Goal: Task Accomplishment & Management: Complete application form

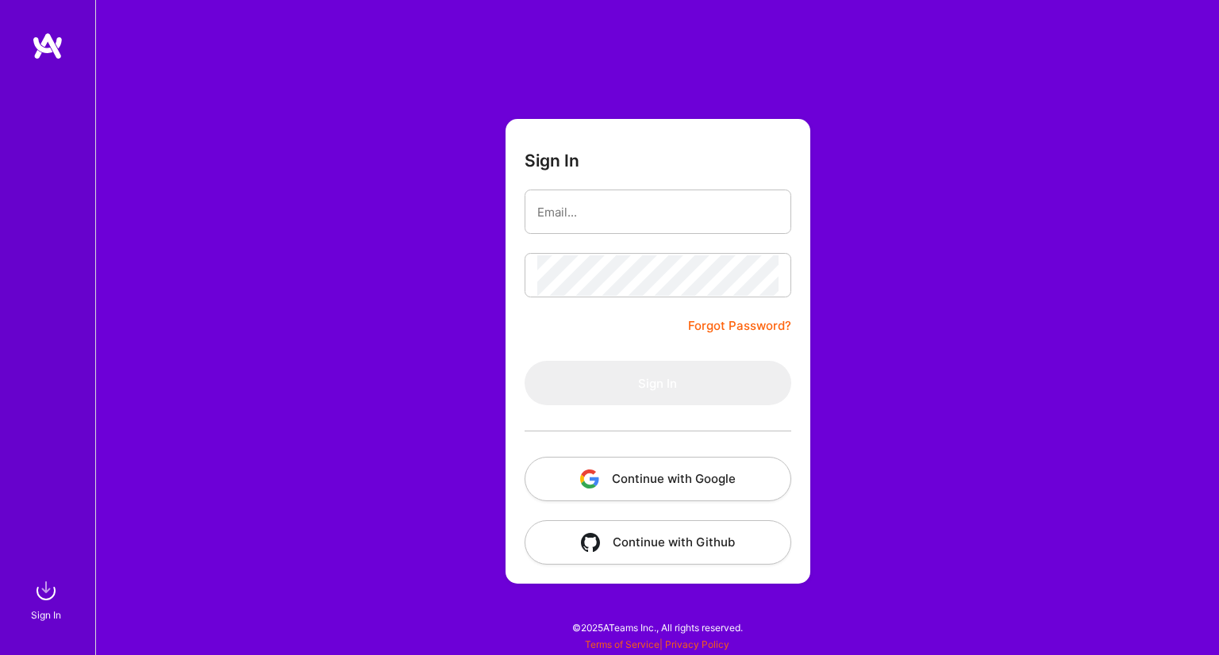
type input "denshe@gmail.com"
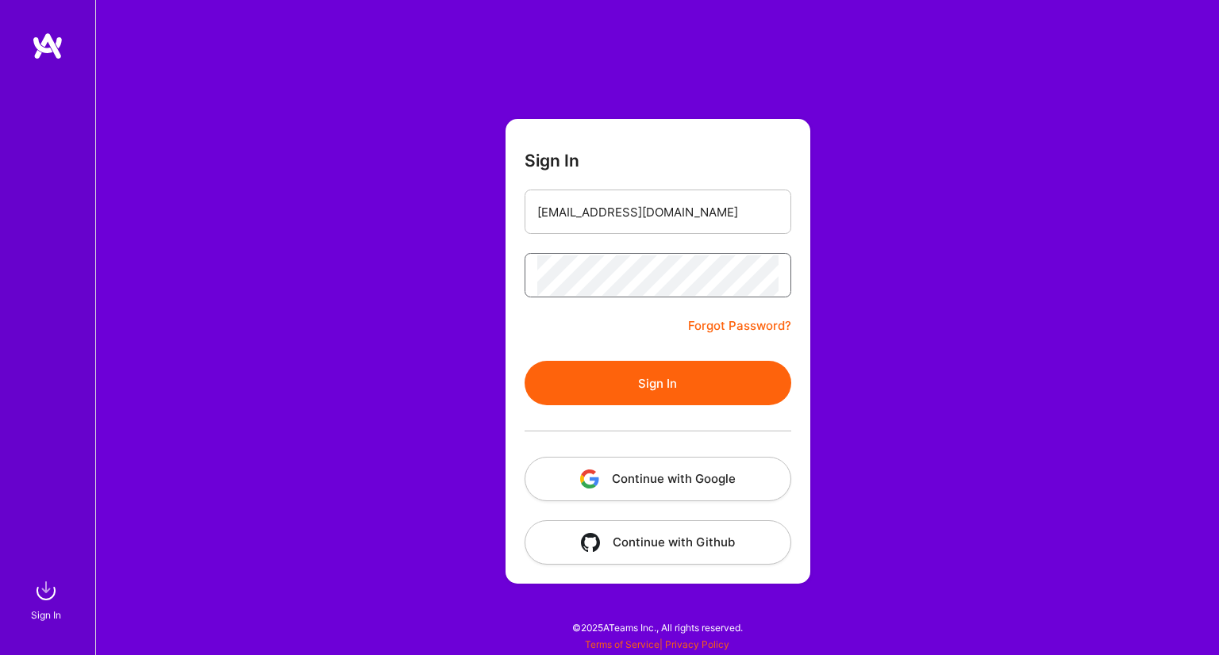
click at [525, 361] on button "Sign In" at bounding box center [658, 383] width 267 height 44
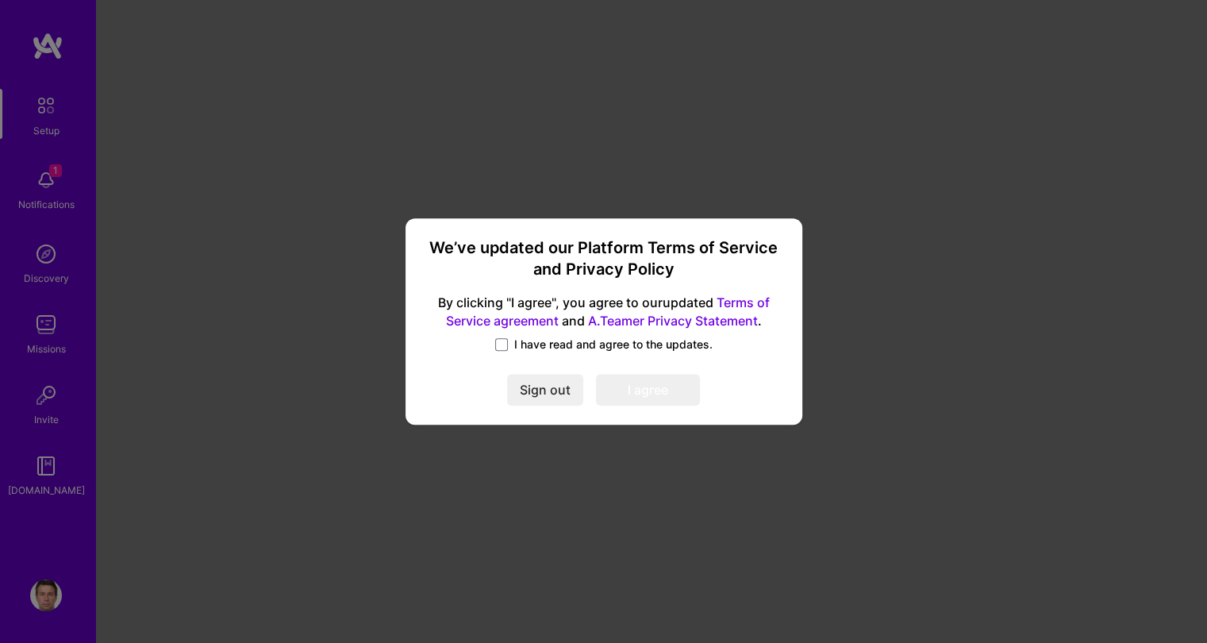
click at [530, 345] on span "I have read and agree to the updates." at bounding box center [613, 344] width 198 height 16
click at [0, 0] on input "I have read and agree to the updates." at bounding box center [0, 0] width 0 height 0
click at [635, 382] on button "I agree" at bounding box center [648, 390] width 104 height 32
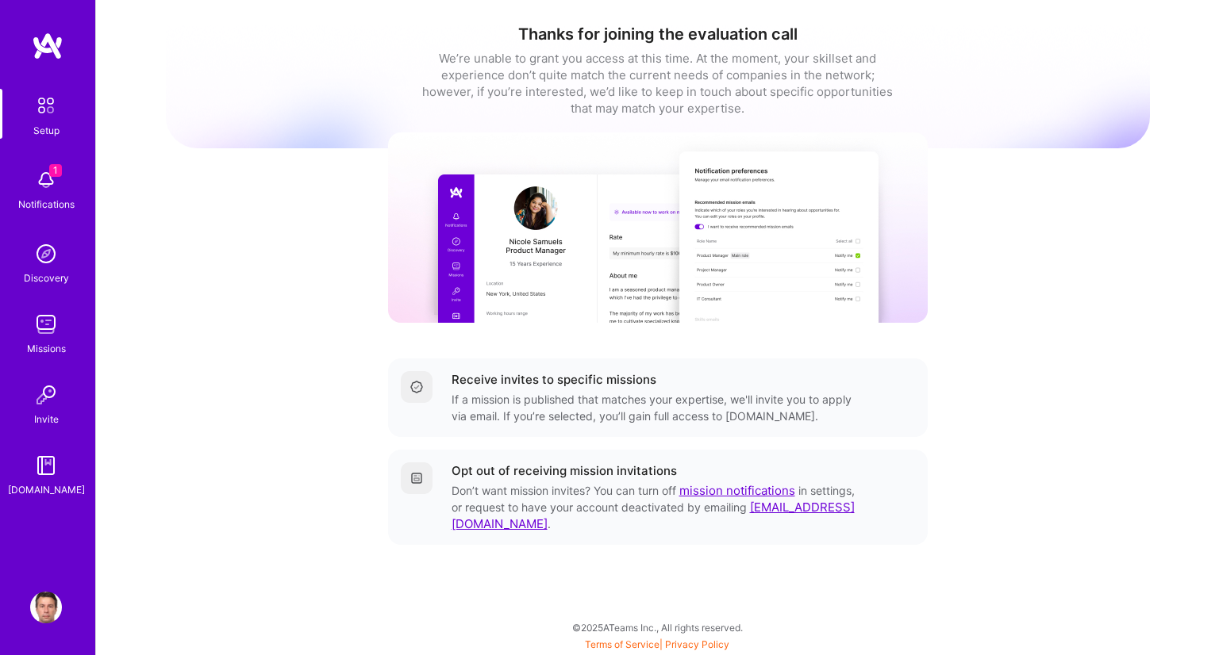
click at [47, 179] on img at bounding box center [46, 180] width 32 height 32
click at [24, 201] on div "Setup 1 Notifications Discovery Missions Invite A.Guide" at bounding box center [47, 293] width 95 height 409
click at [49, 351] on div "Missions" at bounding box center [46, 348] width 39 height 17
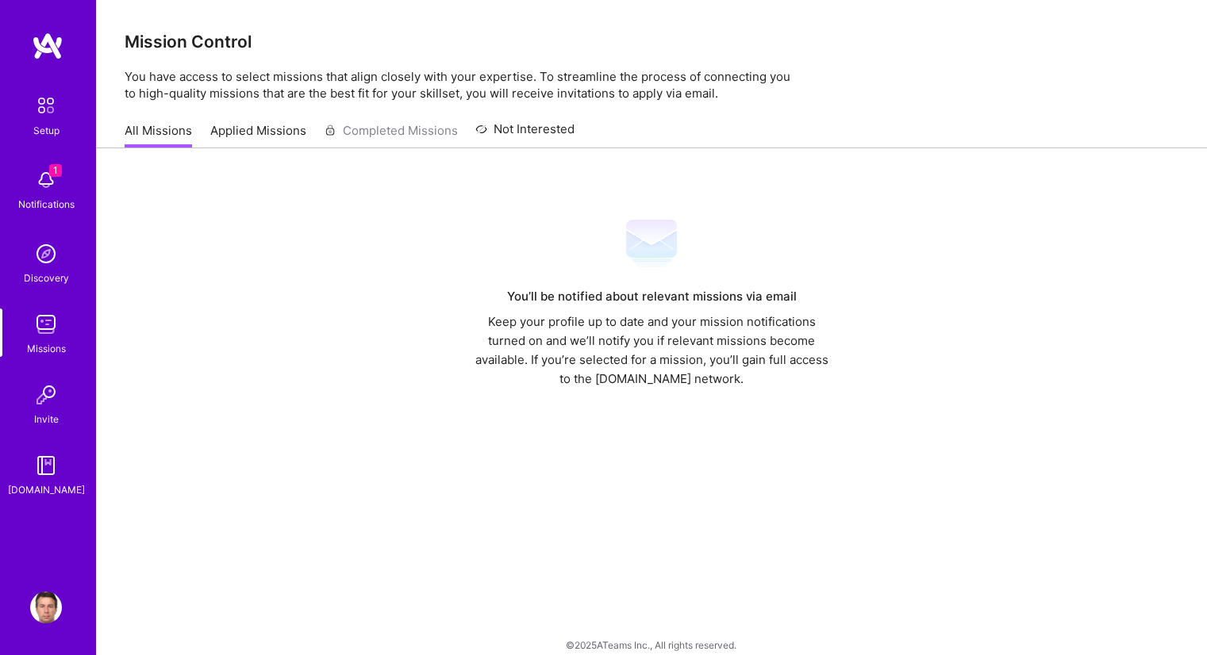
click at [247, 127] on link "Applied Missions" at bounding box center [258, 135] width 96 height 26
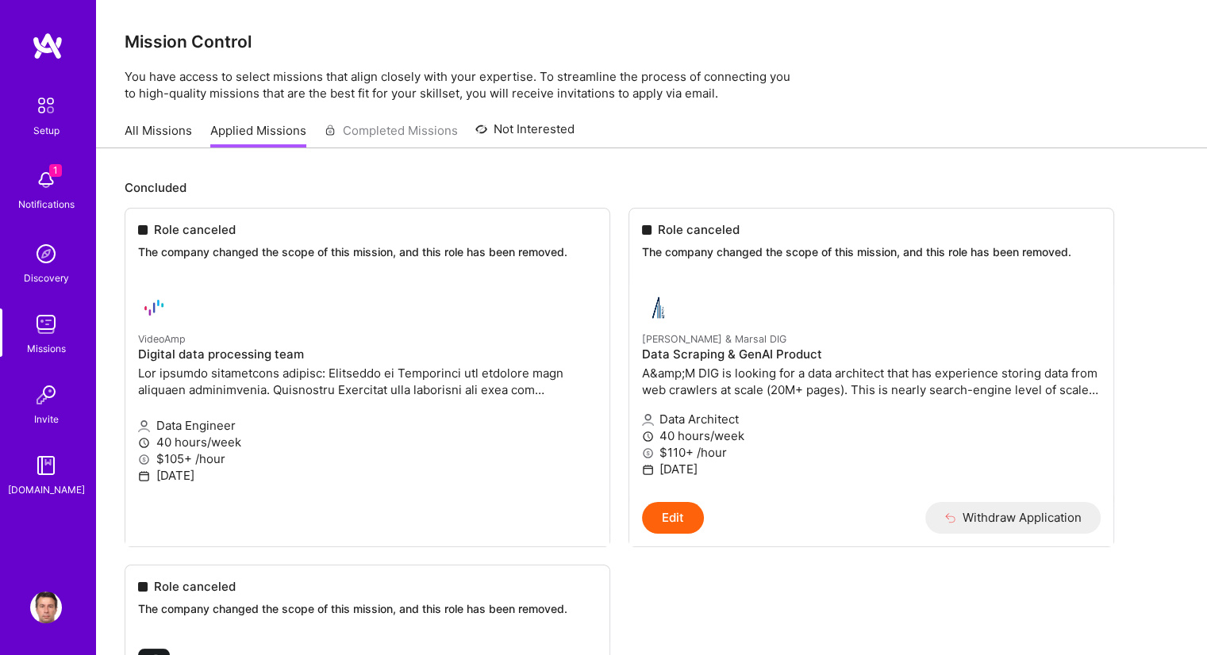
click at [43, 271] on div "Discovery" at bounding box center [46, 278] width 45 height 17
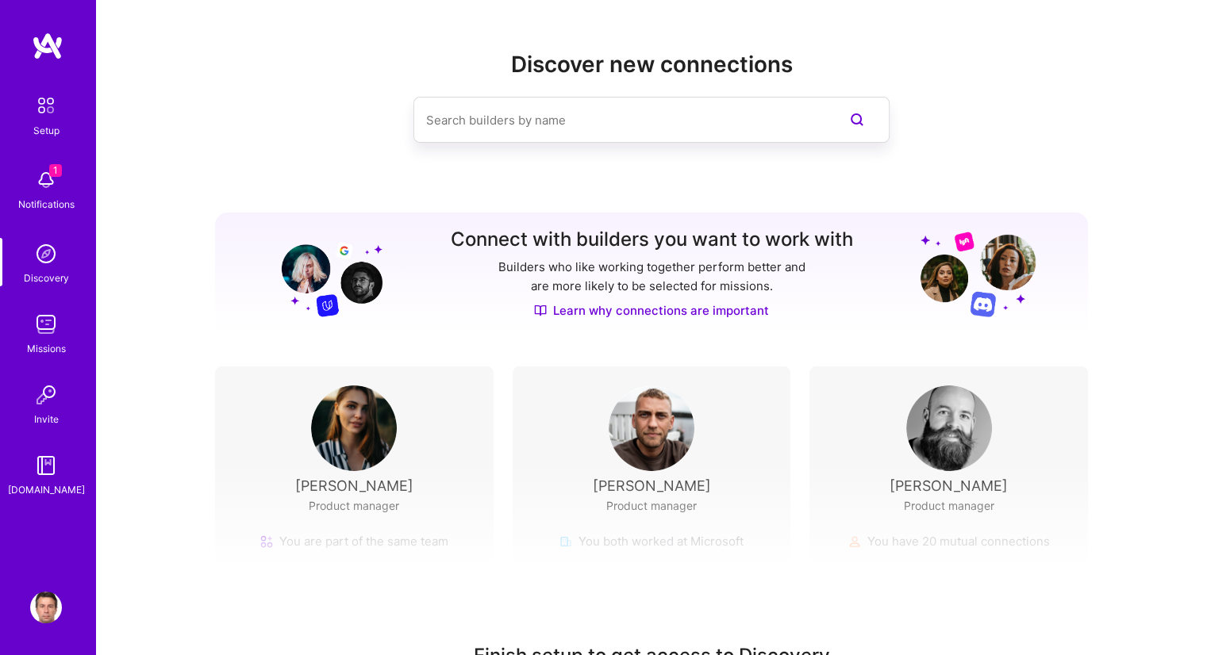
scroll to position [103, 0]
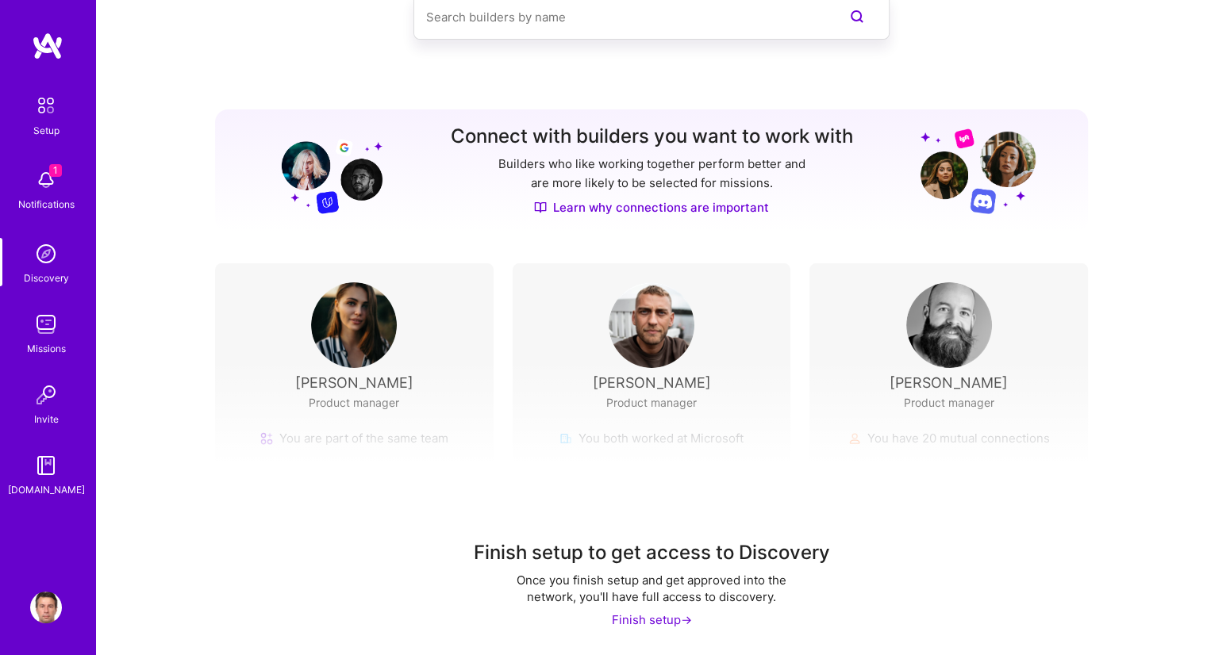
click at [45, 182] on img at bounding box center [46, 180] width 32 height 32
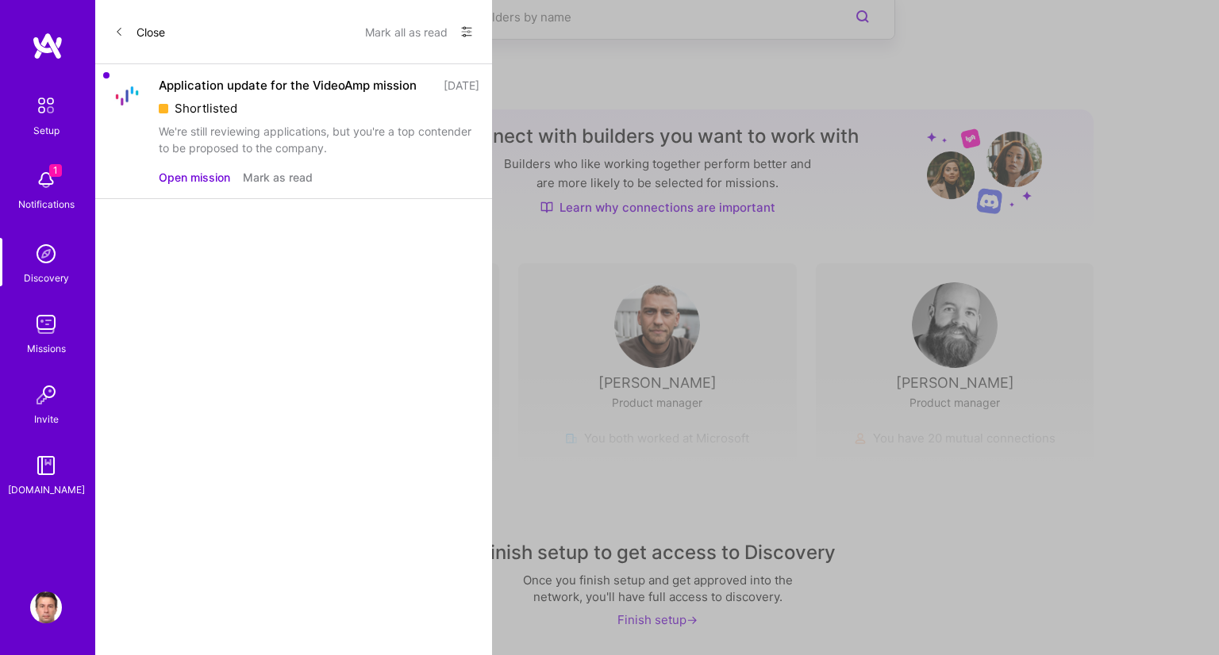
click at [136, 33] on button "Close" at bounding box center [139, 31] width 51 height 25
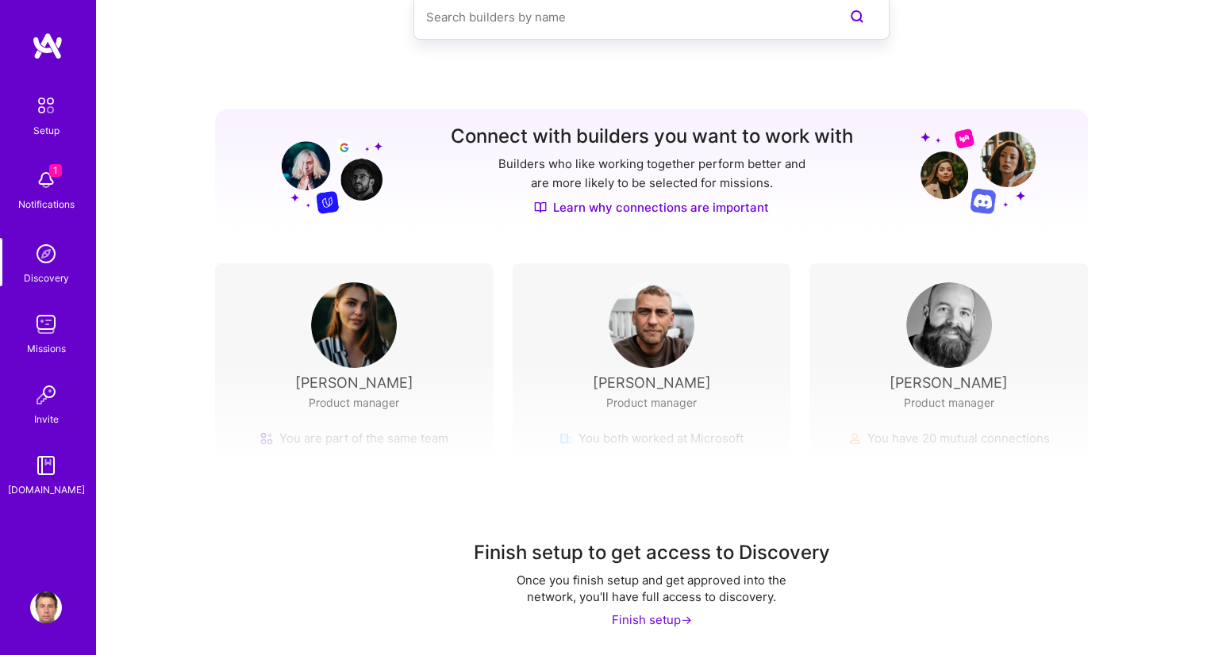
click at [51, 334] on img at bounding box center [46, 325] width 32 height 32
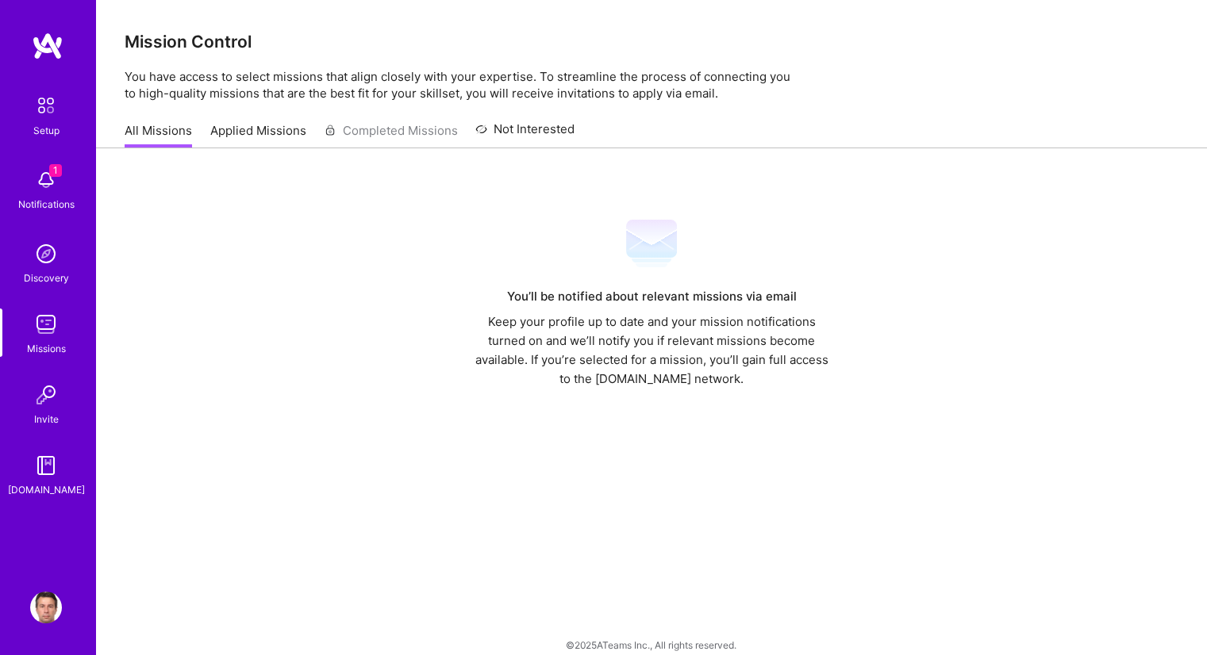
click at [40, 272] on div "Discovery" at bounding box center [46, 278] width 45 height 17
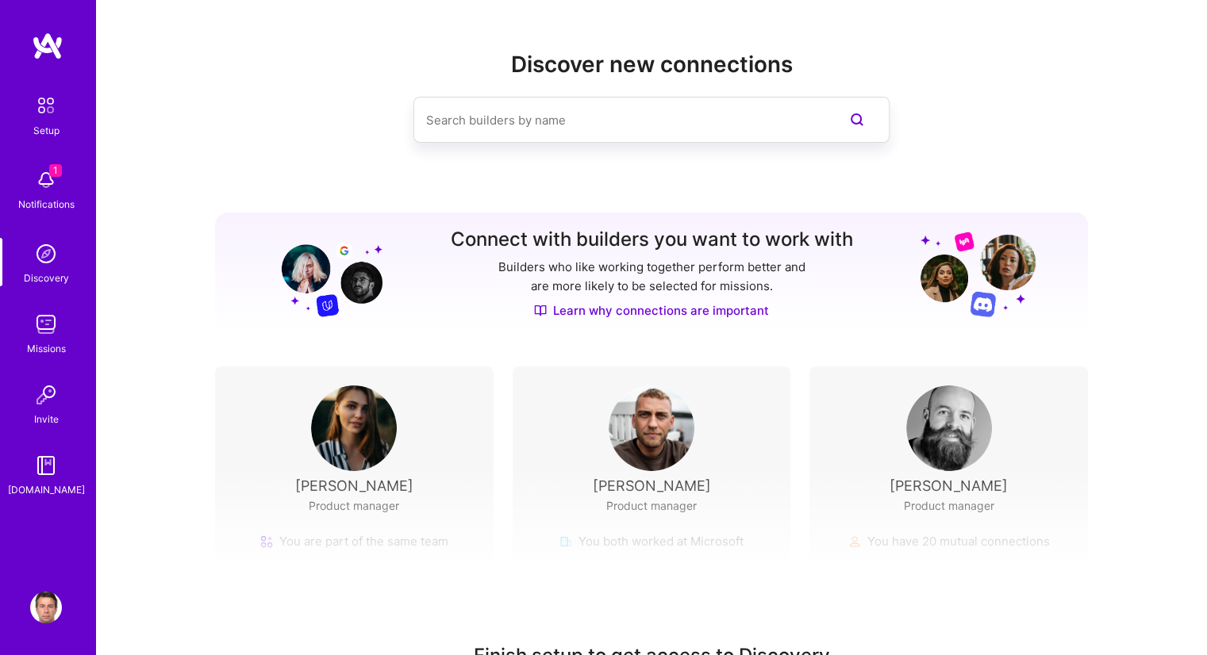
click at [494, 117] on input at bounding box center [619, 120] width 387 height 40
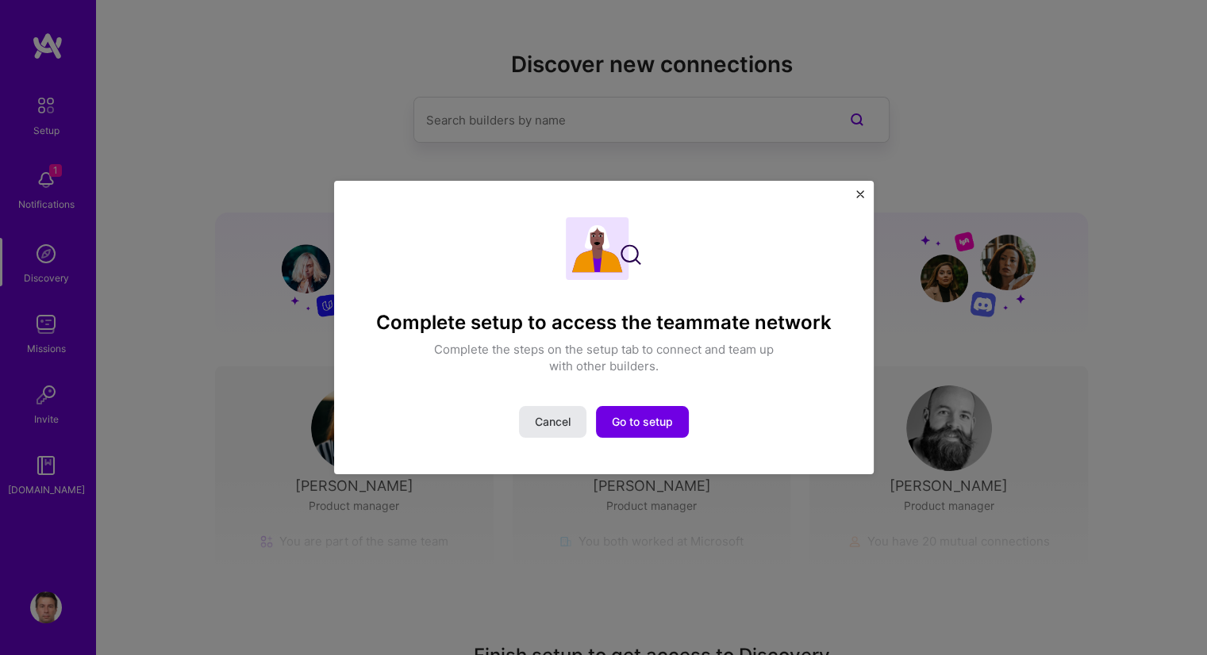
click at [571, 424] on button "Cancel" at bounding box center [552, 422] width 67 height 32
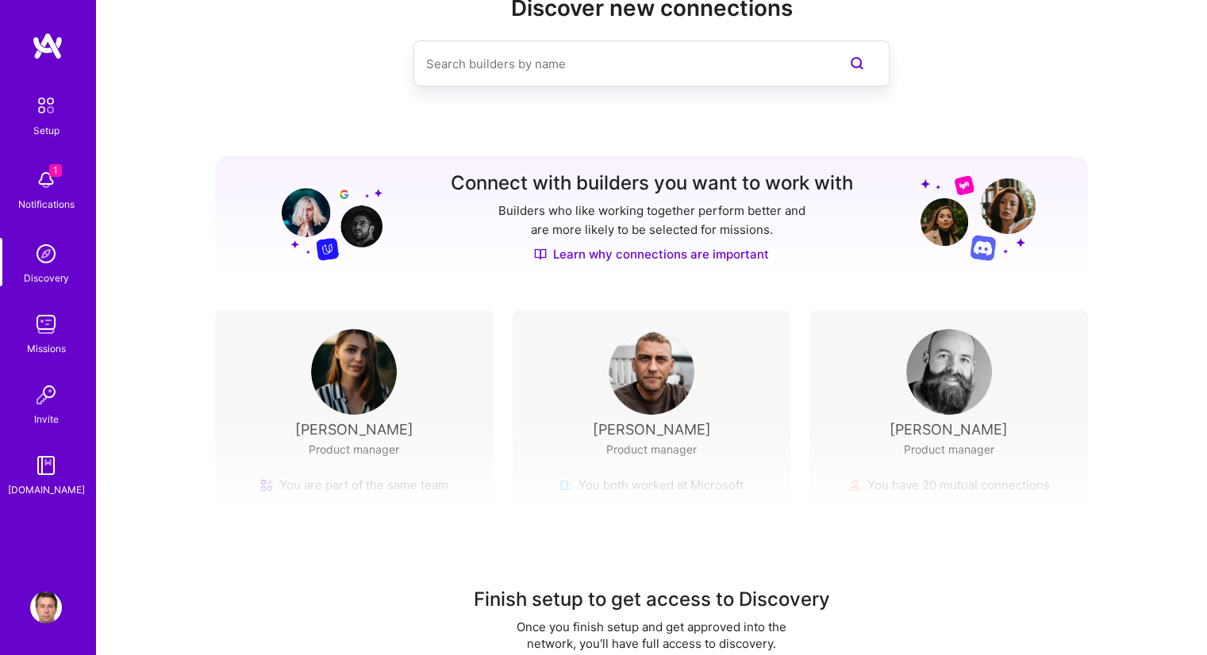
scroll to position [103, 0]
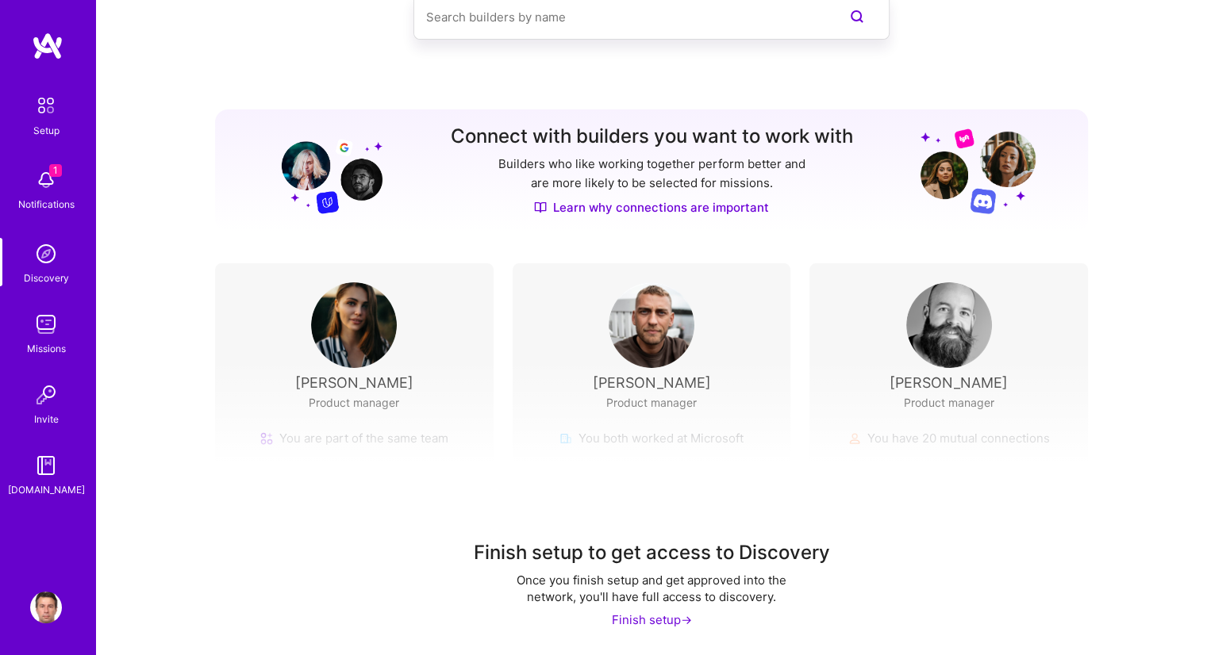
click at [54, 476] on img at bounding box center [46, 466] width 32 height 32
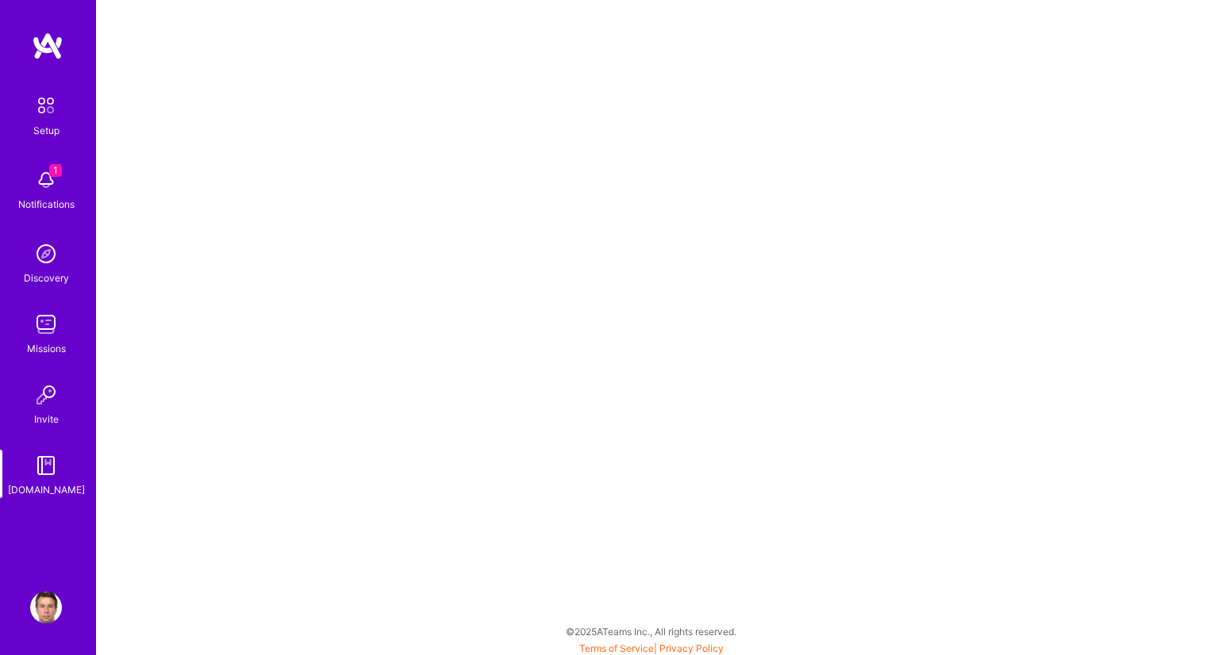
click at [53, 340] on div "Missions" at bounding box center [46, 348] width 39 height 17
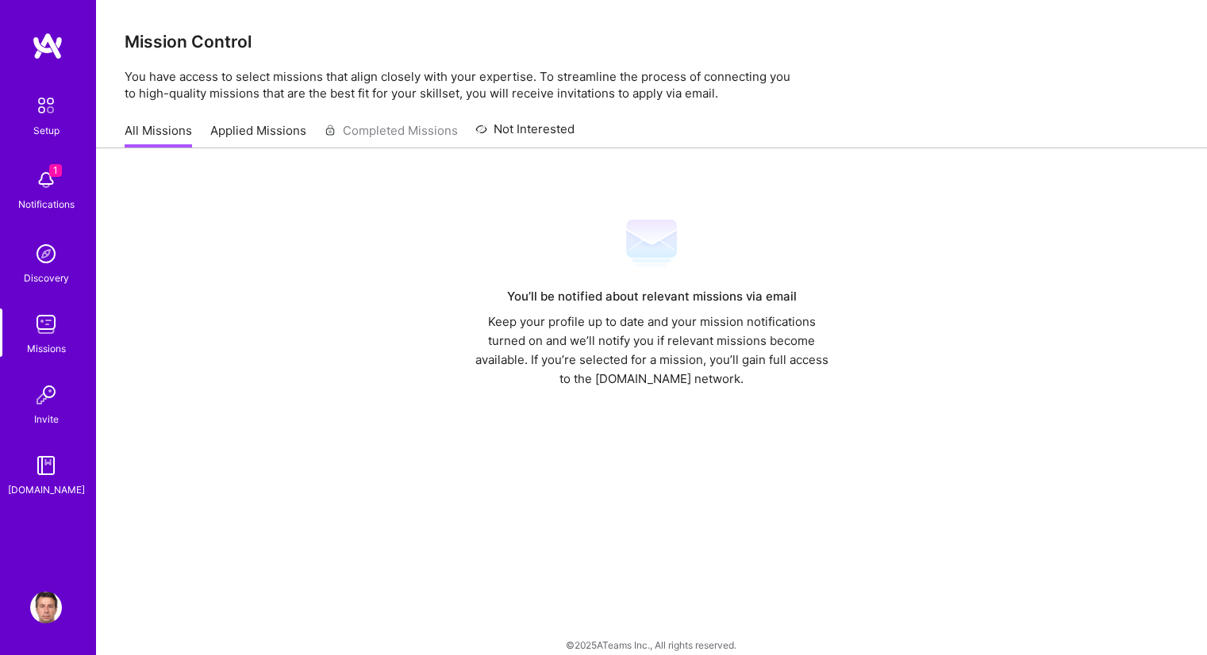
click at [221, 128] on link "Applied Missions" at bounding box center [258, 135] width 96 height 26
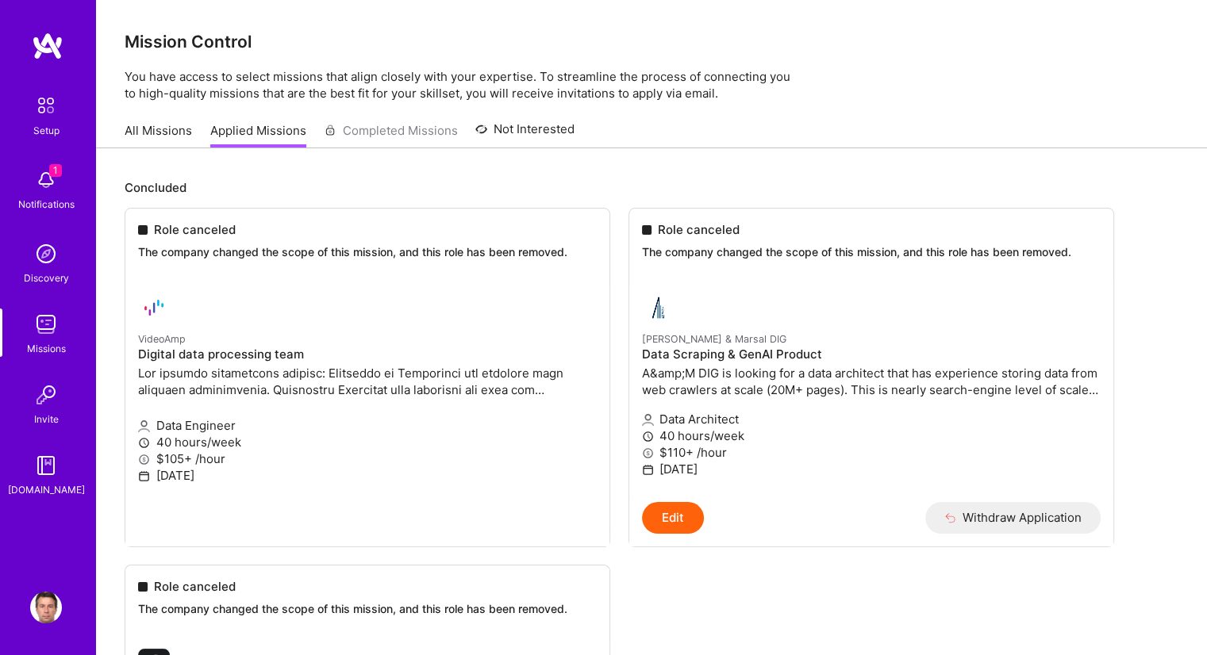
click at [559, 134] on link "Not Interested" at bounding box center [524, 134] width 99 height 29
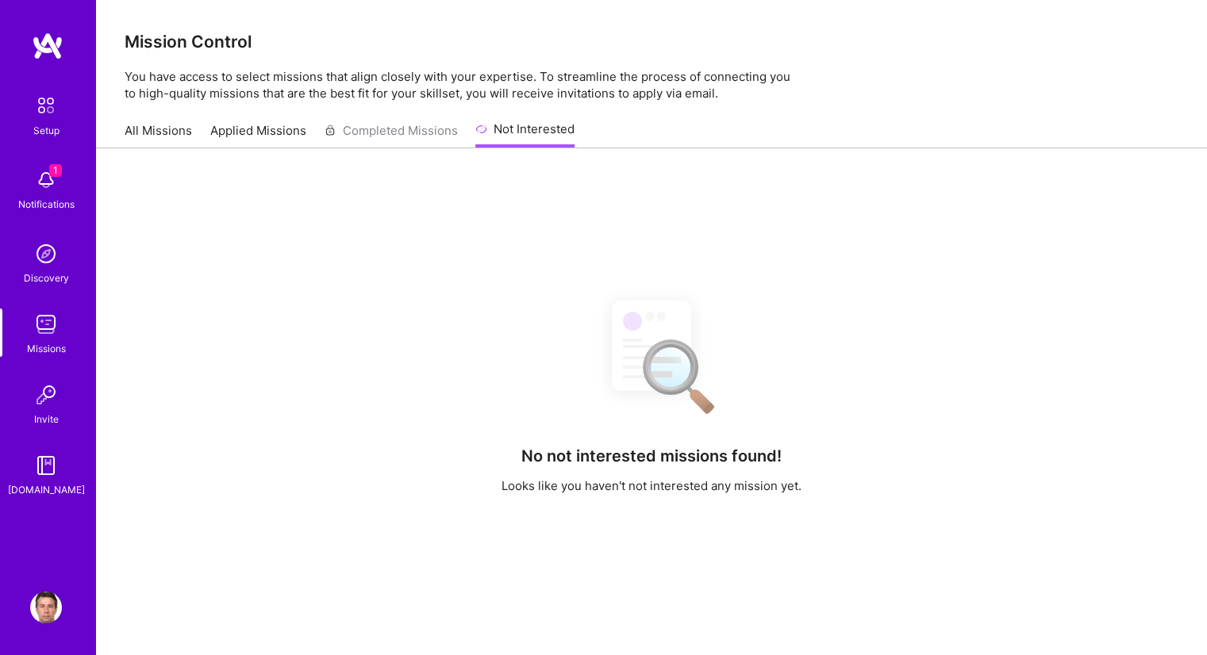
click at [424, 140] on div "All Missions Applied Missions Completed Missions Not Interested" at bounding box center [350, 130] width 450 height 34
click at [47, 262] on img at bounding box center [46, 254] width 32 height 32
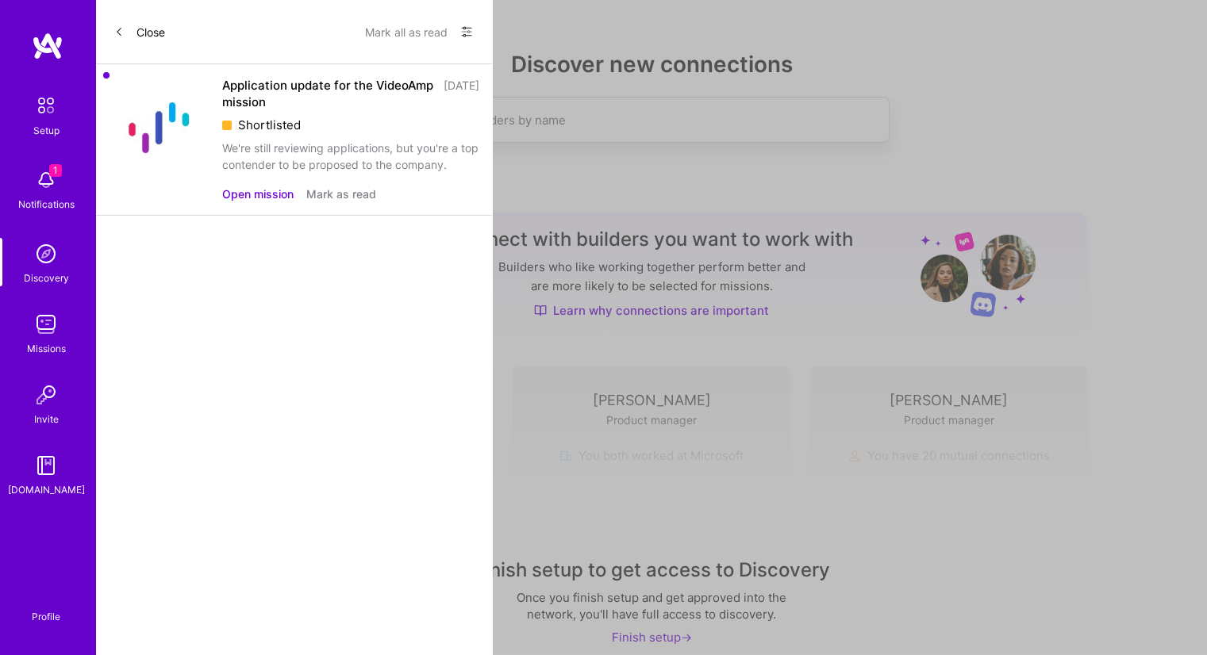
click at [569, 119] on input at bounding box center [619, 120] width 387 height 40
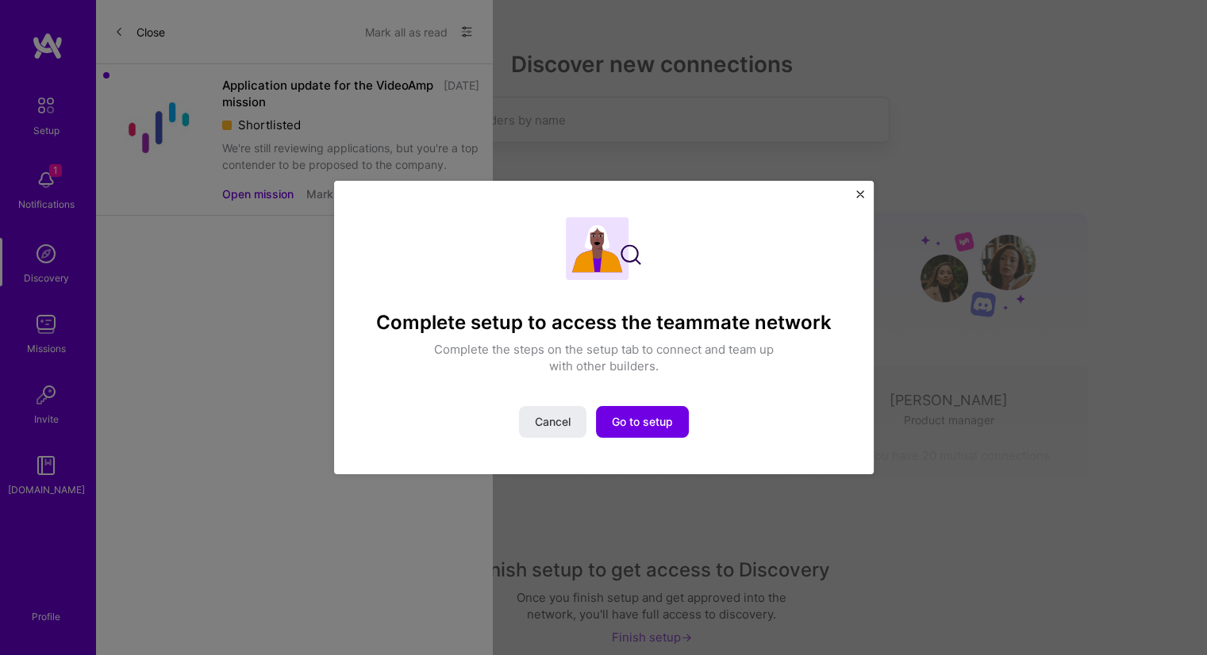
click at [860, 191] on img "Close" at bounding box center [860, 194] width 8 height 8
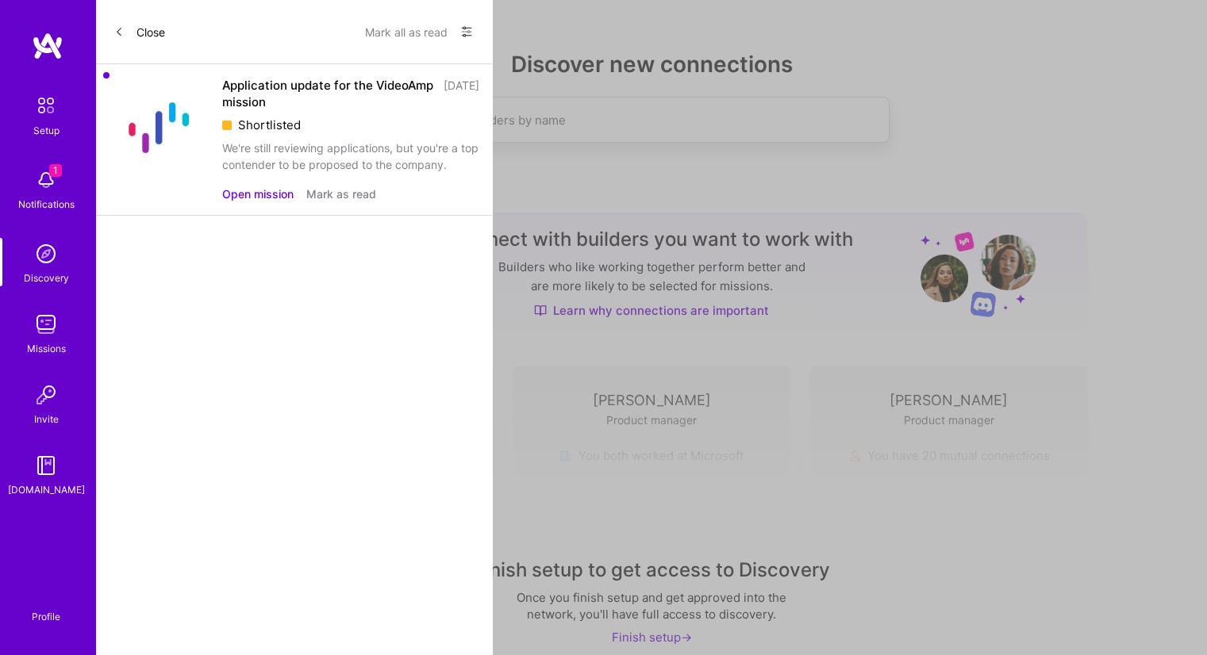
click at [631, 124] on input at bounding box center [619, 120] width 387 height 40
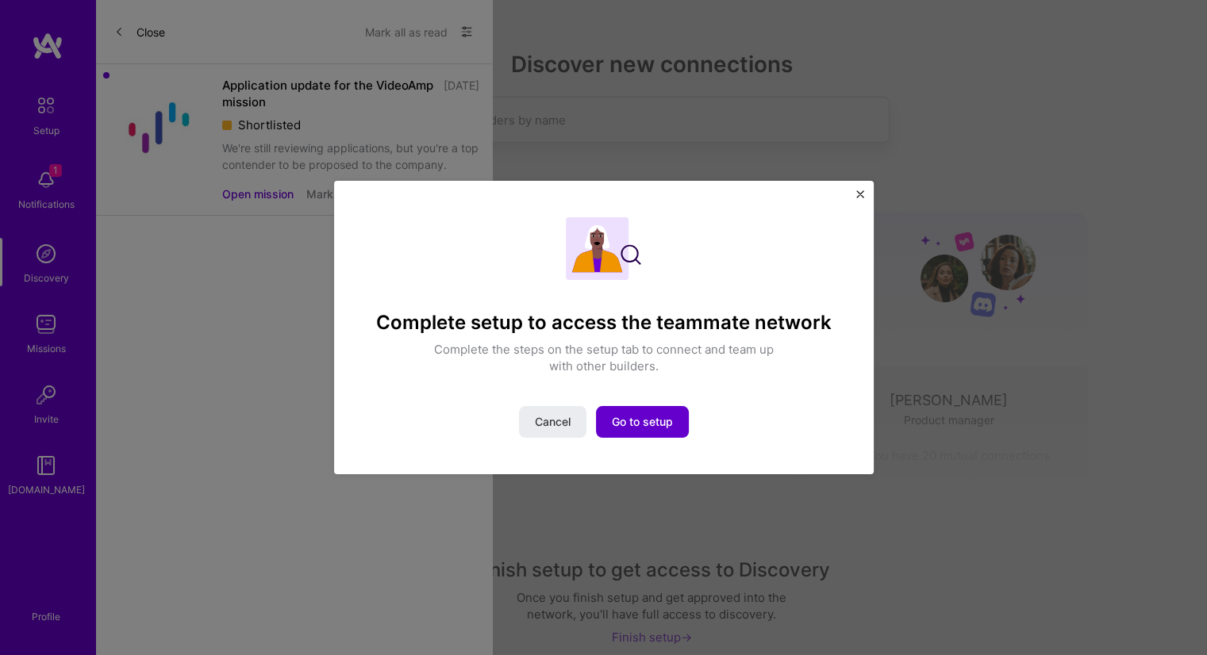
click at [619, 416] on span "Go to setup" at bounding box center [642, 422] width 61 height 16
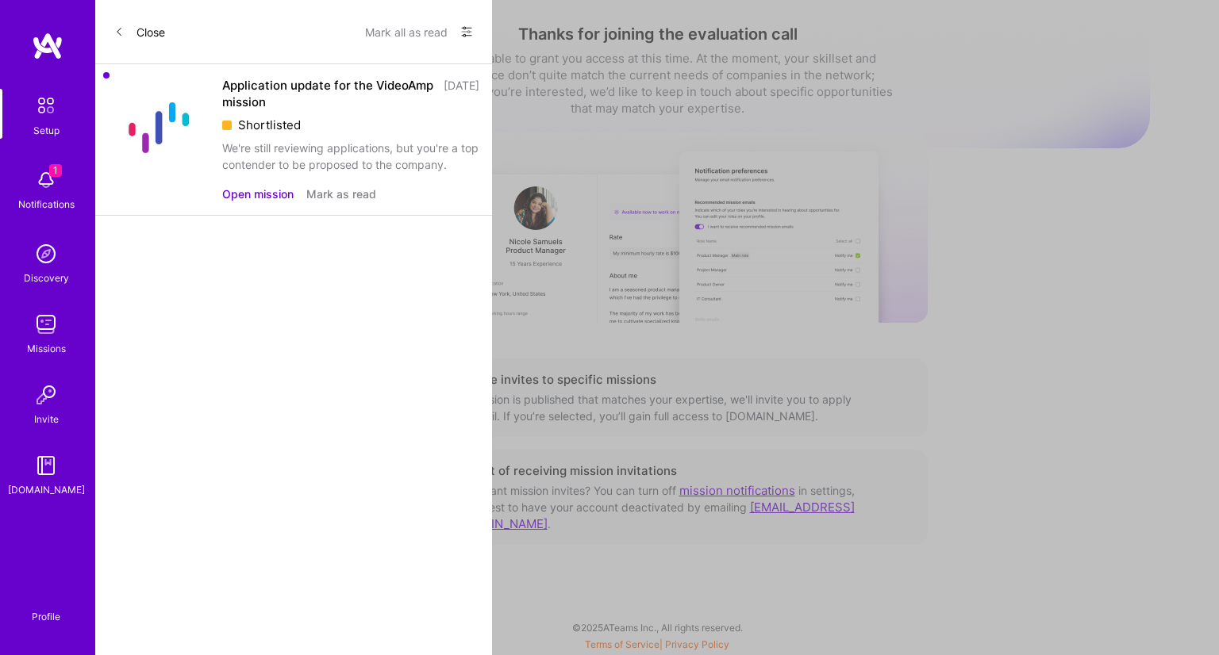
click at [43, 41] on img at bounding box center [48, 46] width 32 height 29
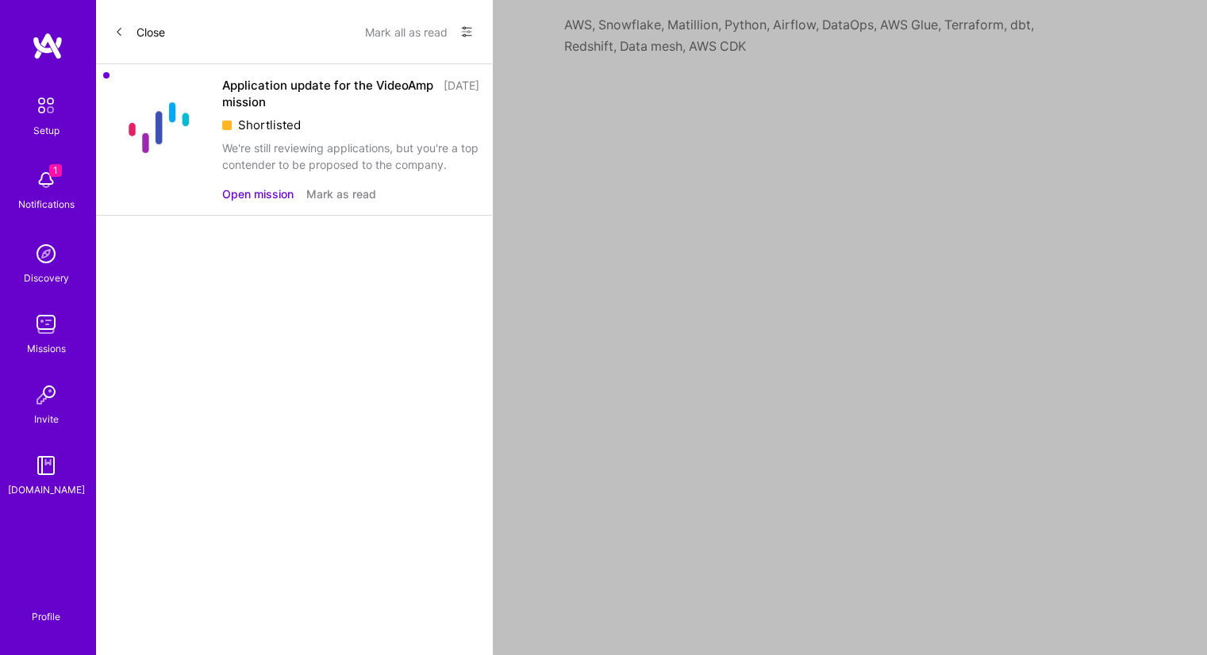
scroll to position [622, 0]
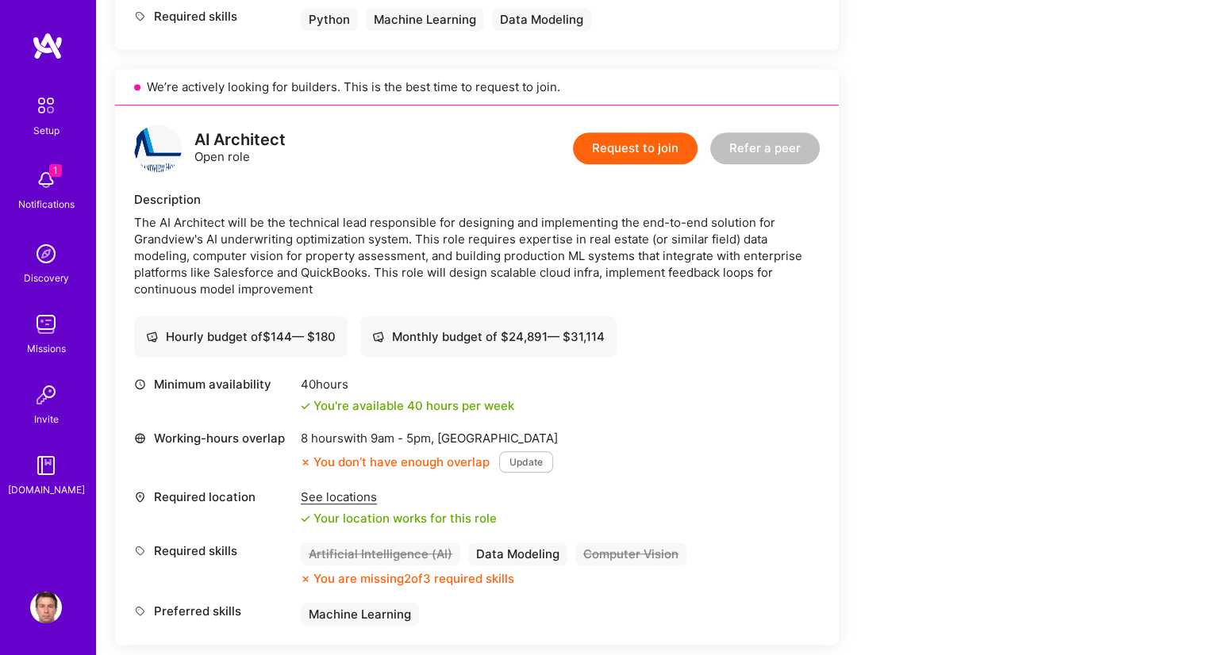
scroll to position [393, 0]
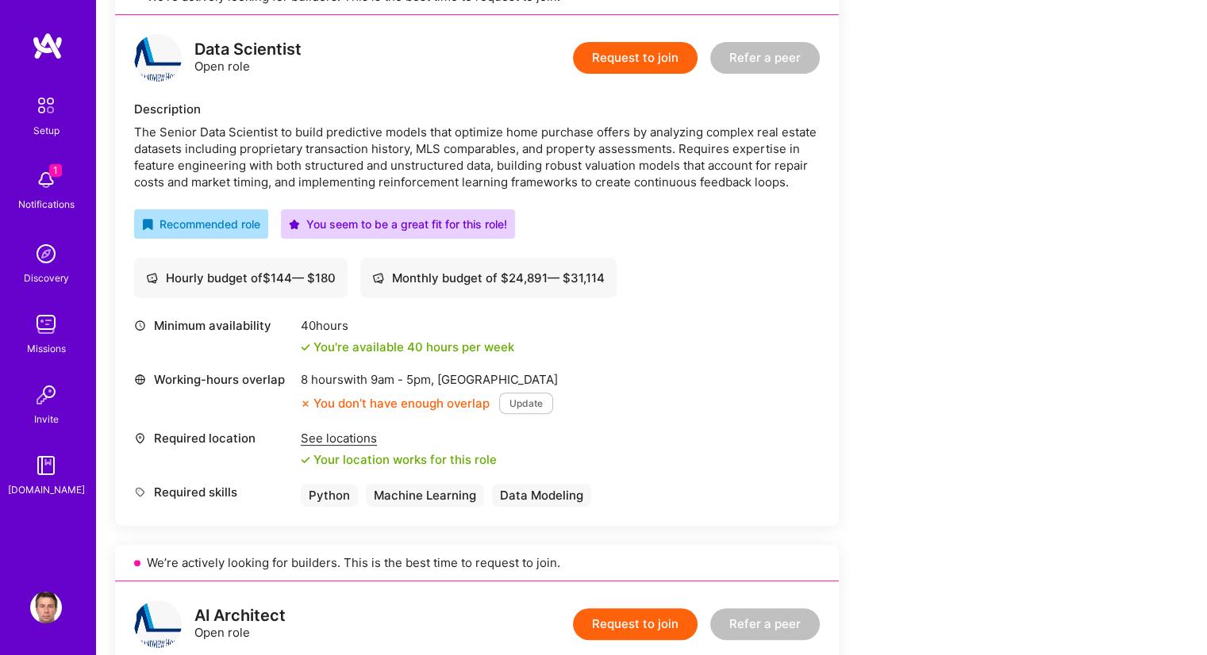
click at [514, 395] on button "Update" at bounding box center [526, 403] width 54 height 21
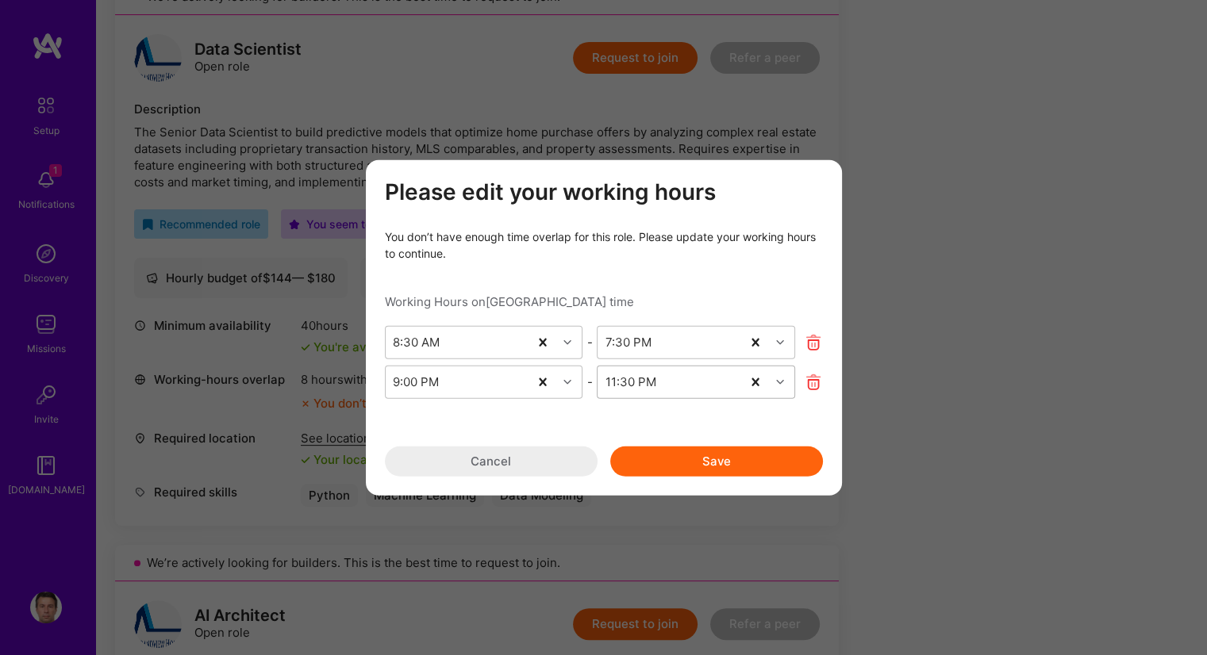
click at [779, 380] on icon "modal" at bounding box center [780, 382] width 8 height 8
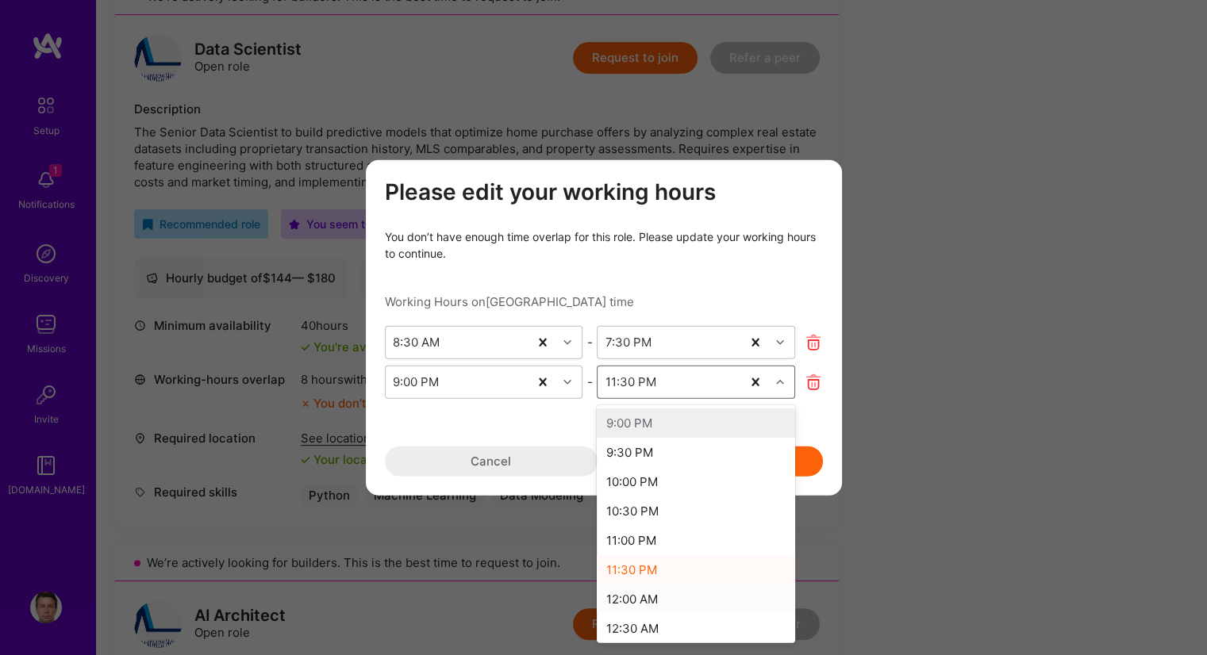
click at [648, 600] on div "12:00 AM" at bounding box center [696, 598] width 198 height 29
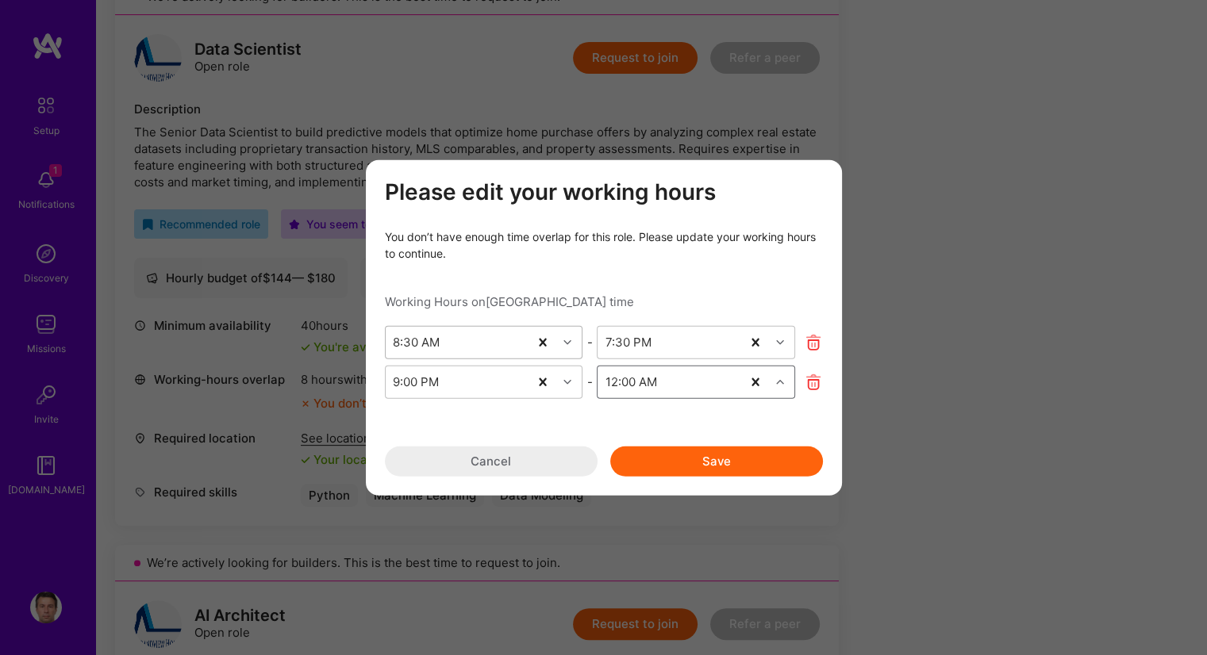
click at [566, 340] on icon "modal" at bounding box center [567, 342] width 8 height 8
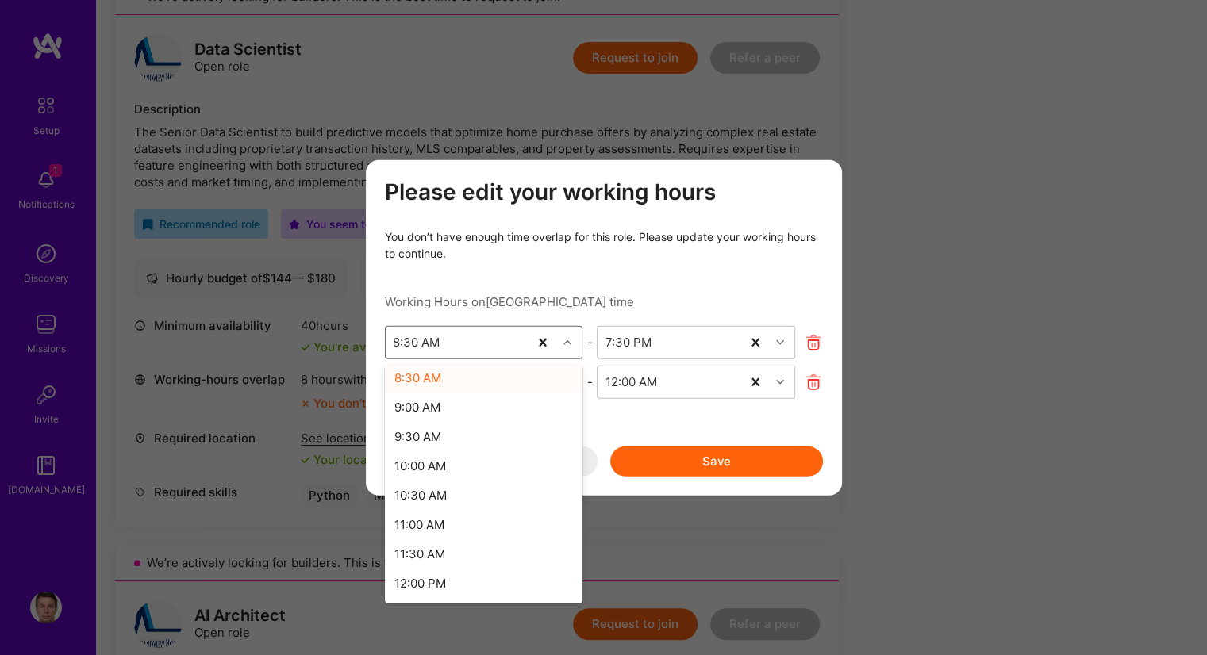
scroll to position [555, 0]
click at [472, 528] on div "12:00 PM" at bounding box center [484, 531] width 198 height 29
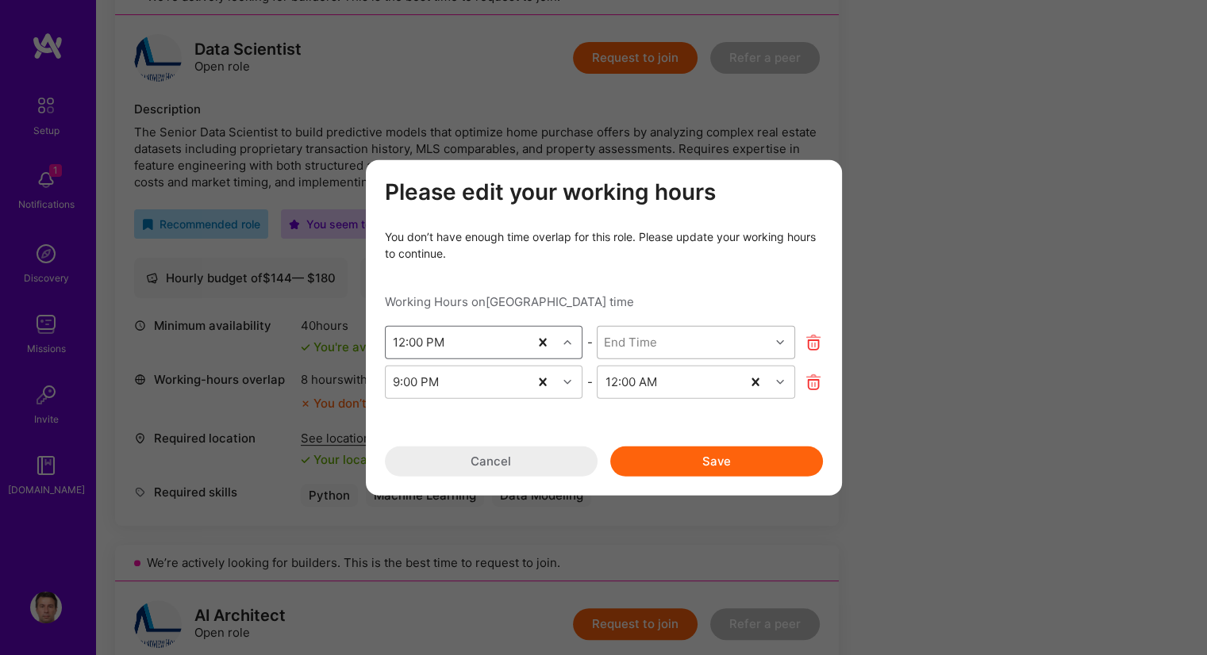
click at [774, 339] on div "modal" at bounding box center [782, 342] width 25 height 21
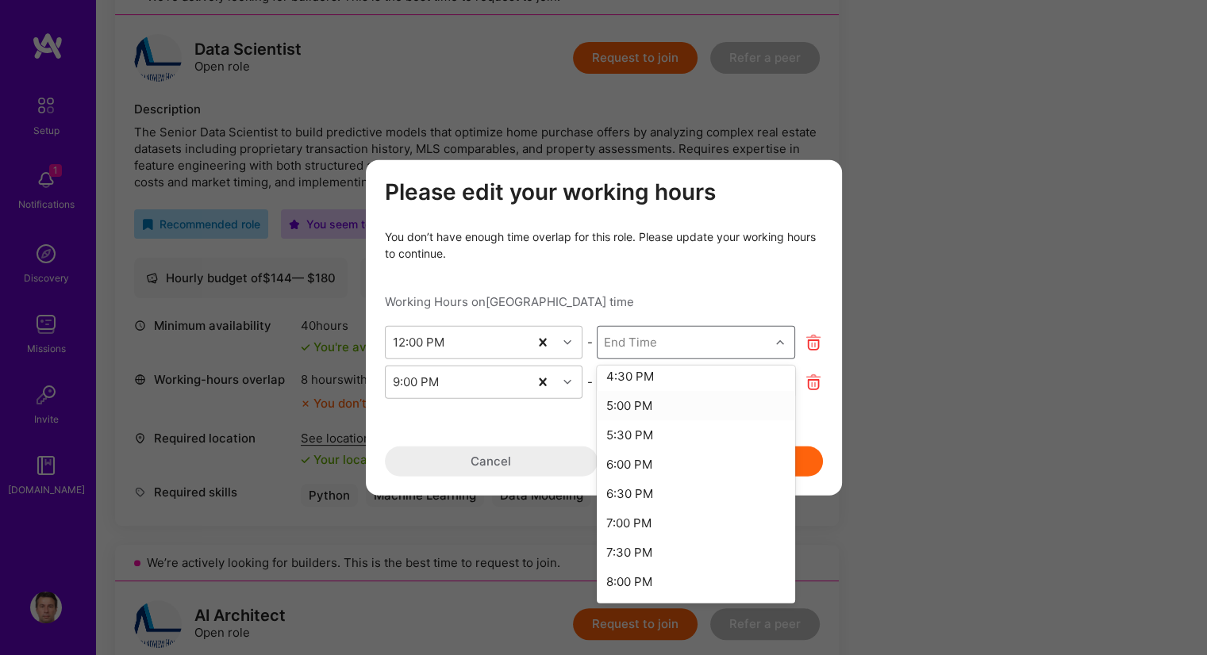
scroll to position [397, 0]
click at [668, 488] on div "8:30 PM" at bounding box center [696, 485] width 198 height 29
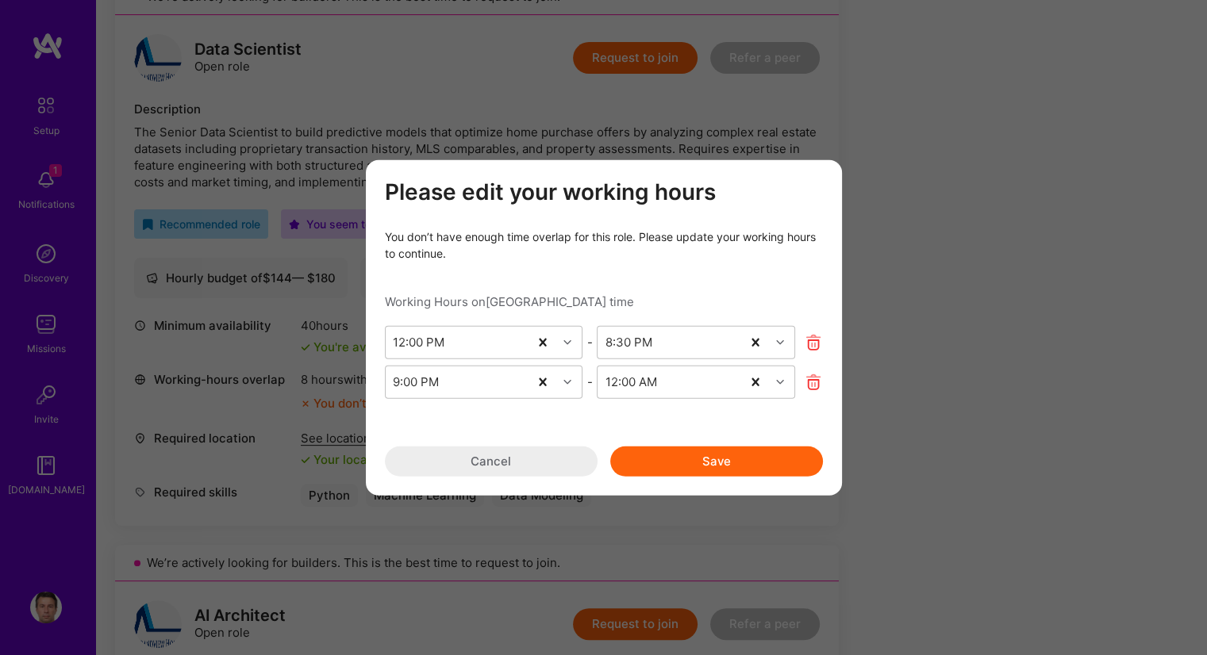
click at [698, 456] on button "Save" at bounding box center [716, 461] width 213 height 30
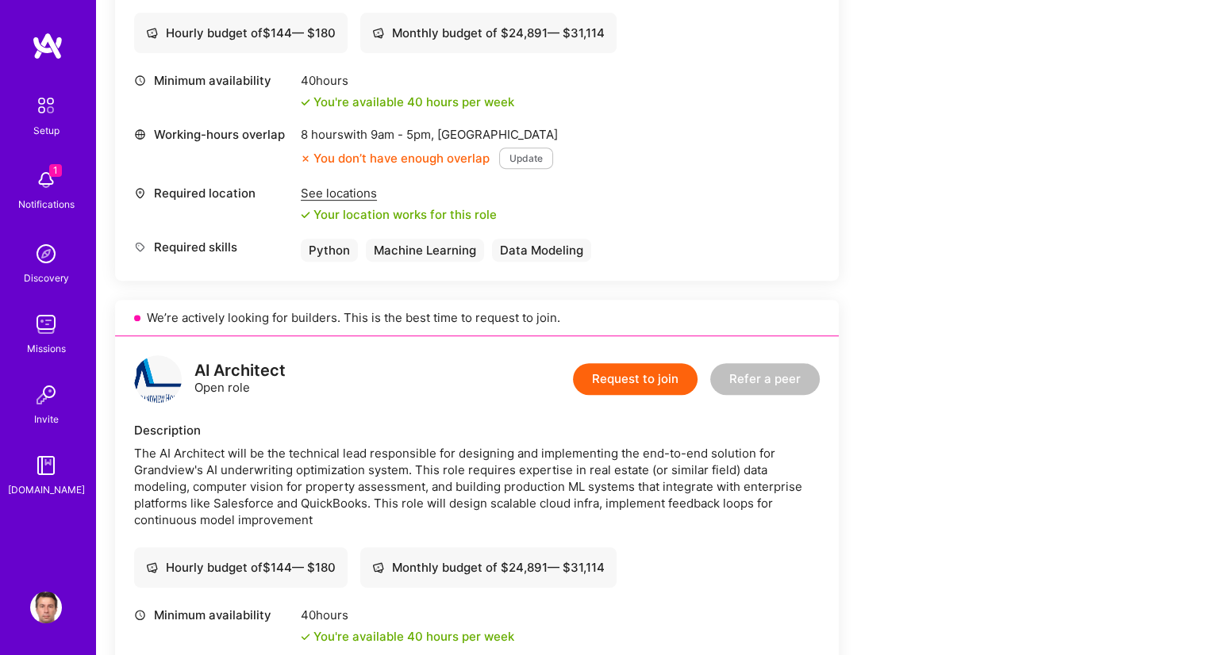
scroll to position [476, 0]
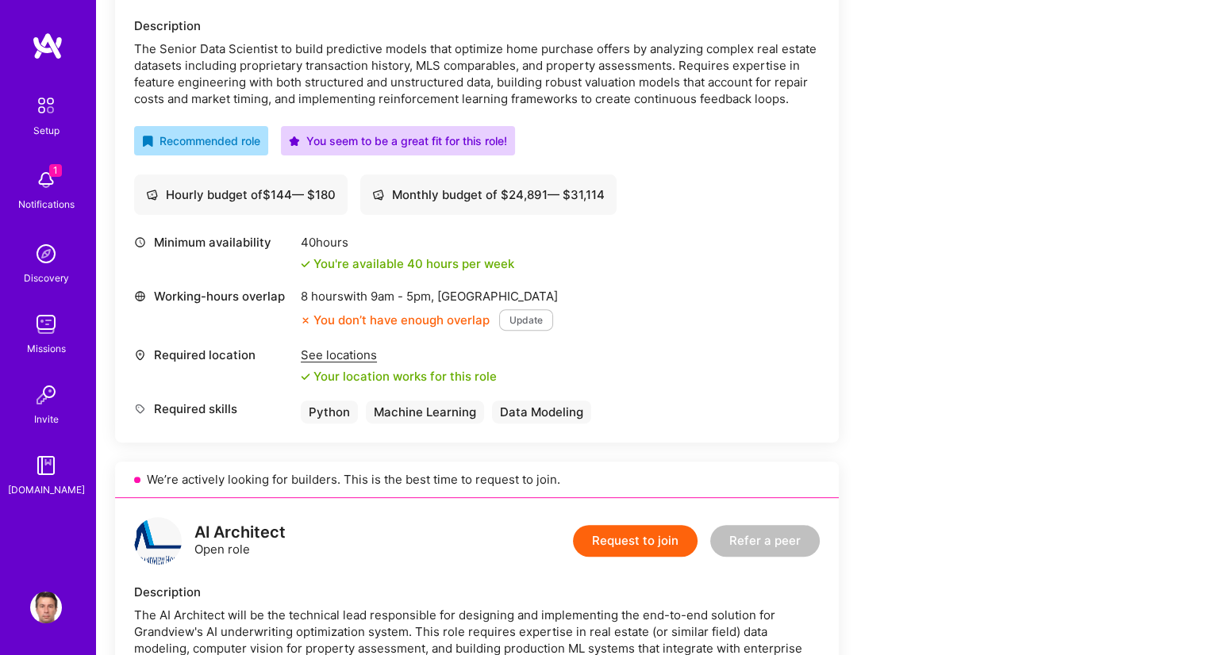
click at [527, 314] on button "Update" at bounding box center [526, 319] width 54 height 21
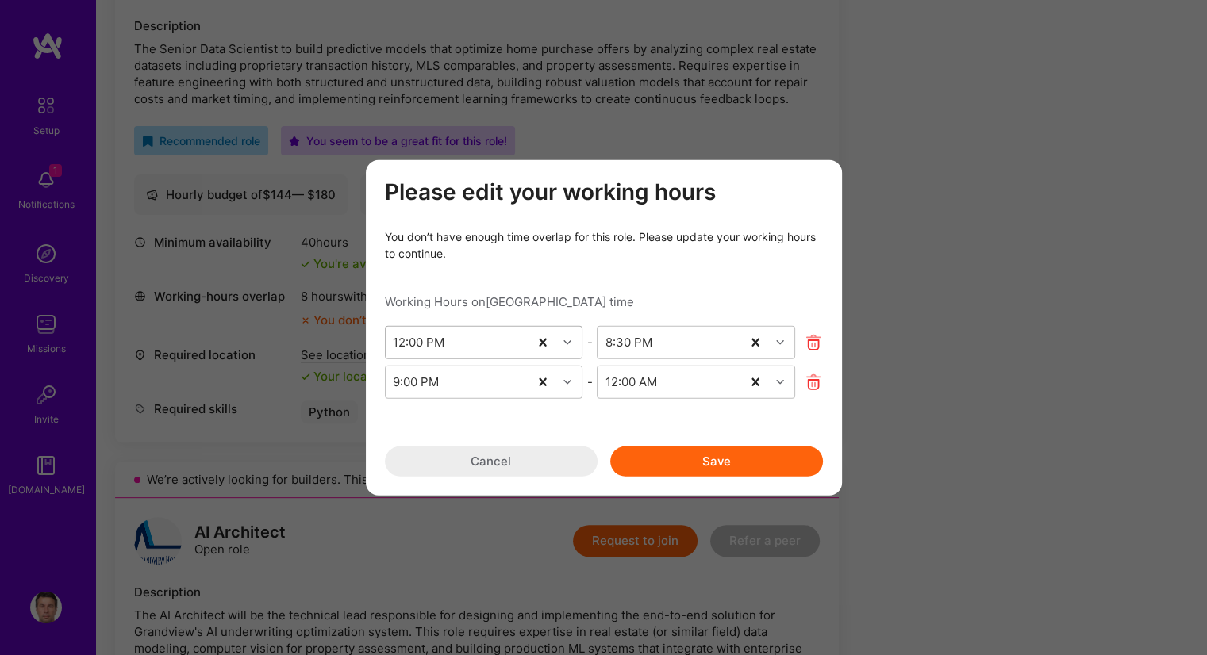
click at [559, 344] on div "modal" at bounding box center [569, 342] width 25 height 21
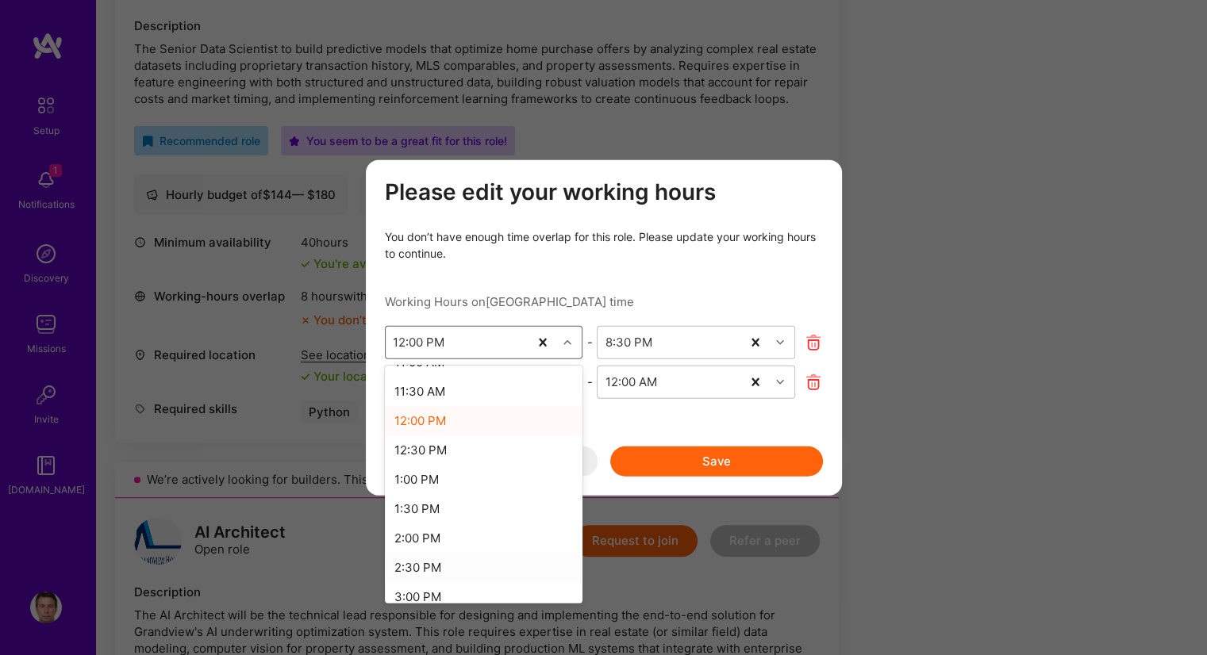
scroll to position [747, 0]
click at [440, 509] on div "3:00 PM" at bounding box center [484, 516] width 198 height 29
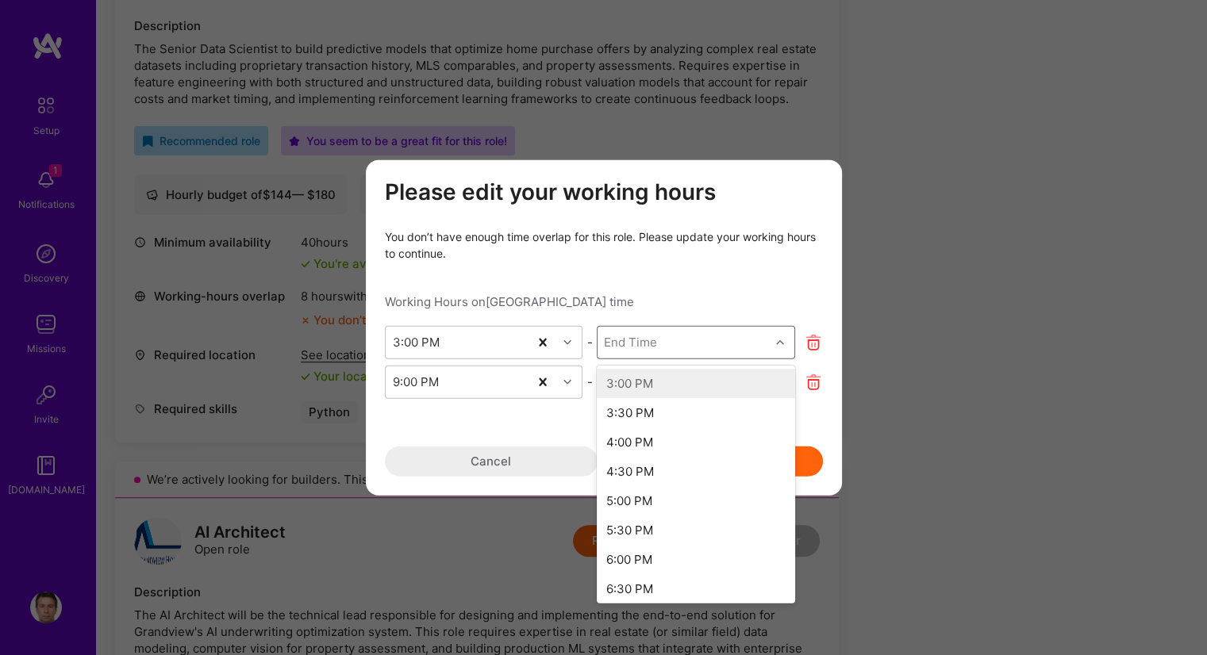
click at [780, 341] on icon "modal" at bounding box center [780, 342] width 8 height 8
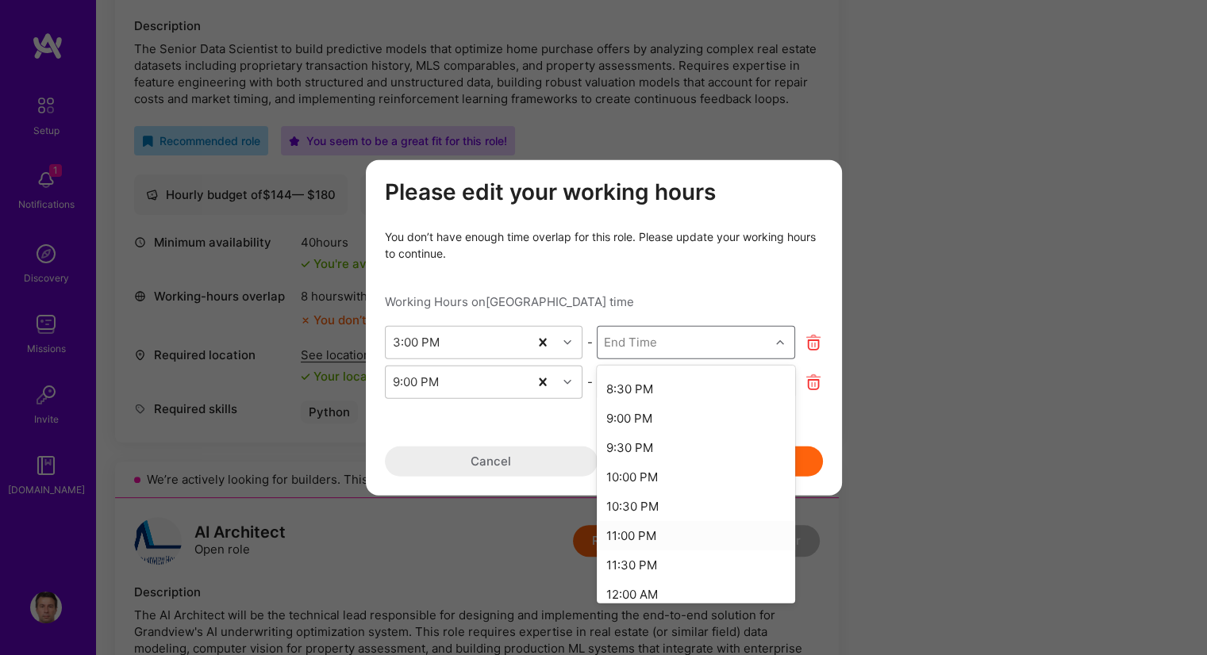
scroll to position [476, 0]
click at [671, 491] on div "1:00 AM" at bounding box center [696, 493] width 198 height 29
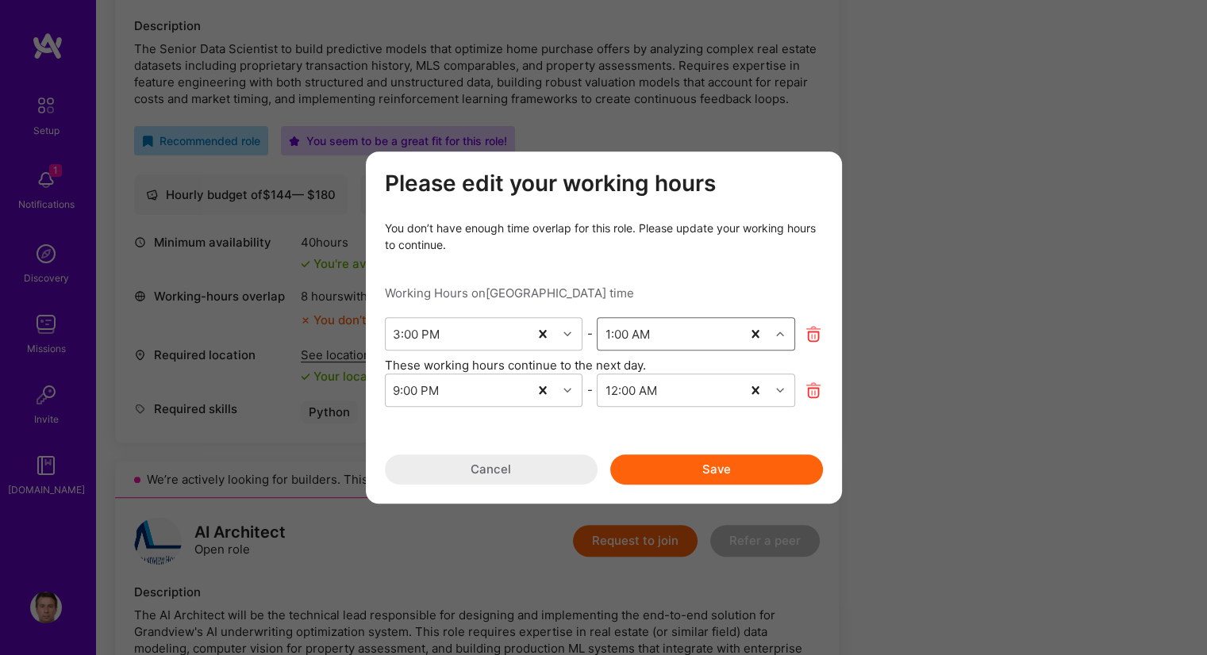
click at [810, 393] on icon "modal" at bounding box center [814, 391] width 18 height 18
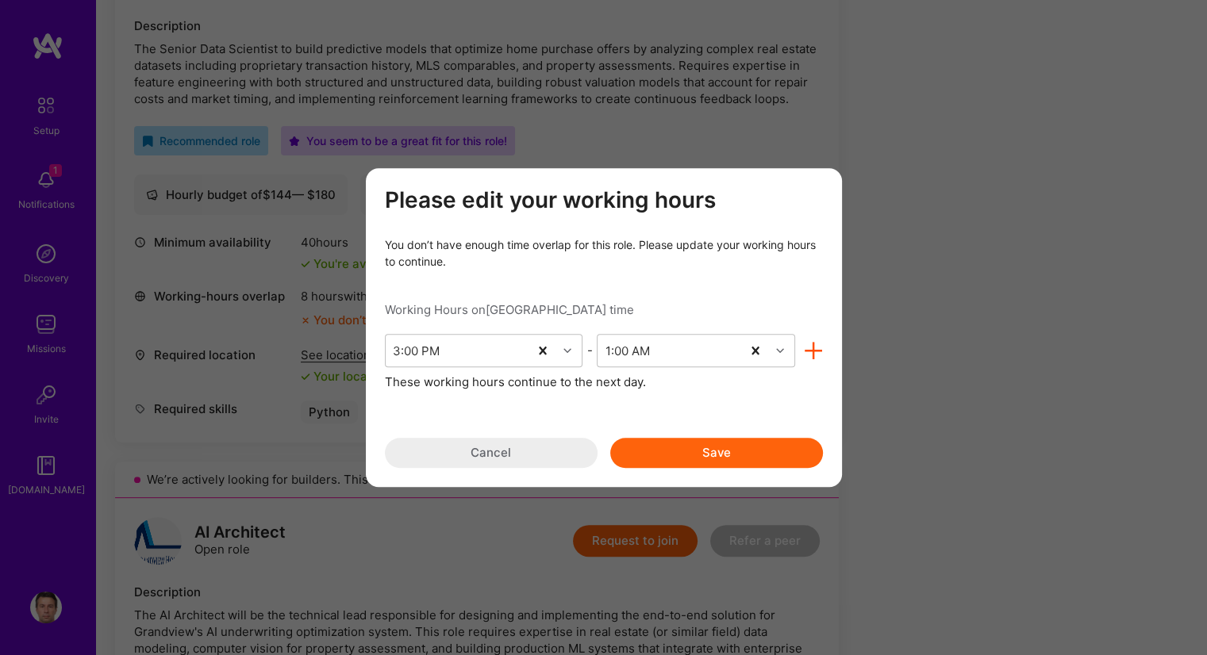
click at [740, 458] on button "Save" at bounding box center [716, 453] width 213 height 30
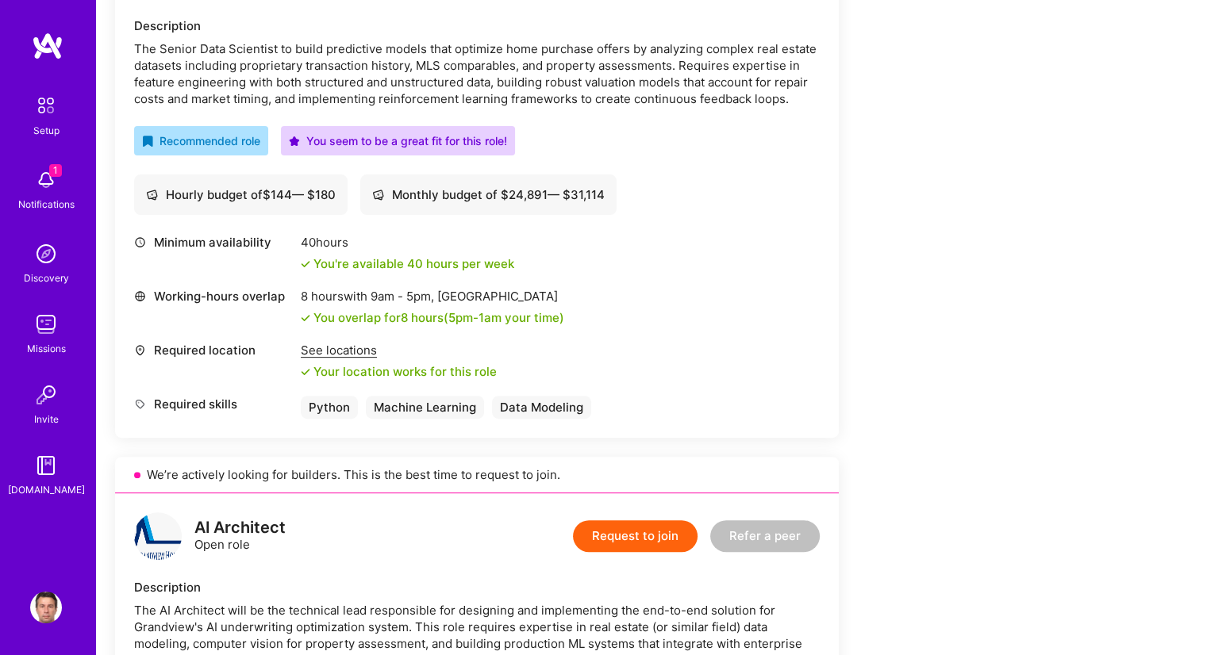
scroll to position [159, 0]
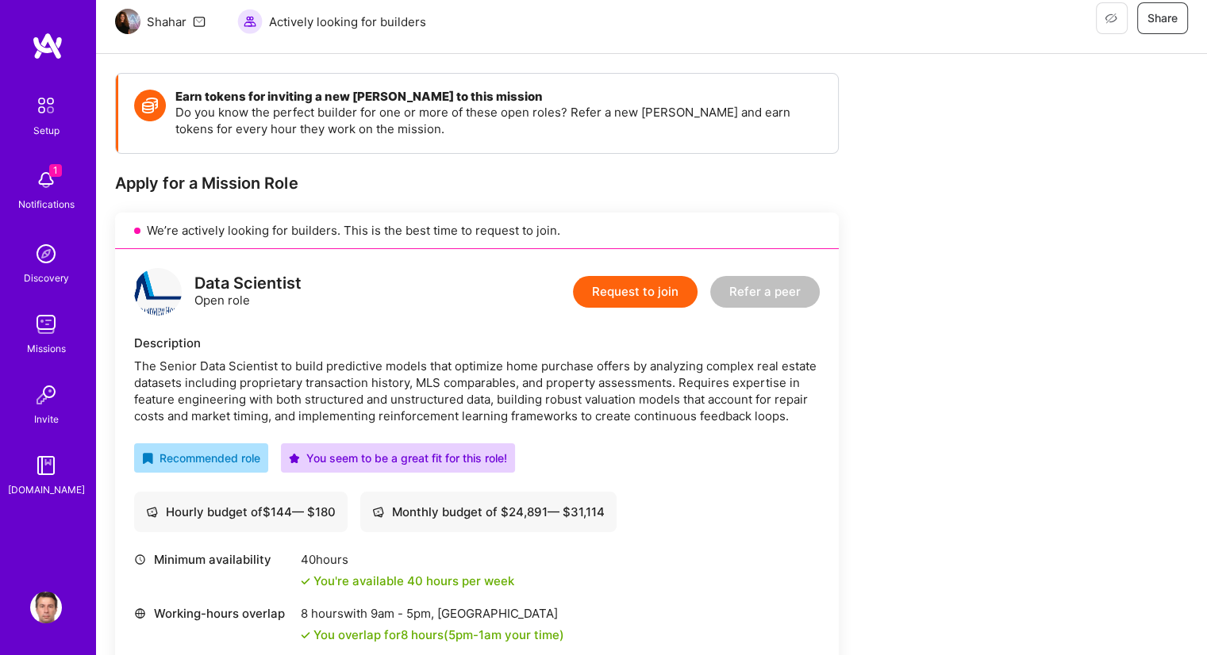
click at [600, 298] on button "Request to join" at bounding box center [635, 292] width 125 height 32
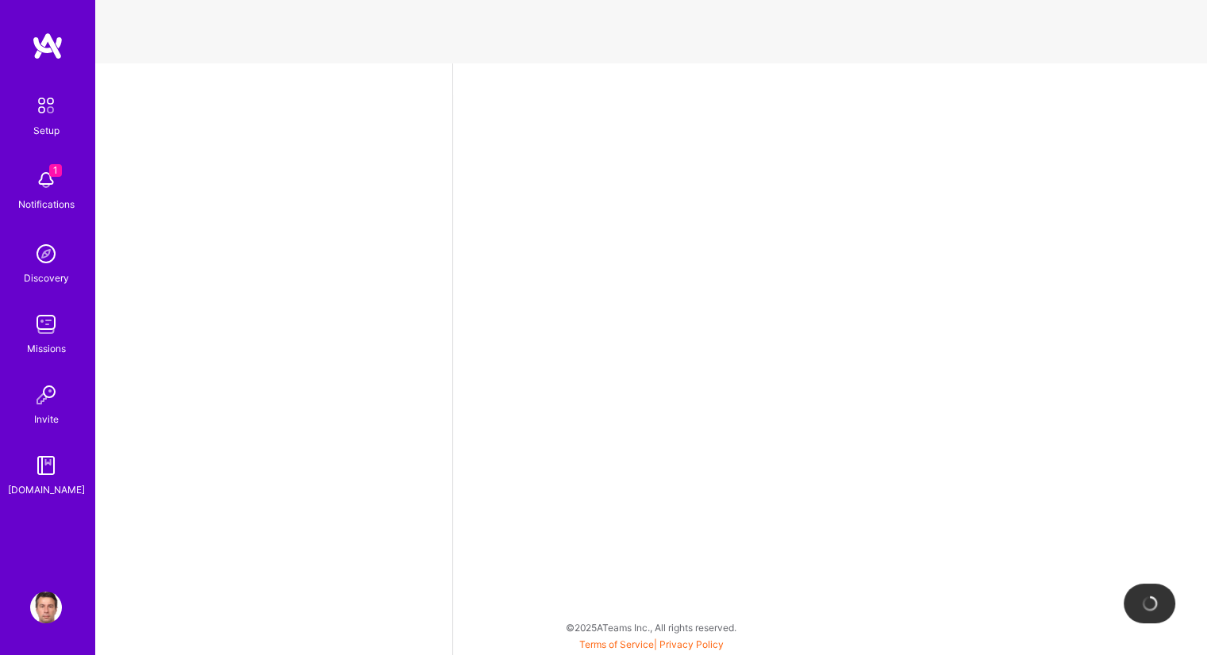
select select "FI"
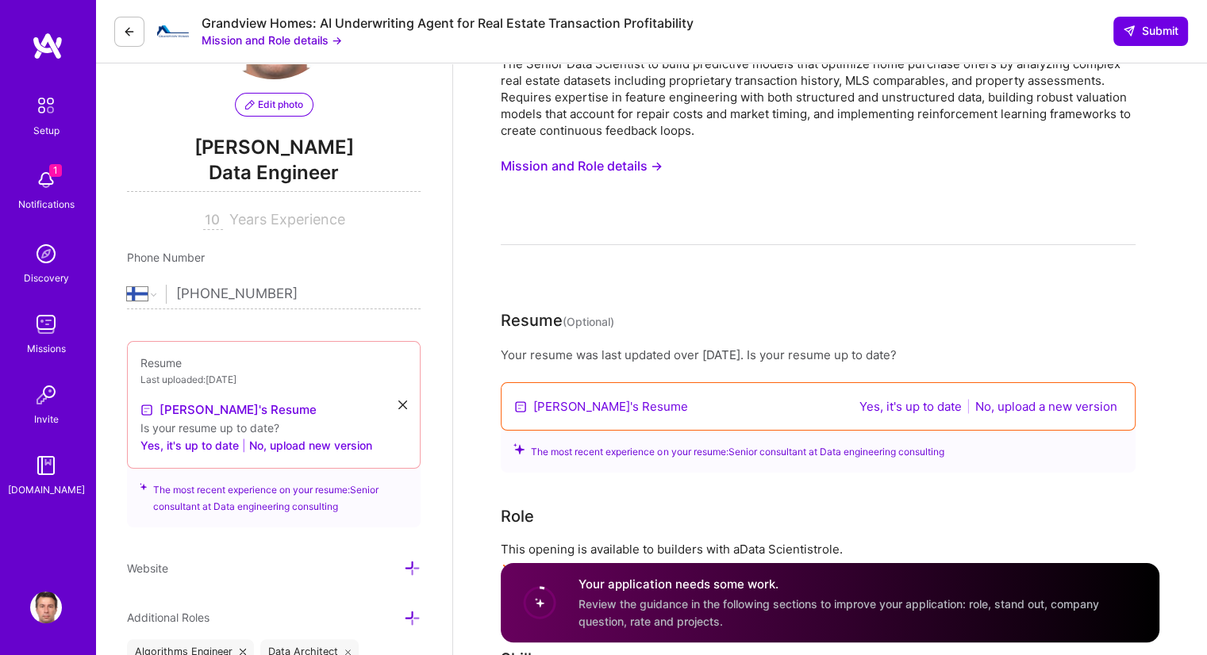
scroll to position [159, 0]
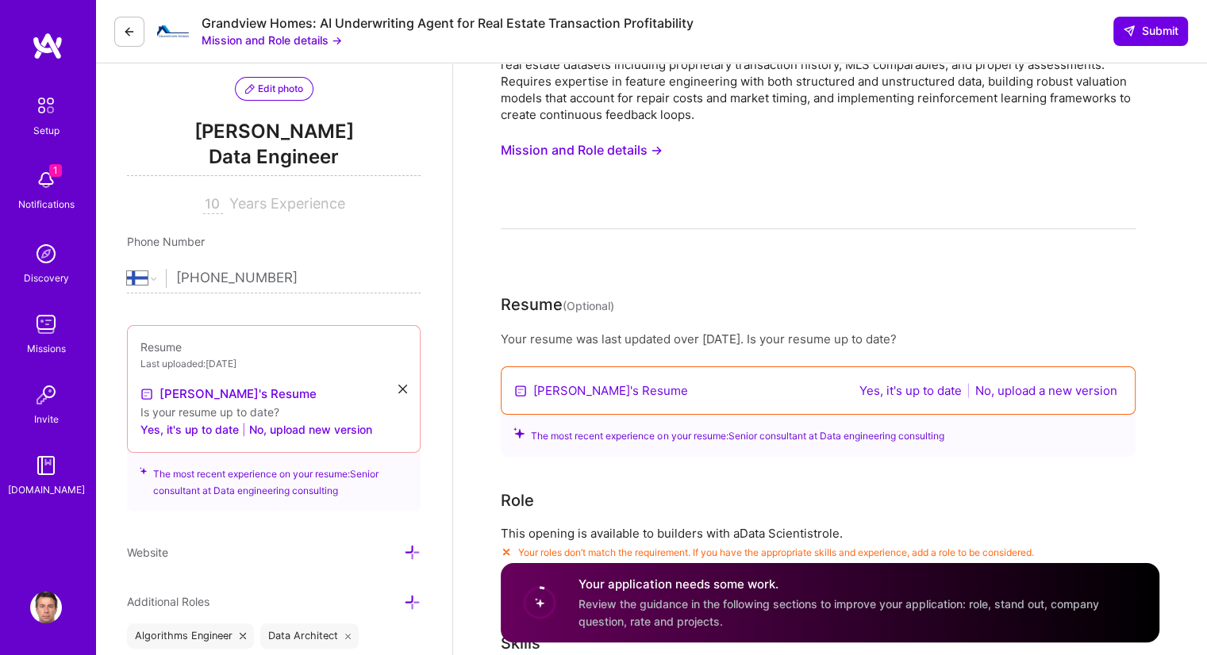
click at [1041, 393] on button "No, upload a new version" at bounding box center [1046, 391] width 152 height 18
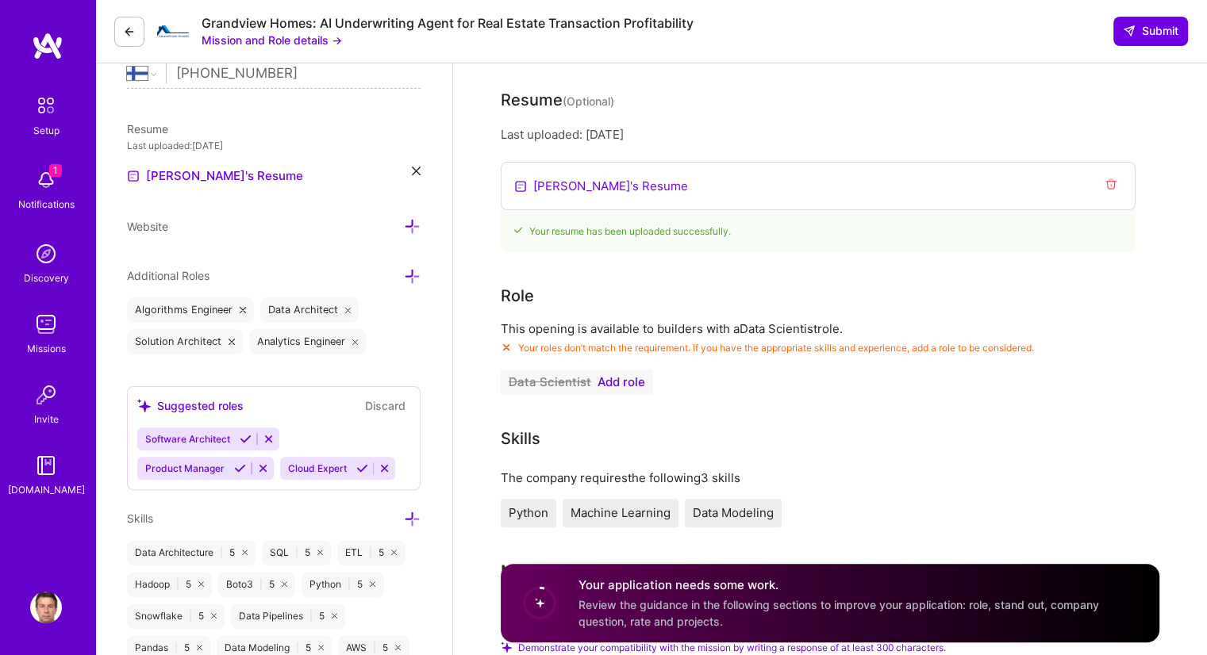
scroll to position [397, 0]
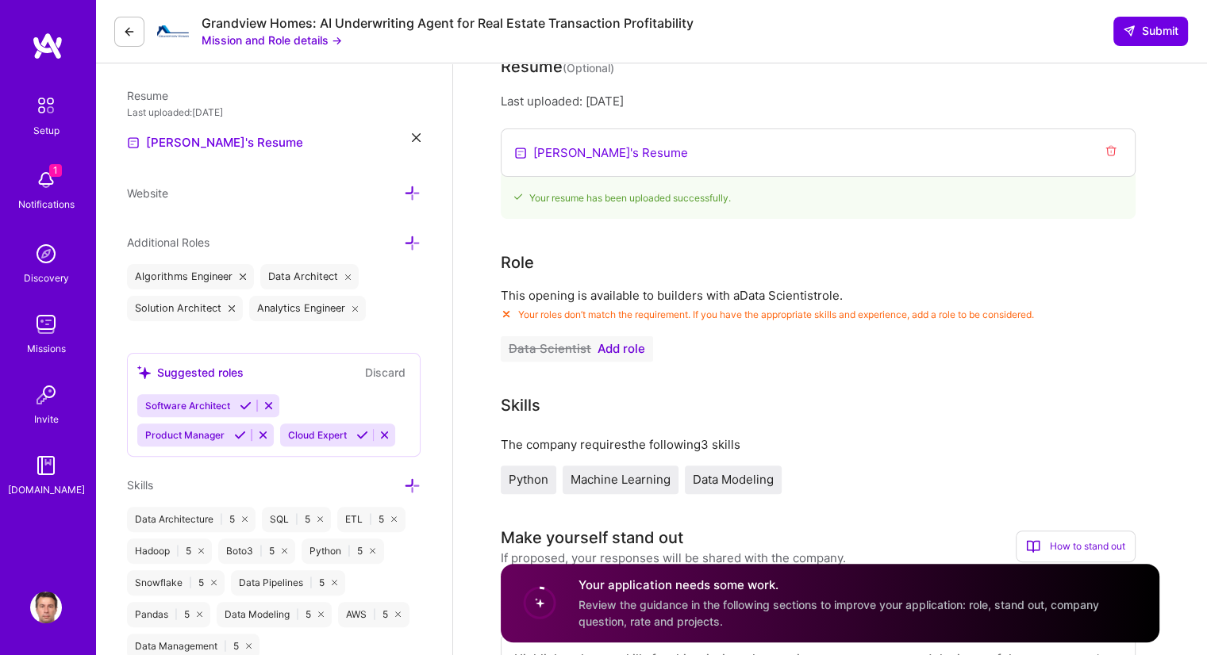
click at [624, 351] on span "Add role" at bounding box center [622, 349] width 48 height 13
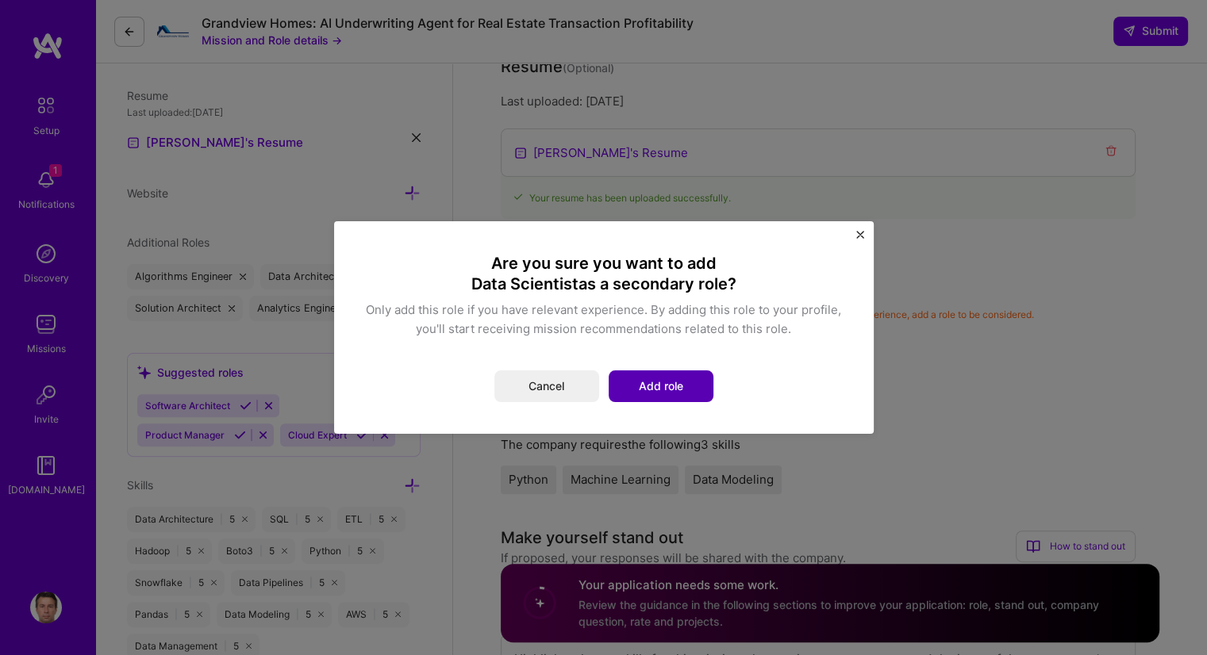
click at [647, 382] on button "Add role" at bounding box center [661, 387] width 105 height 32
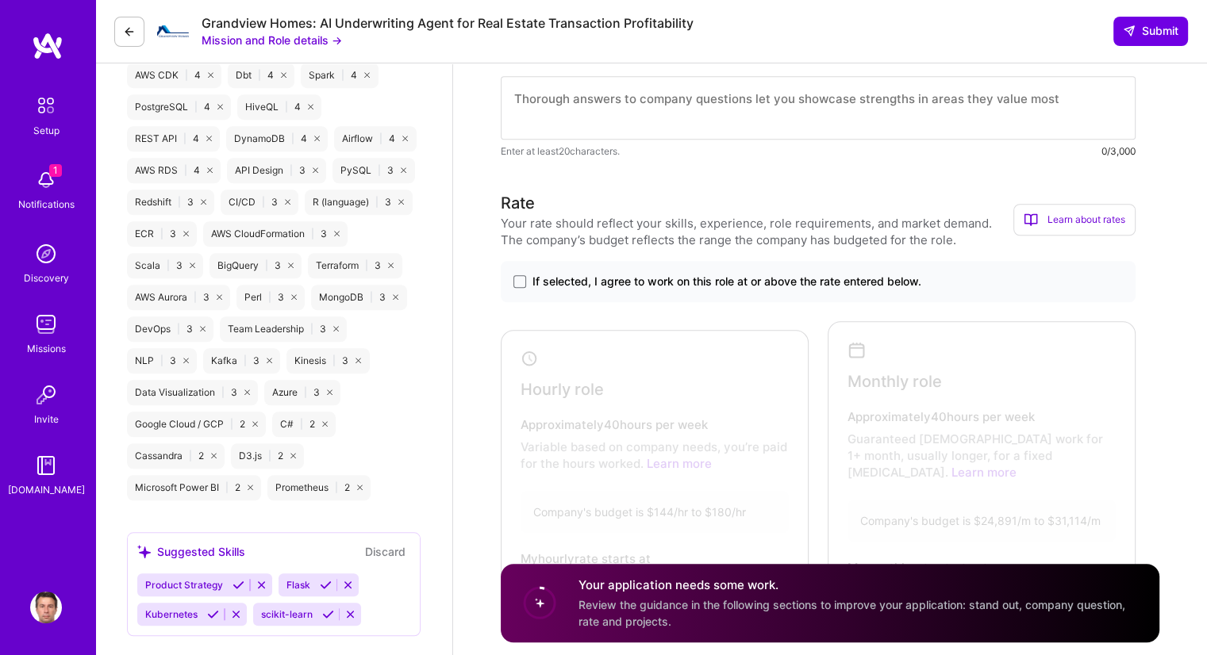
scroll to position [1270, 0]
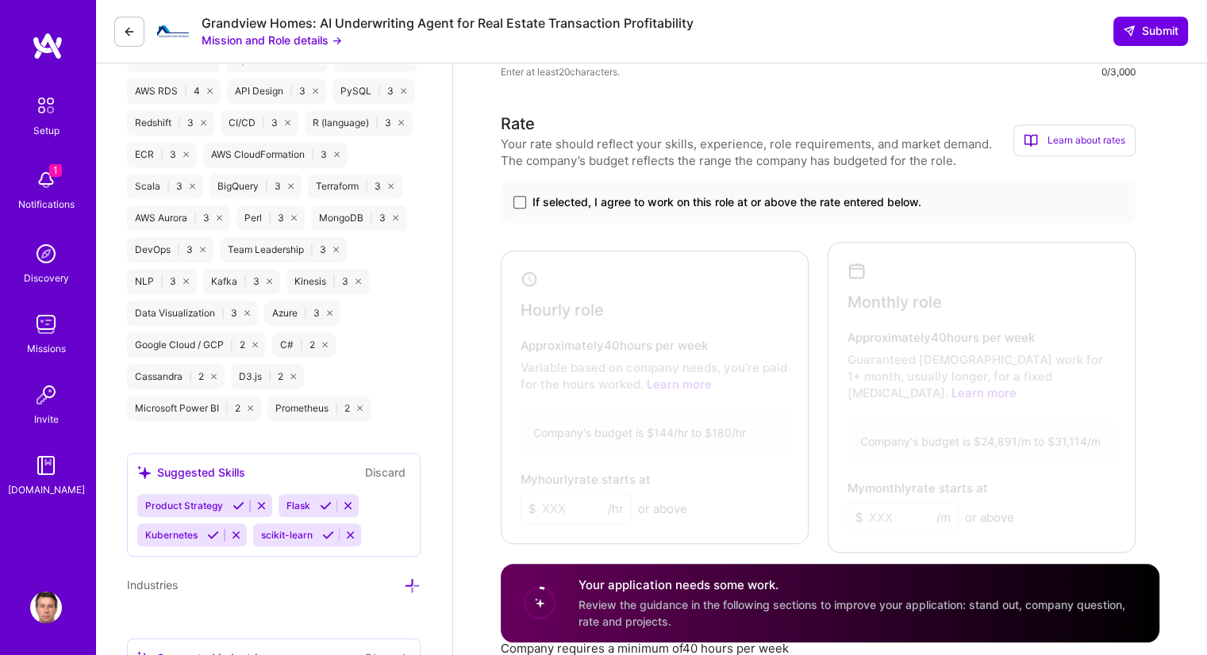
click at [517, 203] on span at bounding box center [519, 202] width 13 height 13
click at [0, 0] on input "If selected, I agree to work on this role at or above the rate entered below." at bounding box center [0, 0] width 0 height 0
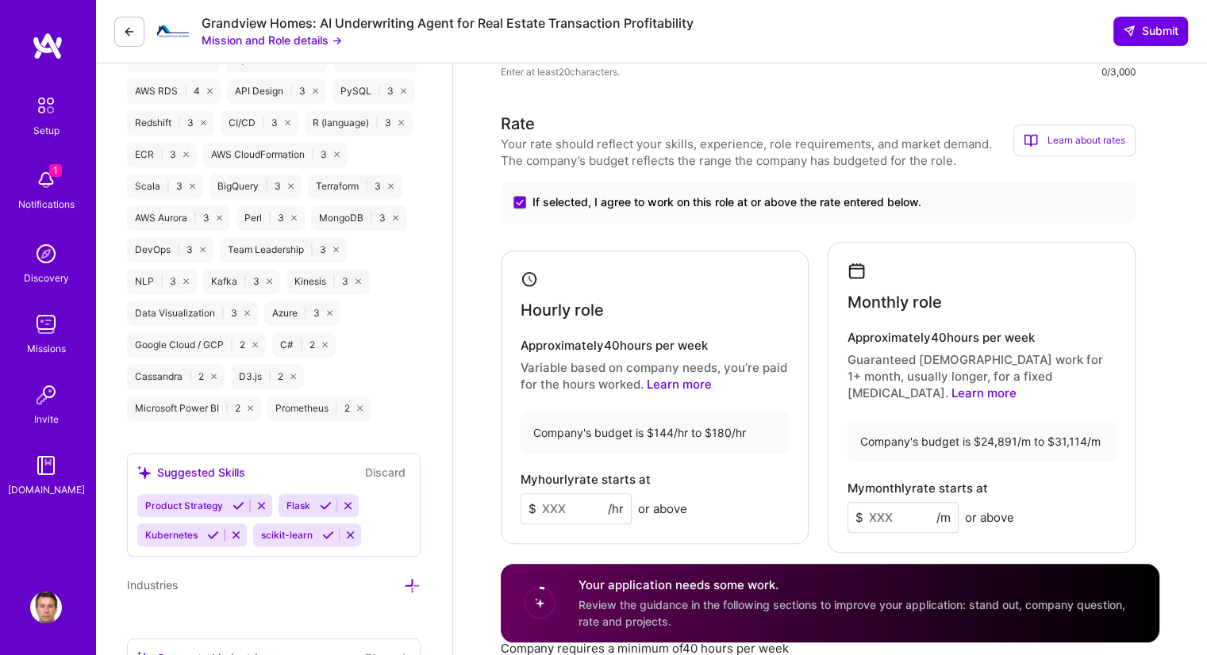
click at [565, 502] on input at bounding box center [576, 509] width 111 height 31
type input "140"
click at [879, 502] on input at bounding box center [902, 517] width 111 height 31
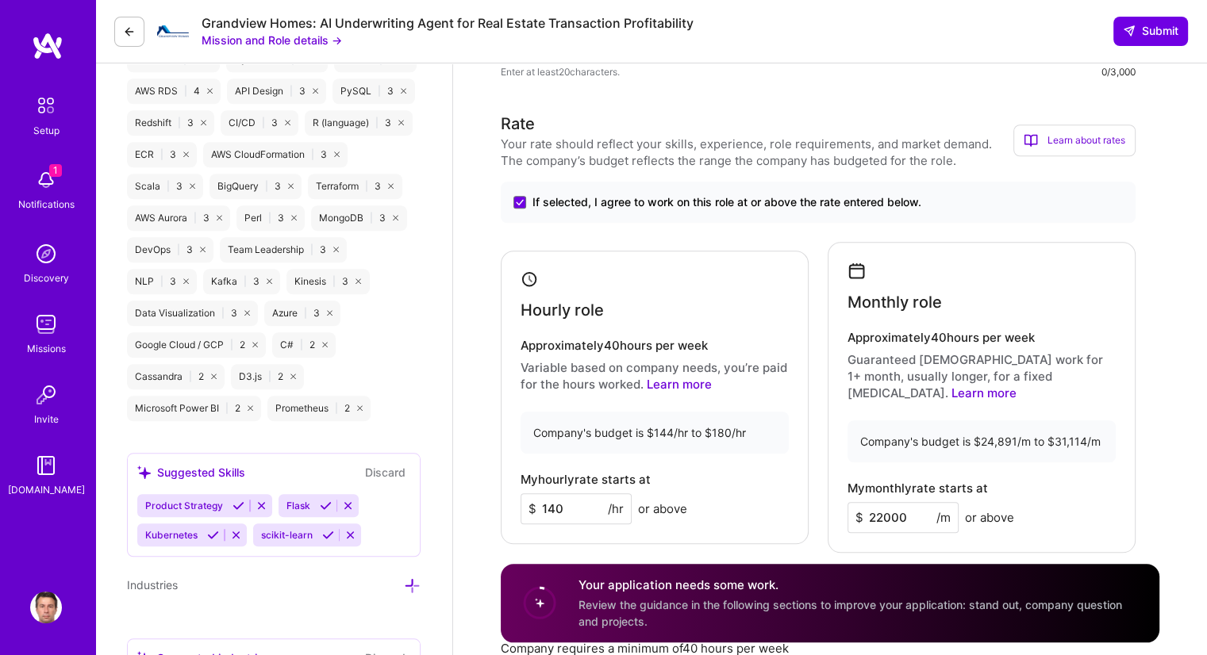
scroll to position [1508, 0]
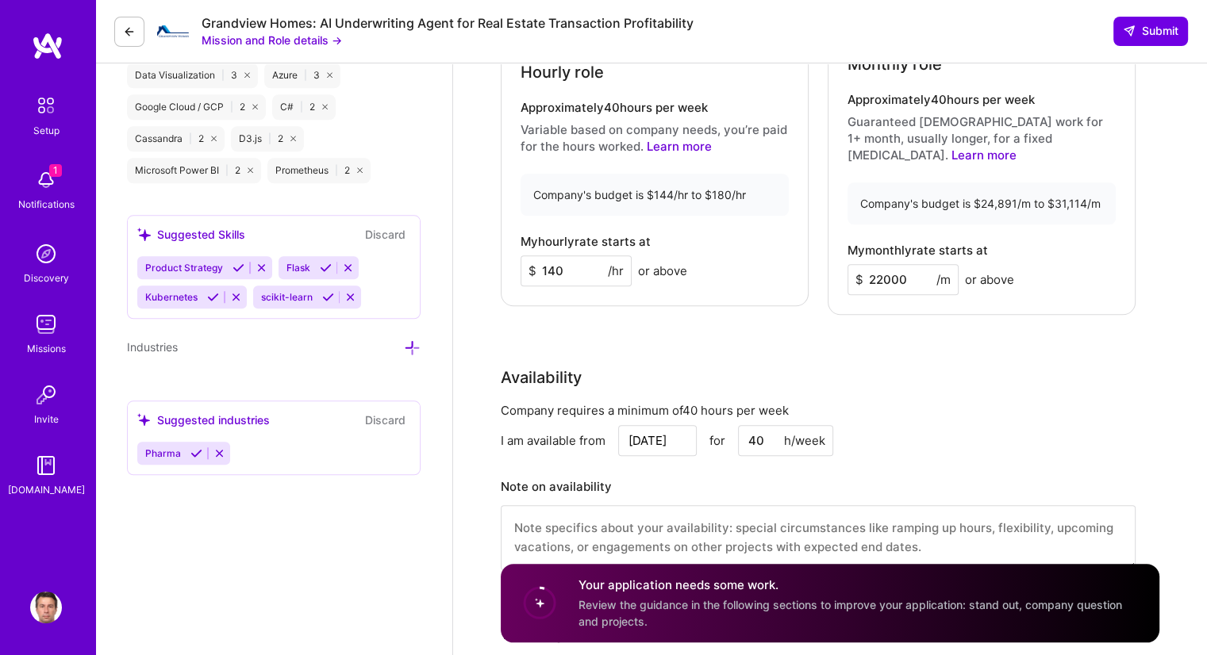
type input "22000"
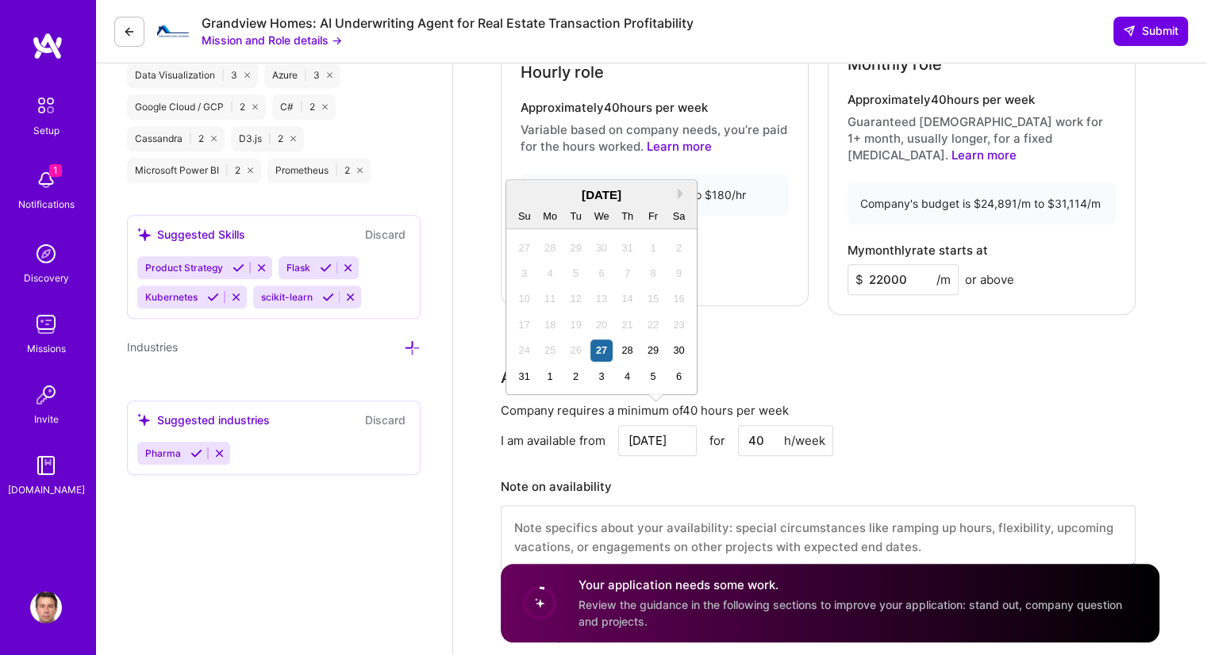
click at [636, 425] on input "[DATE]" at bounding box center [657, 440] width 79 height 31
click at [546, 371] on div "1" at bounding box center [550, 376] width 21 height 21
type input "[DATE]"
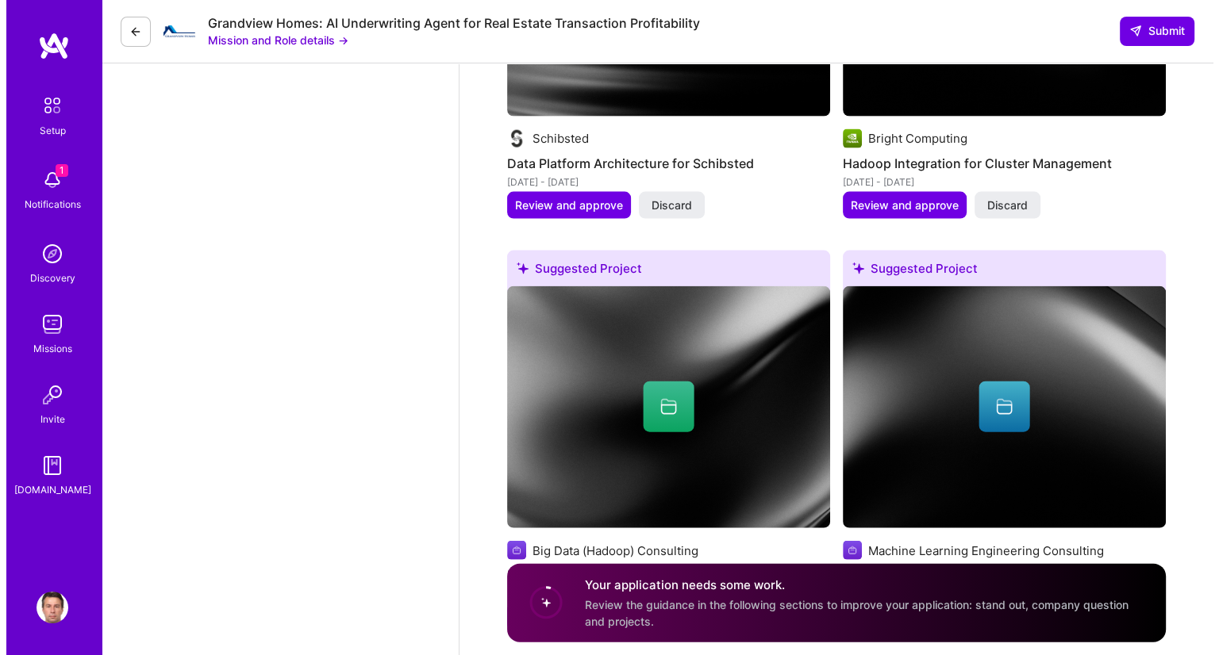
scroll to position [3571, 0]
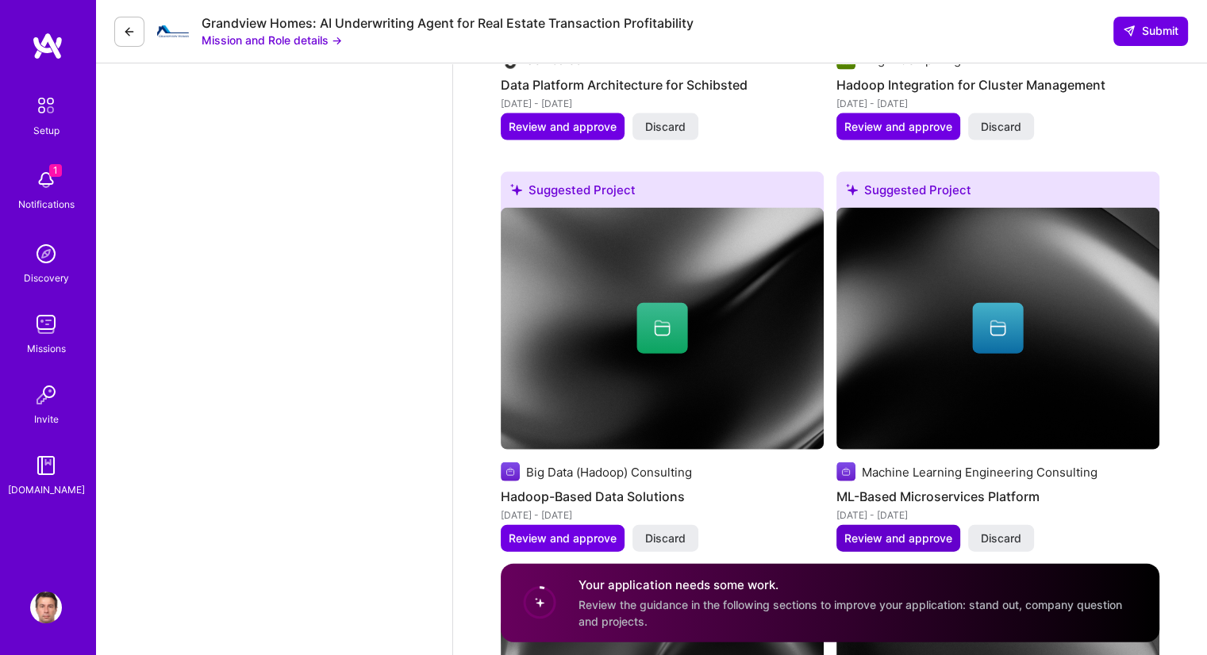
click at [898, 531] on span "Review and approve" at bounding box center [898, 539] width 108 height 16
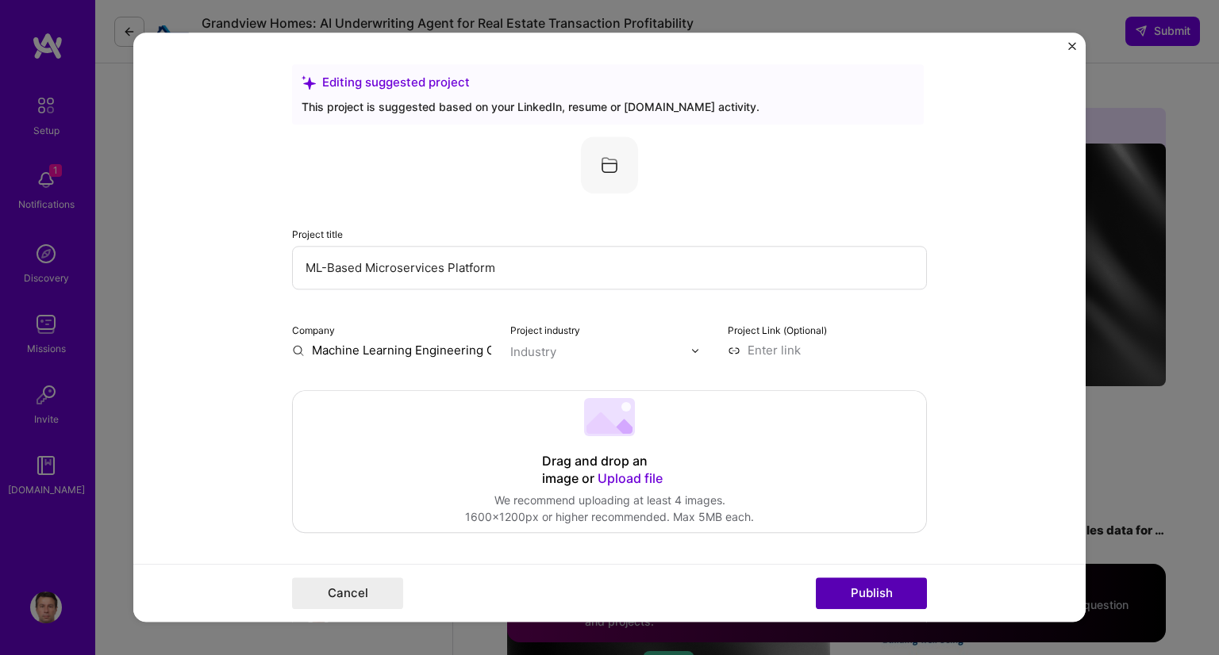
click at [883, 585] on button "Publish" at bounding box center [871, 594] width 111 height 32
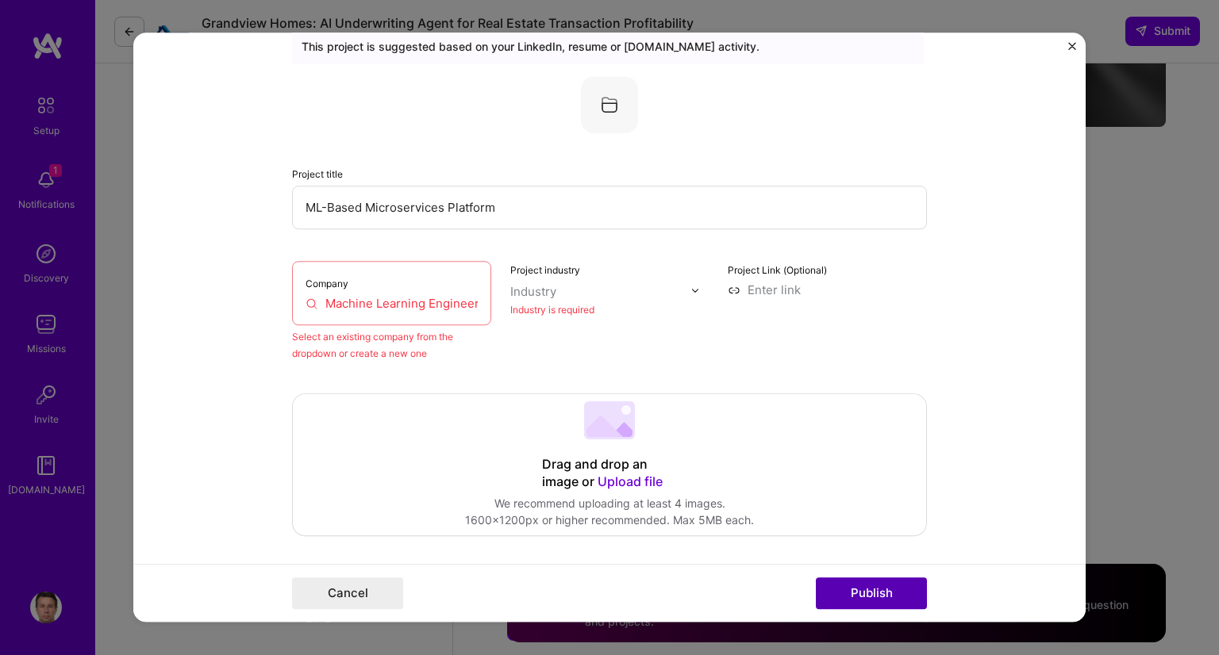
scroll to position [104, 0]
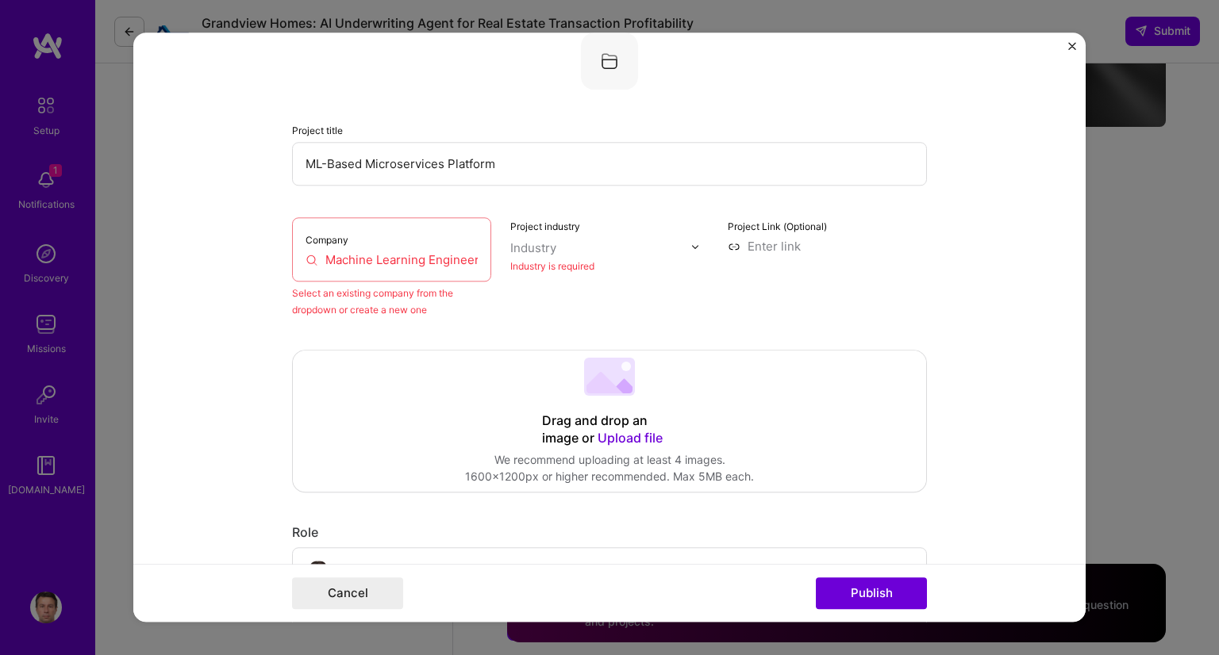
click at [525, 259] on div "Industry is required" at bounding box center [609, 266] width 199 height 17
click at [690, 245] on img at bounding box center [695, 247] width 10 height 10
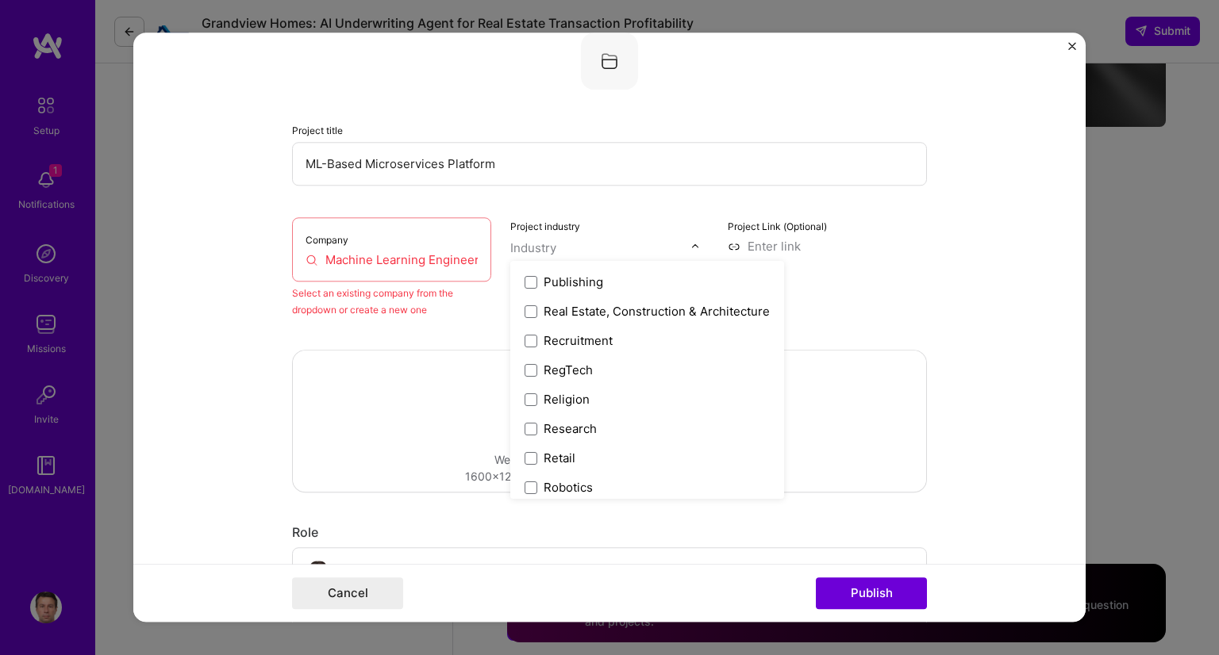
scroll to position [2936, 0]
click at [528, 451] on span at bounding box center [531, 457] width 13 height 13
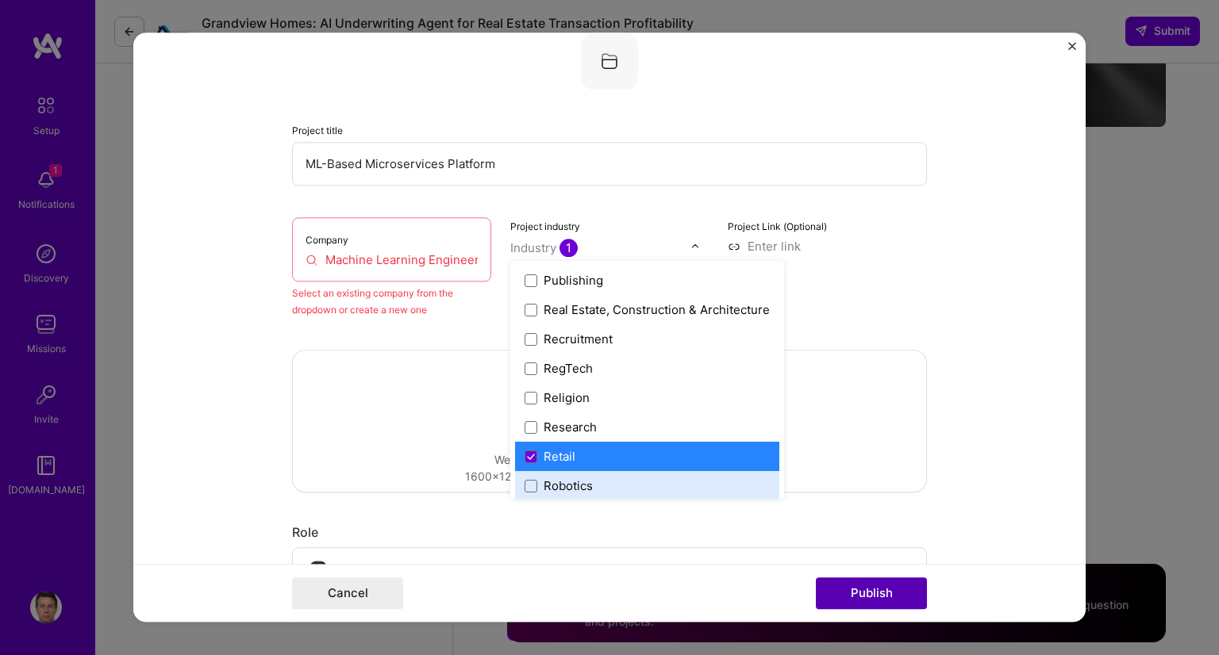
click at [877, 591] on button "Publish" at bounding box center [871, 594] width 111 height 32
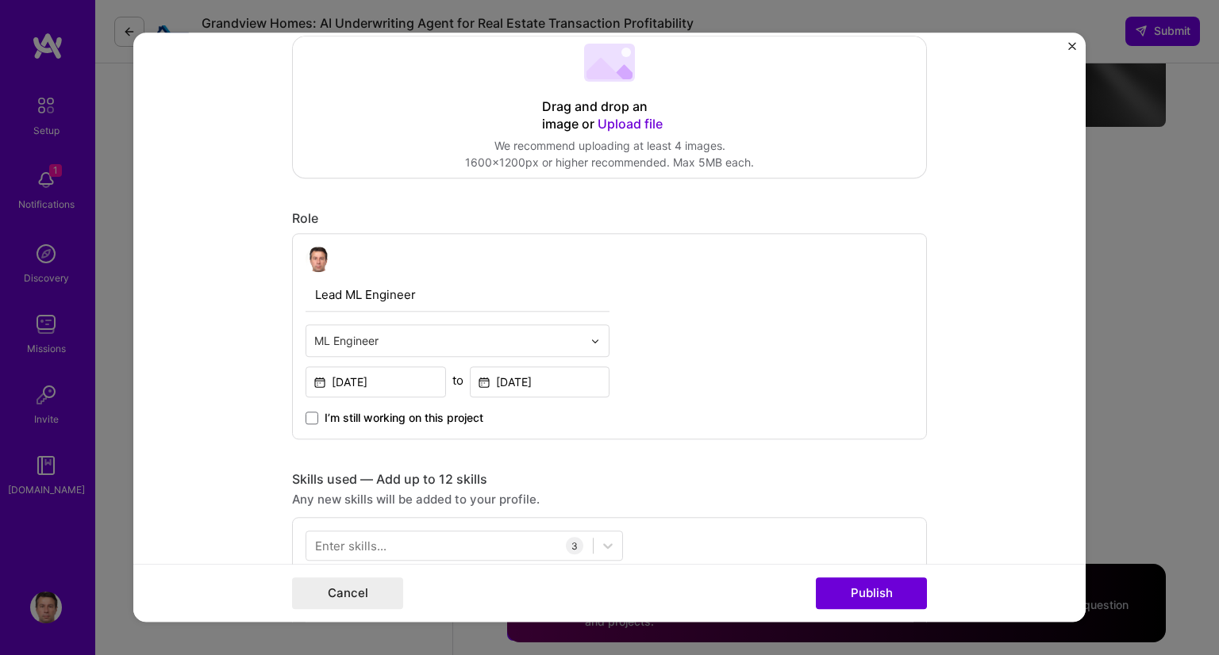
scroll to position [501, 0]
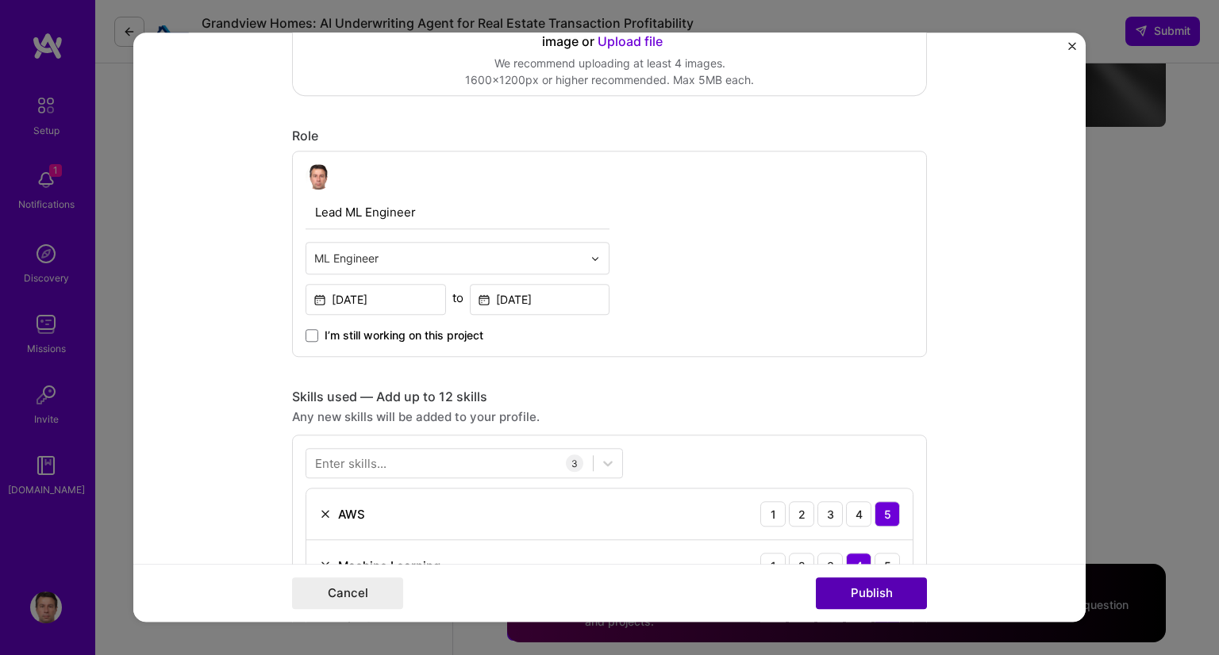
click at [874, 594] on button "Publish" at bounding box center [871, 594] width 111 height 32
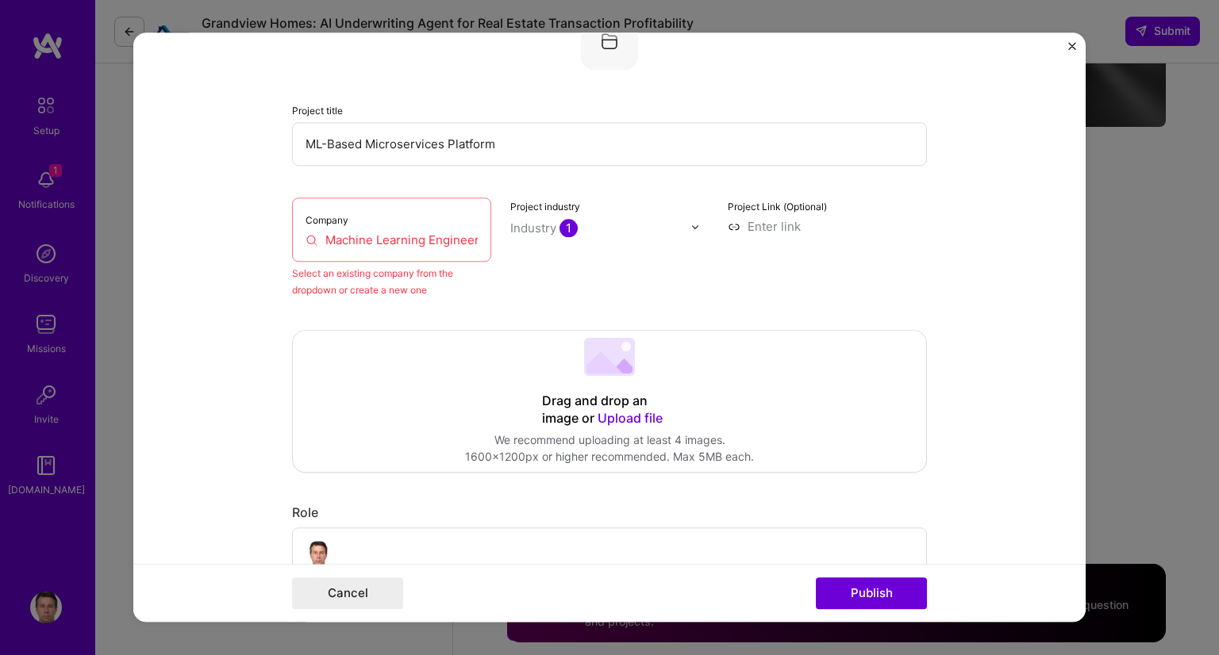
scroll to position [104, 0]
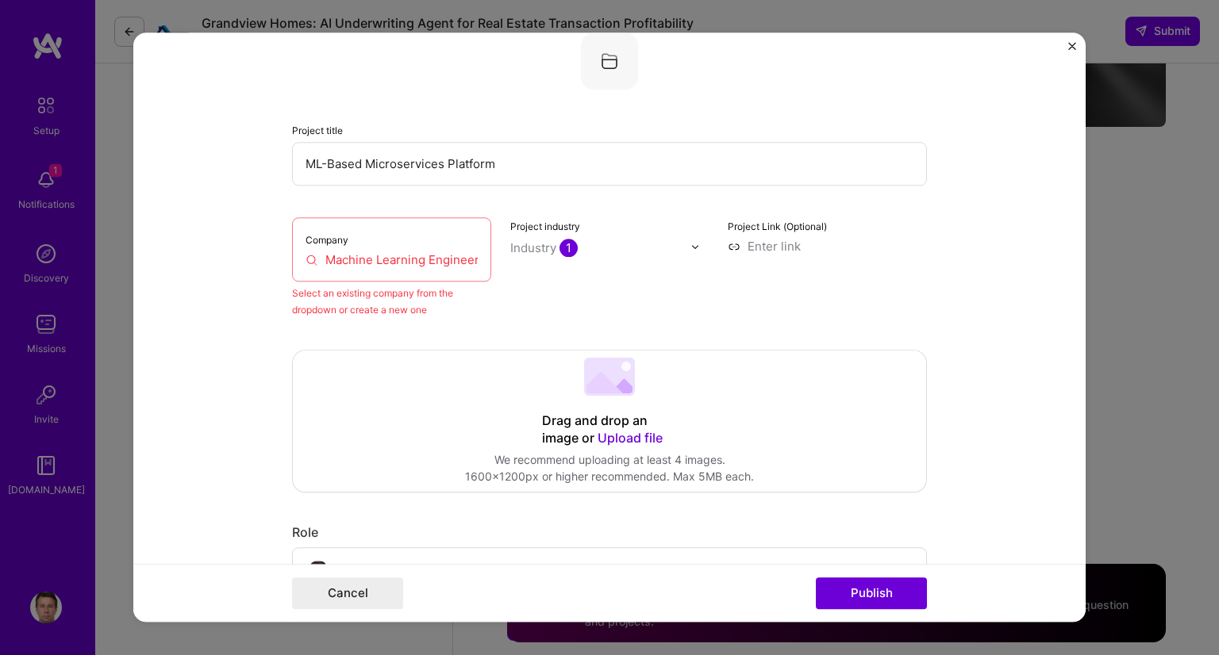
click at [386, 258] on input "Machine Learning Engineering Consulting" at bounding box center [392, 260] width 172 height 17
click at [386, 256] on input "Machine Learning Engineering Consulting" at bounding box center [392, 260] width 172 height 17
click at [375, 252] on input "Machine Learning Engineering Consulting" at bounding box center [392, 260] width 172 height 17
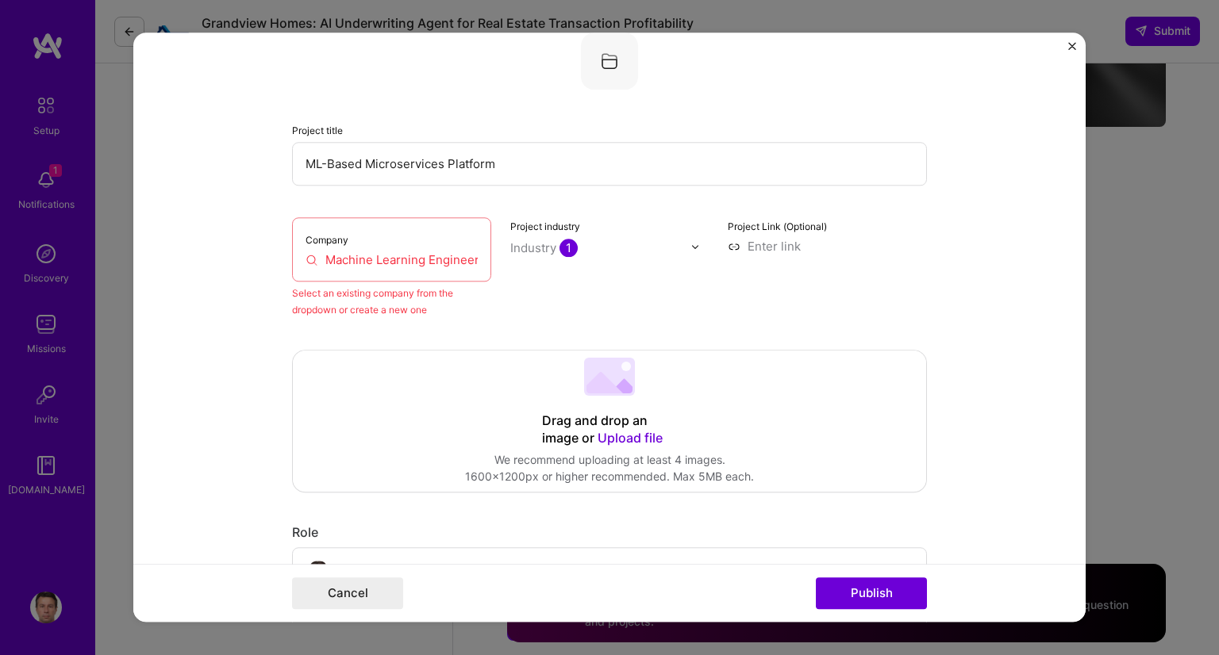
click at [380, 259] on input "Machine Learning Engineering Consulting" at bounding box center [392, 260] width 172 height 17
drag, startPoint x: 417, startPoint y: 259, endPoint x: 308, endPoint y: 245, distance: 109.5
click at [308, 245] on div "Company Machine Learning Engineering Consulting" at bounding box center [391, 249] width 199 height 64
click at [478, 258] on div "Company Machine Learning Engineering Consulting" at bounding box center [391, 249] width 199 height 64
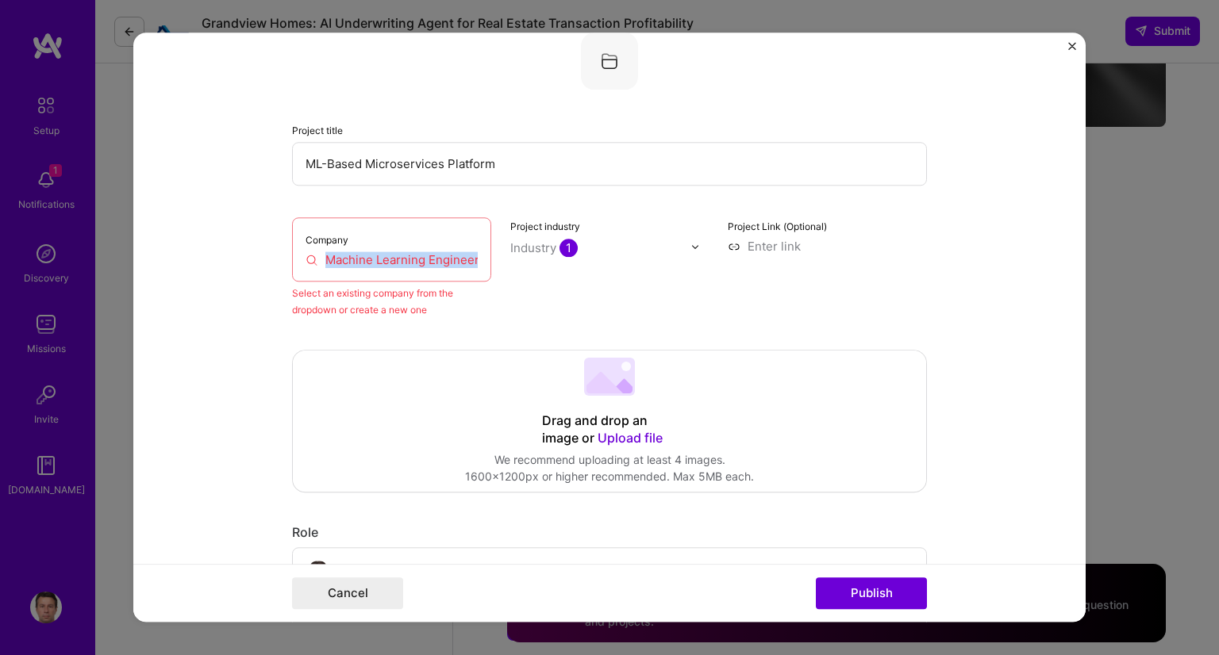
click at [478, 258] on div "Company Machine Learning Engineering Consulting" at bounding box center [391, 249] width 199 height 64
click at [471, 262] on input "Machine Learning Engineering Consulting" at bounding box center [392, 260] width 172 height 17
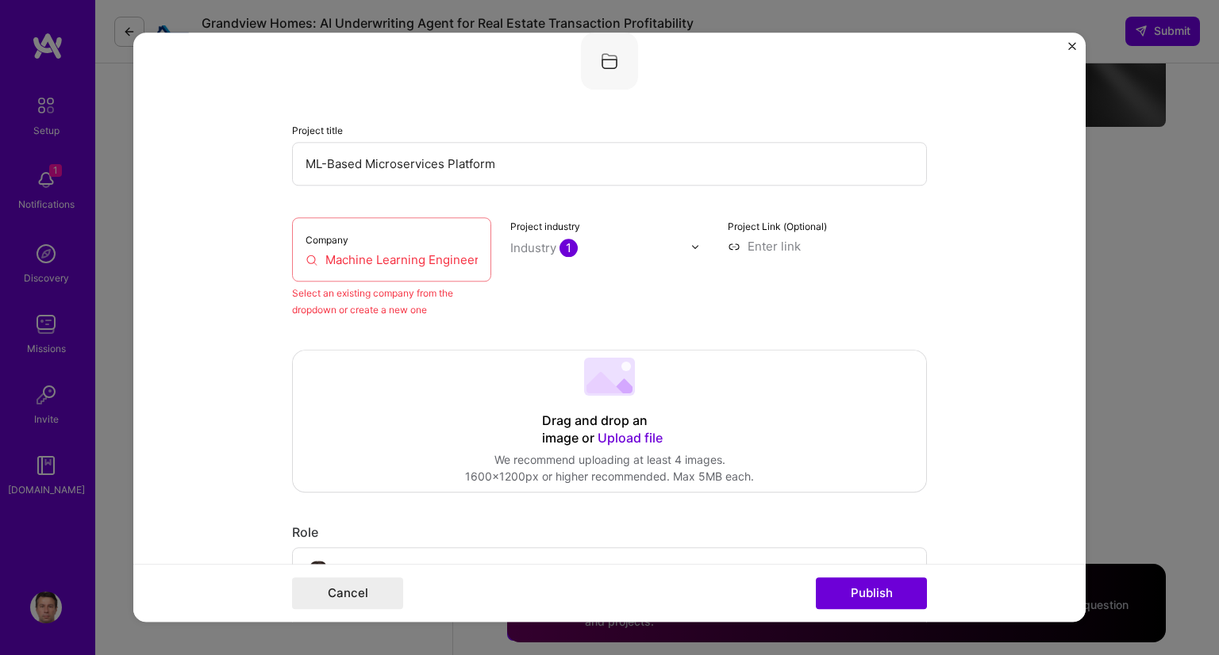
click at [471, 262] on input "Machine Learning Engineering Consulting" at bounding box center [392, 260] width 172 height 17
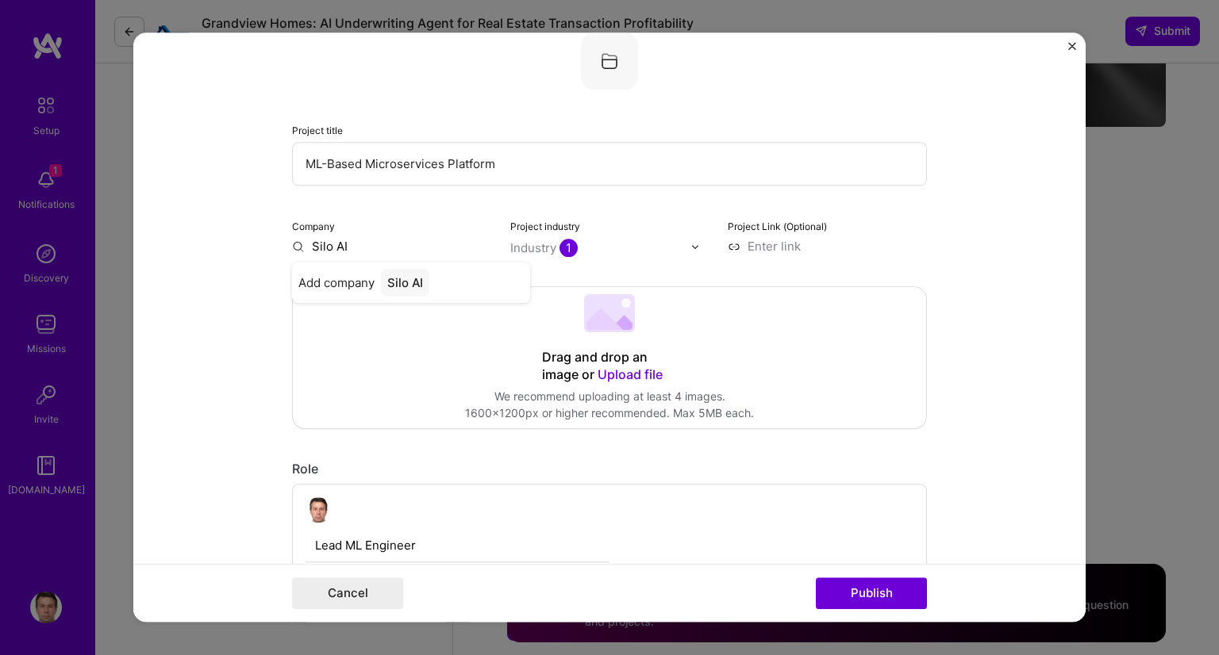
click at [216, 194] on form "Editing suggested project This project is suggested based on your LinkedIn, res…" at bounding box center [609, 328] width 952 height 590
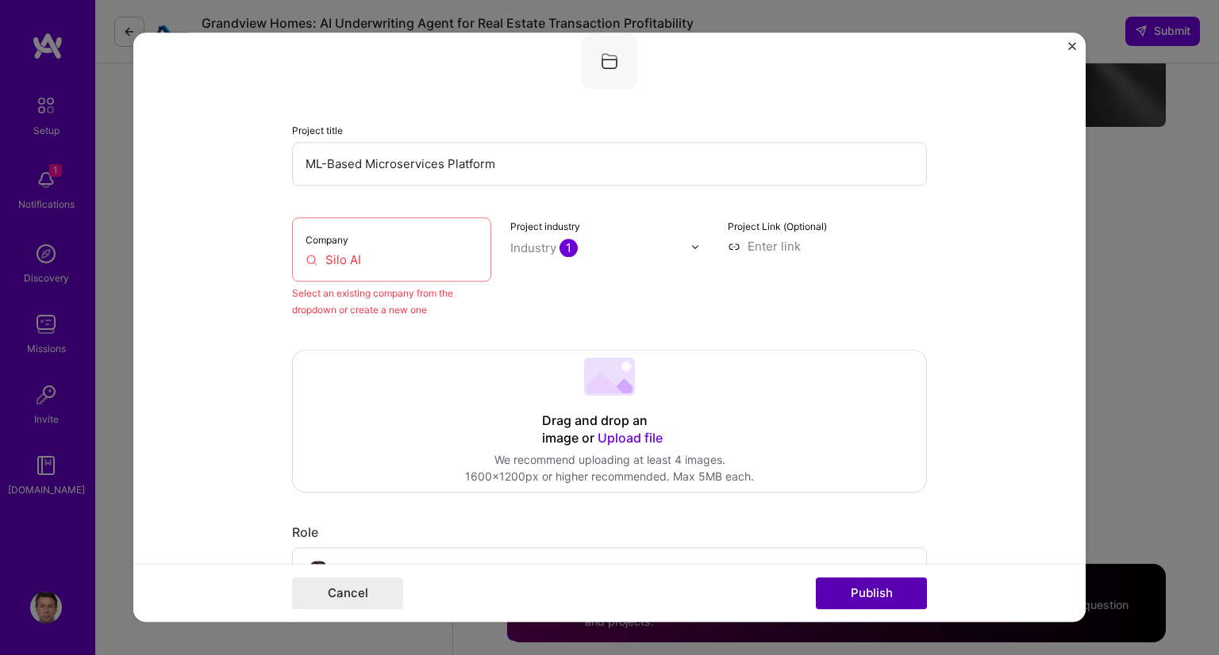
click at [886, 594] on button "Publish" at bounding box center [871, 594] width 111 height 32
click at [404, 258] on input "Silo AI" at bounding box center [392, 260] width 172 height 17
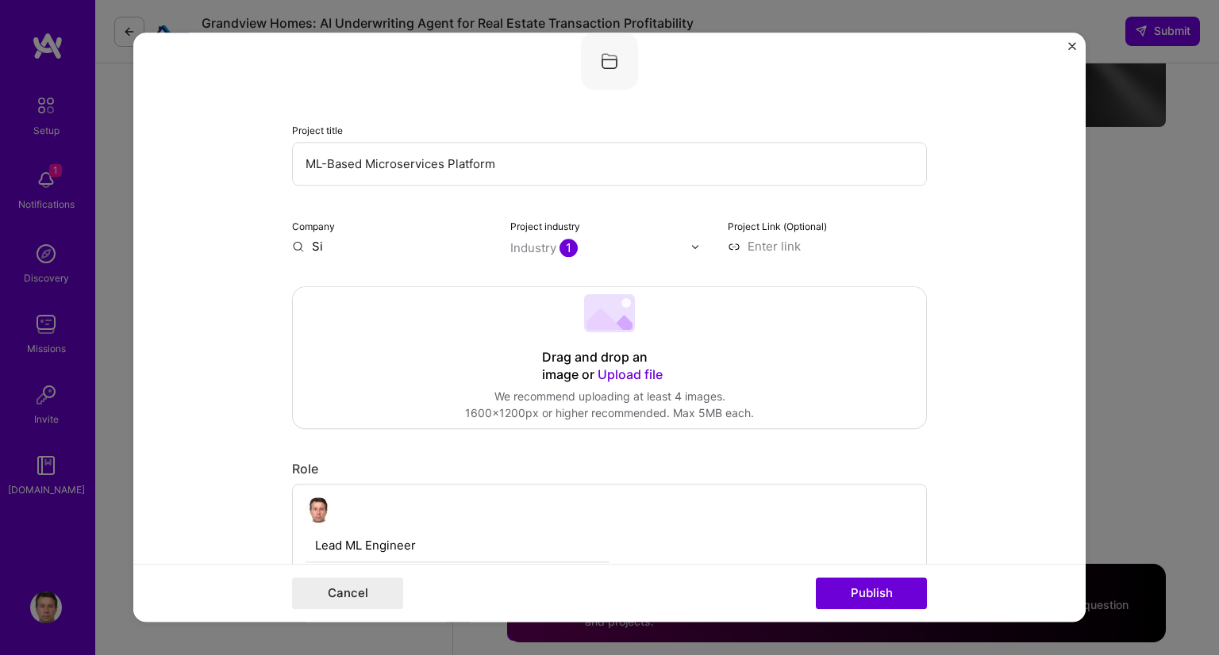
type input "S"
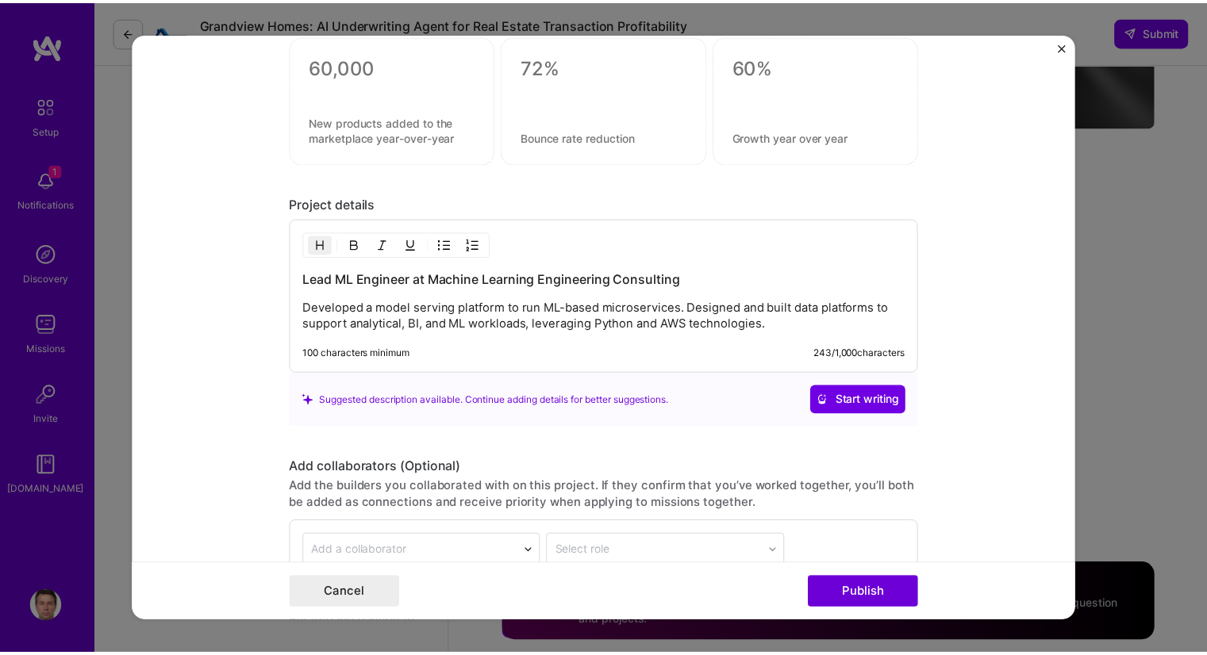
scroll to position [1489, 0]
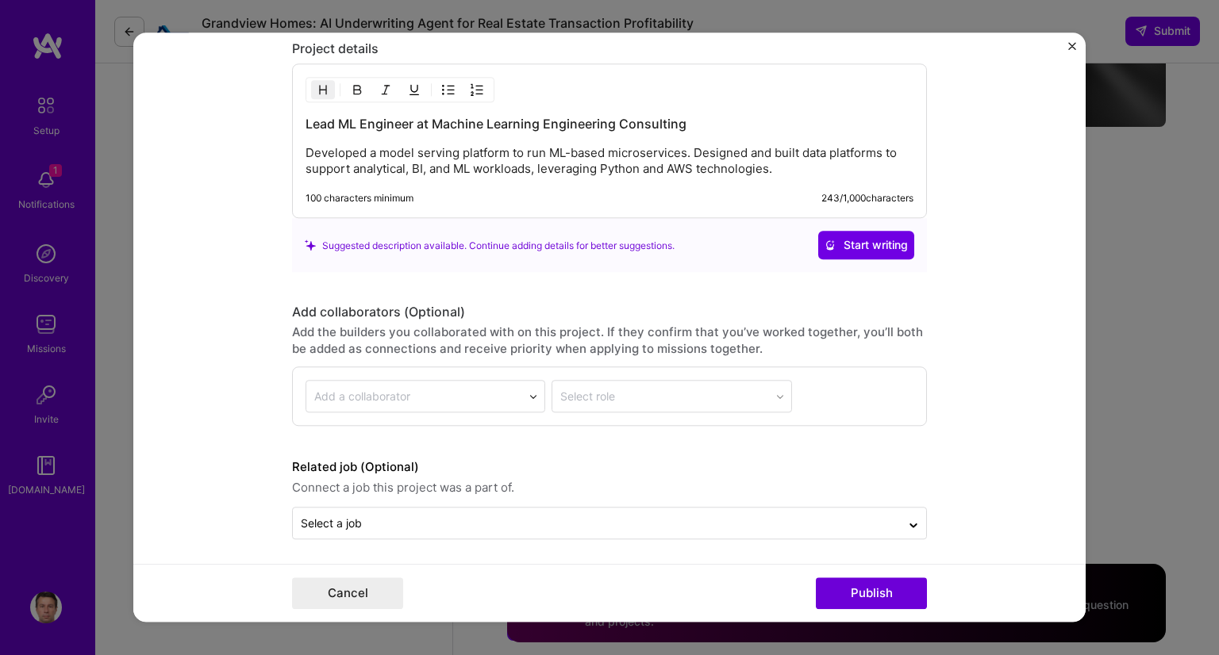
click at [1070, 45] on img "Close" at bounding box center [1072, 46] width 8 height 8
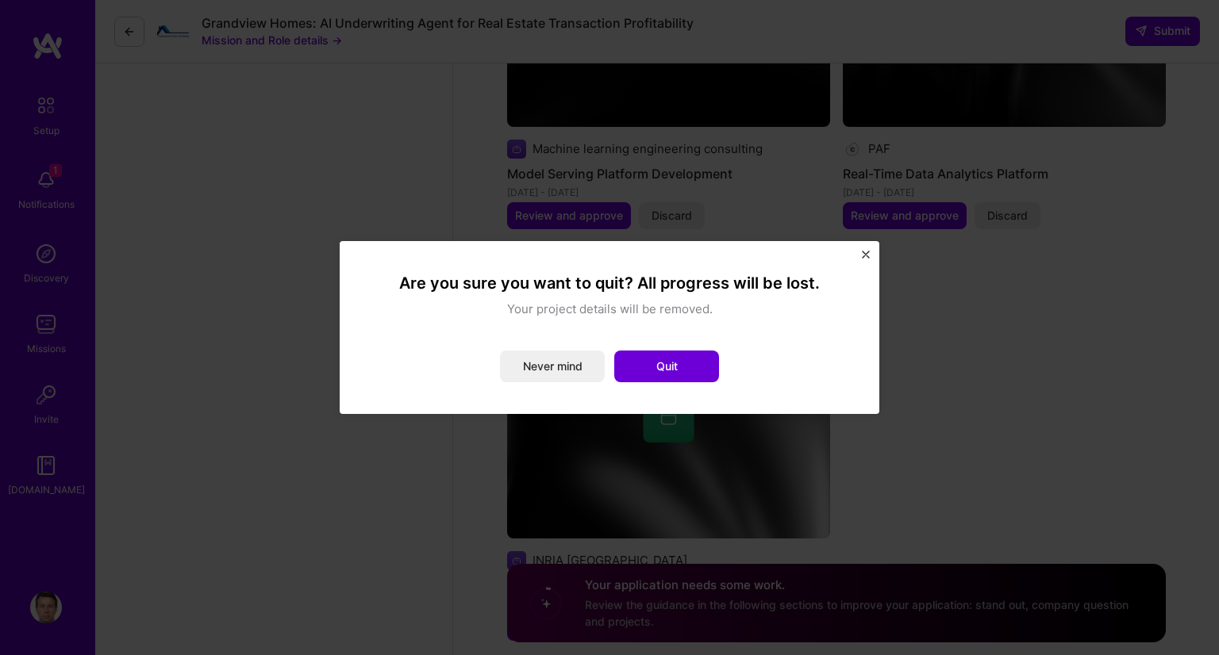
click at [698, 364] on button "Quit" at bounding box center [666, 367] width 105 height 32
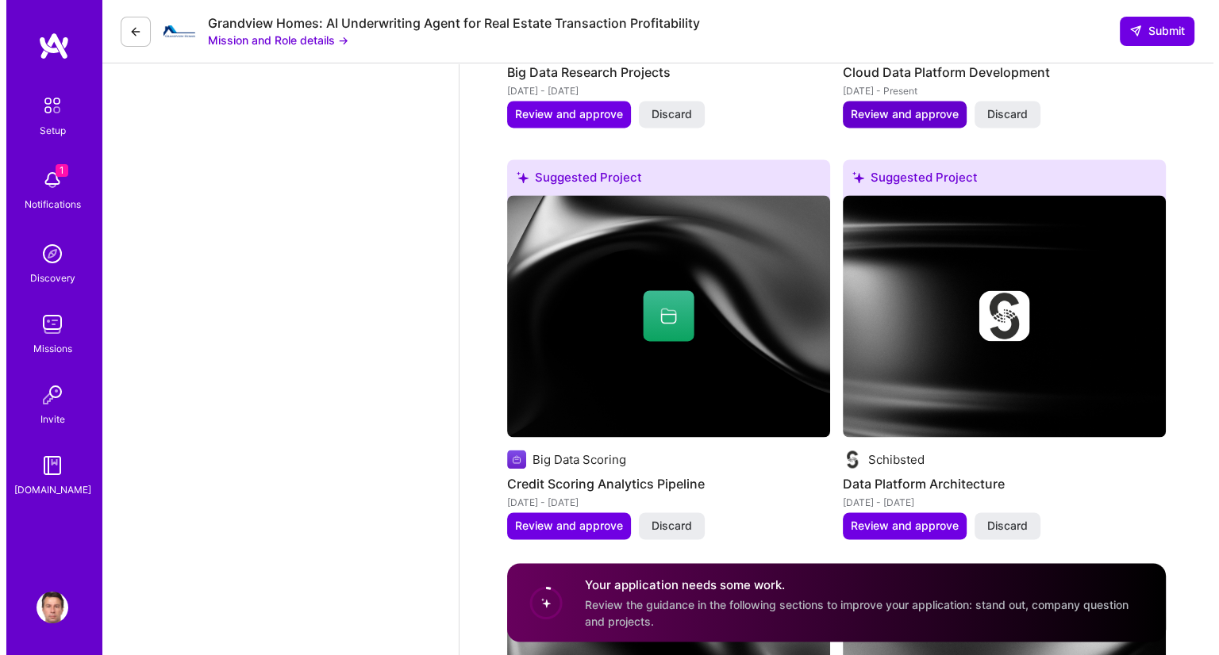
scroll to position [2573, 0]
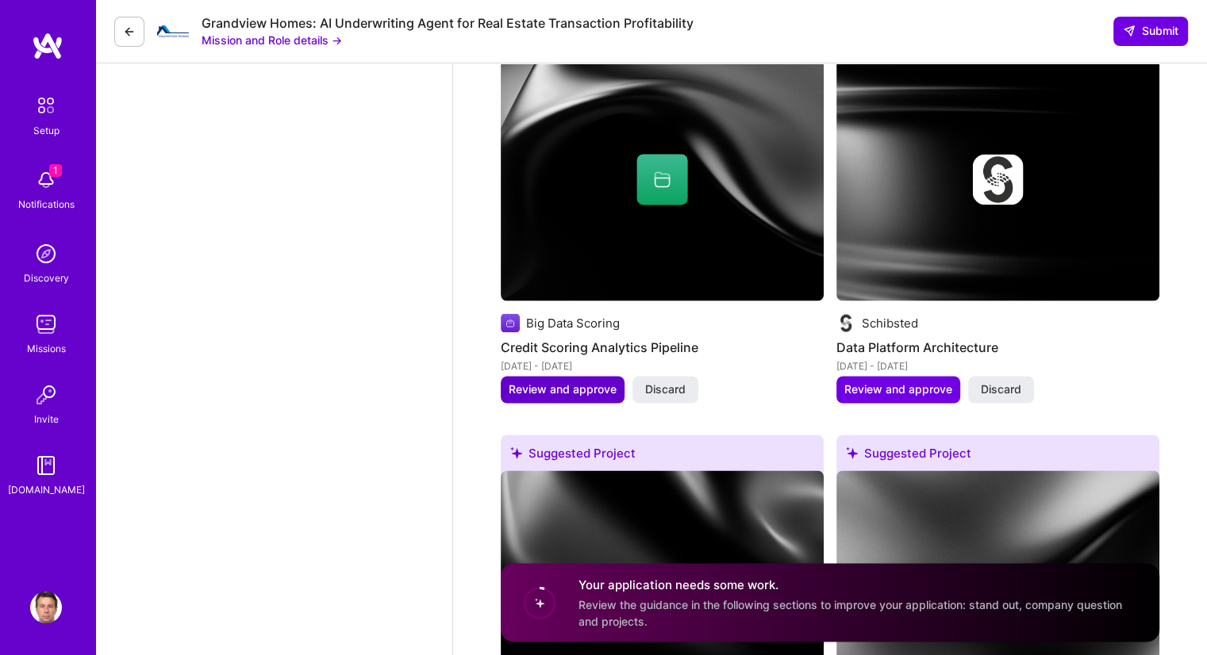
click at [565, 382] on span "Review and approve" at bounding box center [563, 390] width 108 height 16
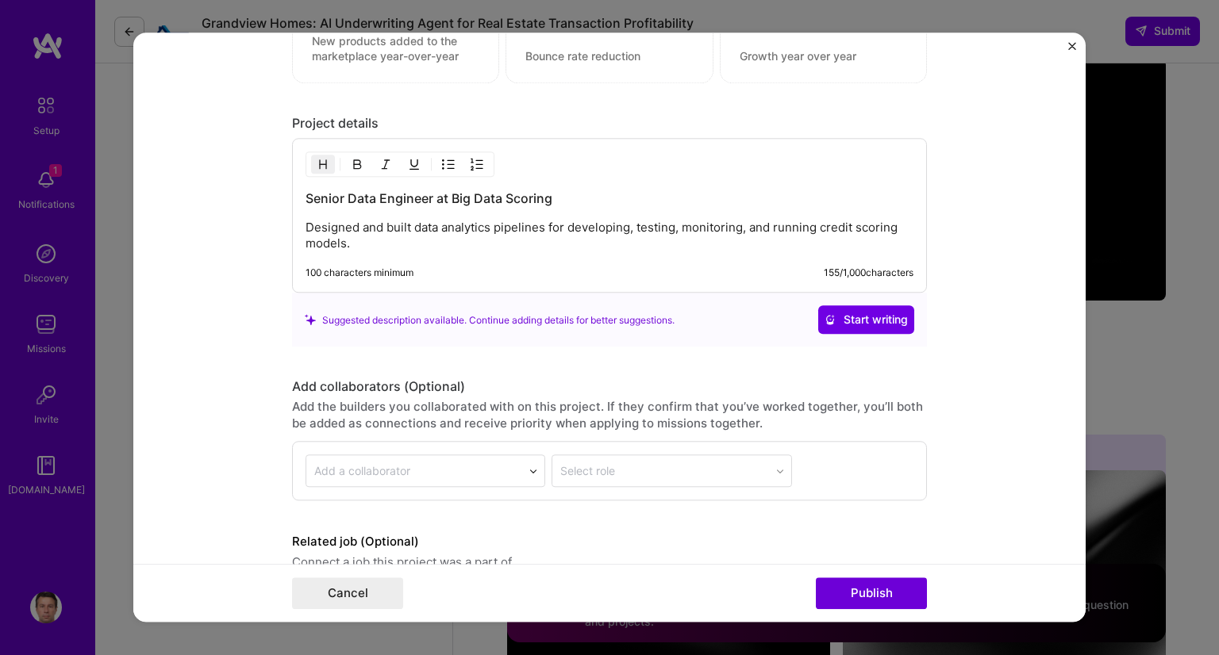
scroll to position [1952, 0]
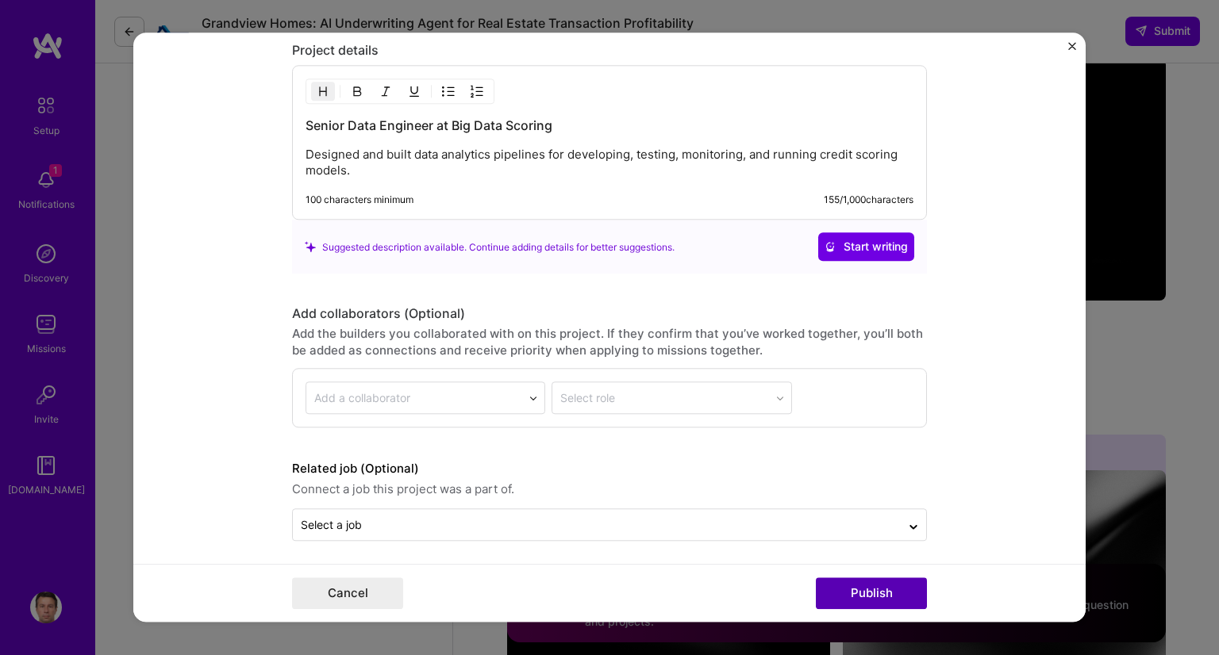
click at [873, 598] on button "Publish" at bounding box center [871, 594] width 111 height 32
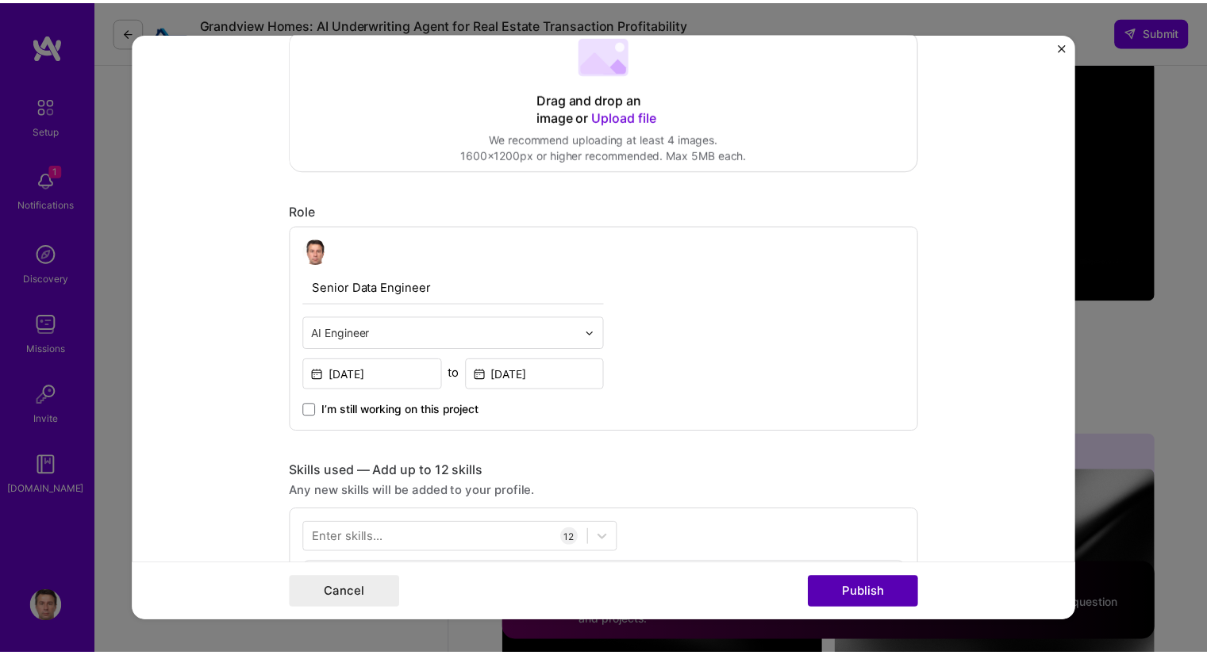
scroll to position [104, 0]
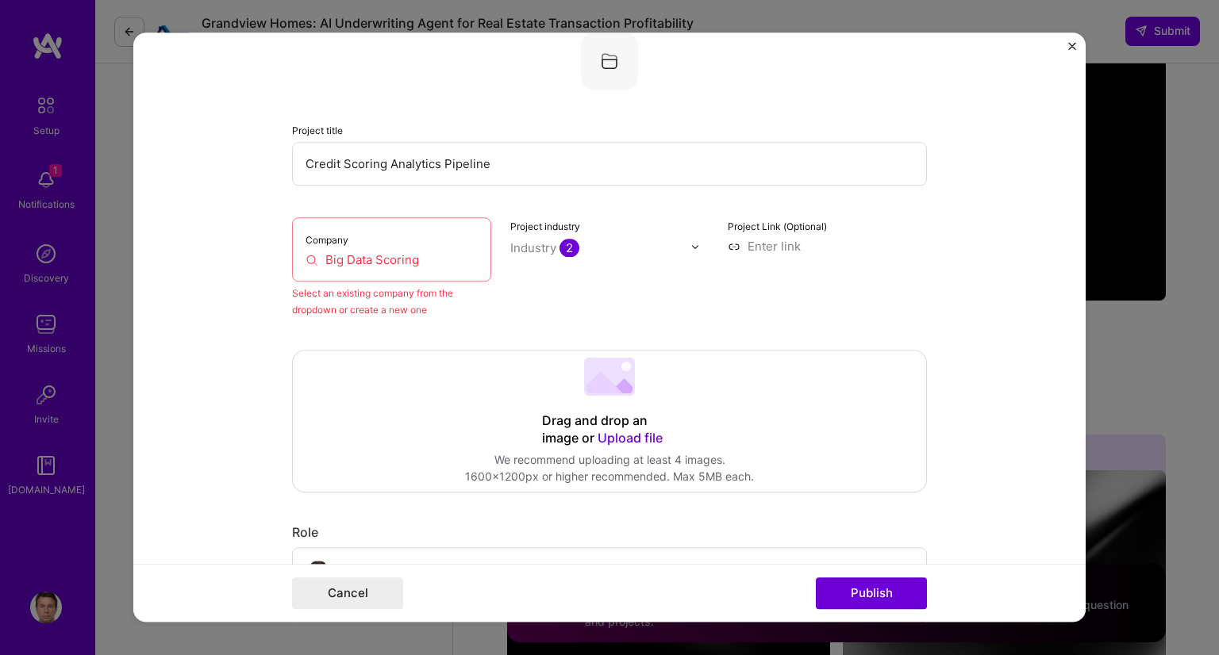
click at [415, 254] on input "Big Data Scoring" at bounding box center [392, 260] width 172 height 17
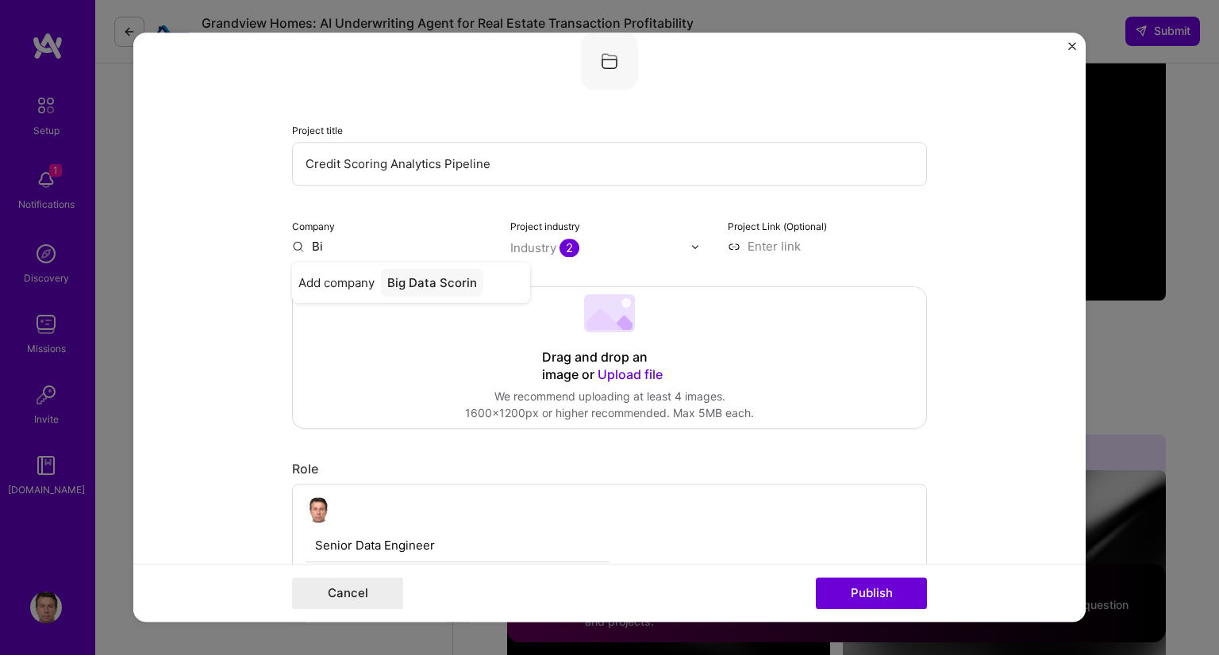
type input "B"
type input "Big Data Scoring"
click at [439, 285] on div "Big Data Scoring" at bounding box center [436, 283] width 110 height 28
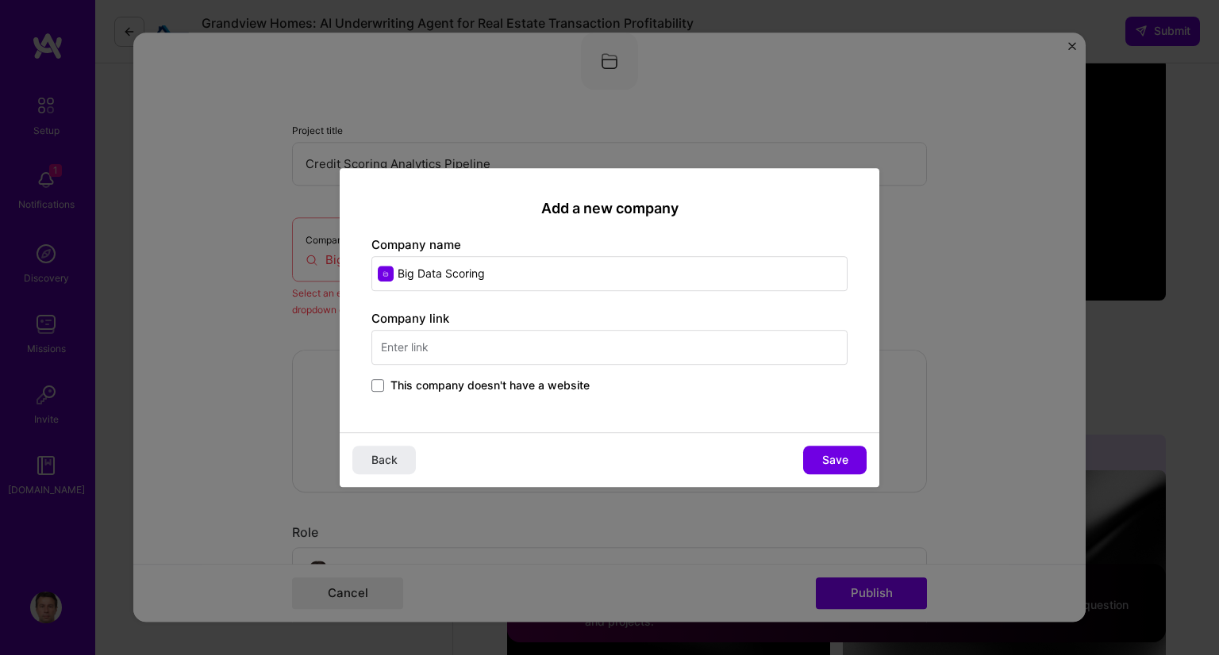
click at [489, 382] on span "This company doesn't have a website" at bounding box center [489, 386] width 199 height 16
click at [0, 0] on input "This company doesn't have a website" at bounding box center [0, 0] width 0 height 0
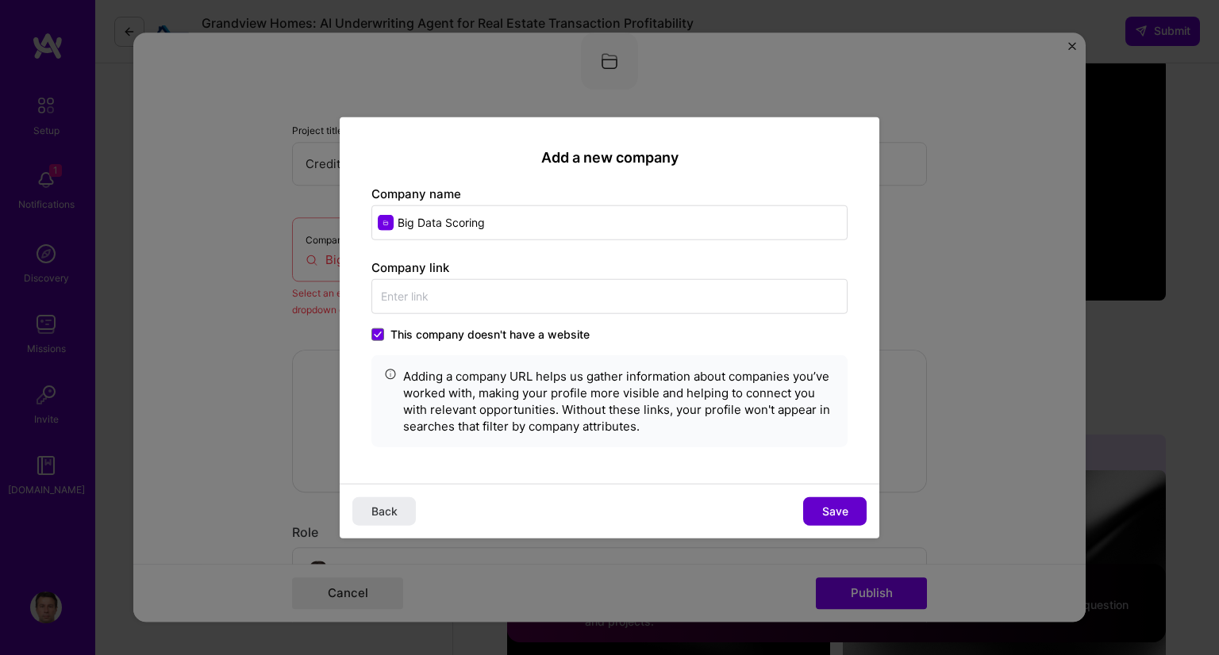
click at [826, 505] on span "Save" at bounding box center [835, 511] width 26 height 16
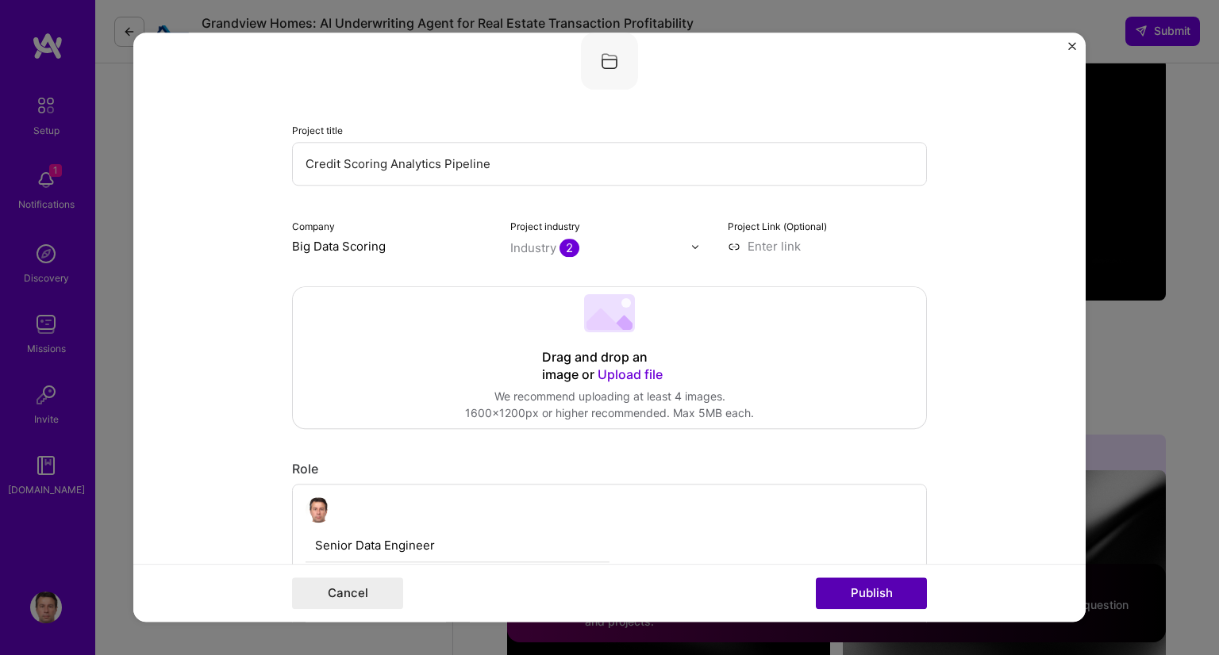
click at [856, 593] on button "Publish" at bounding box center [871, 594] width 111 height 32
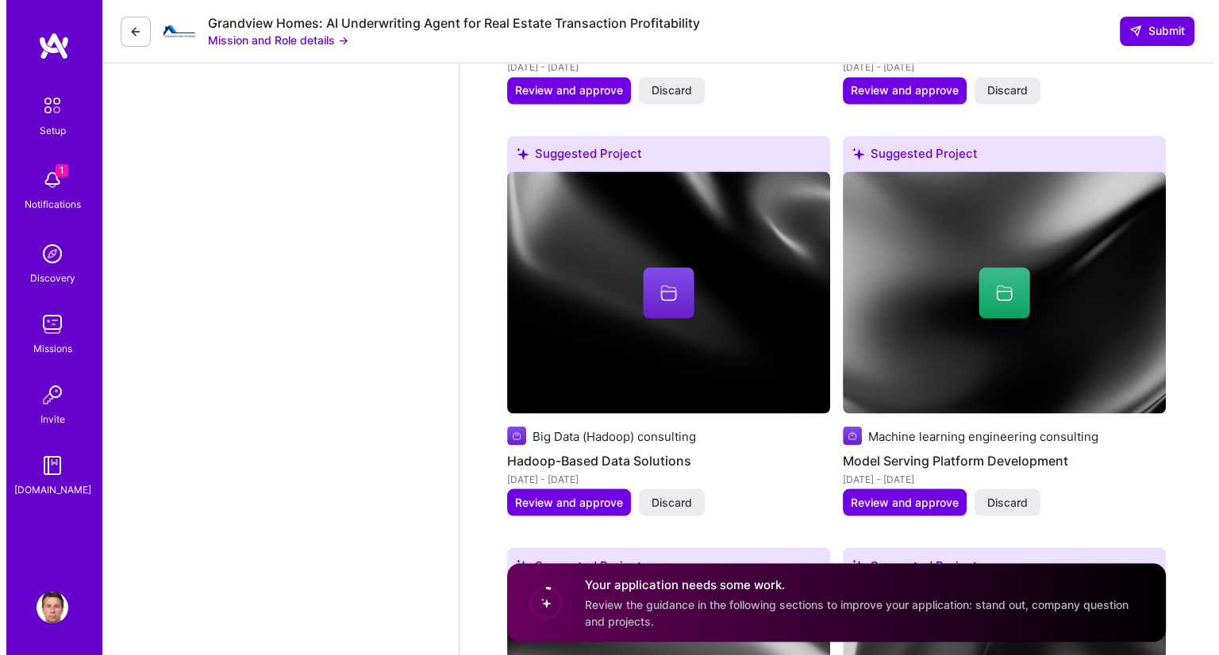
scroll to position [3049, 0]
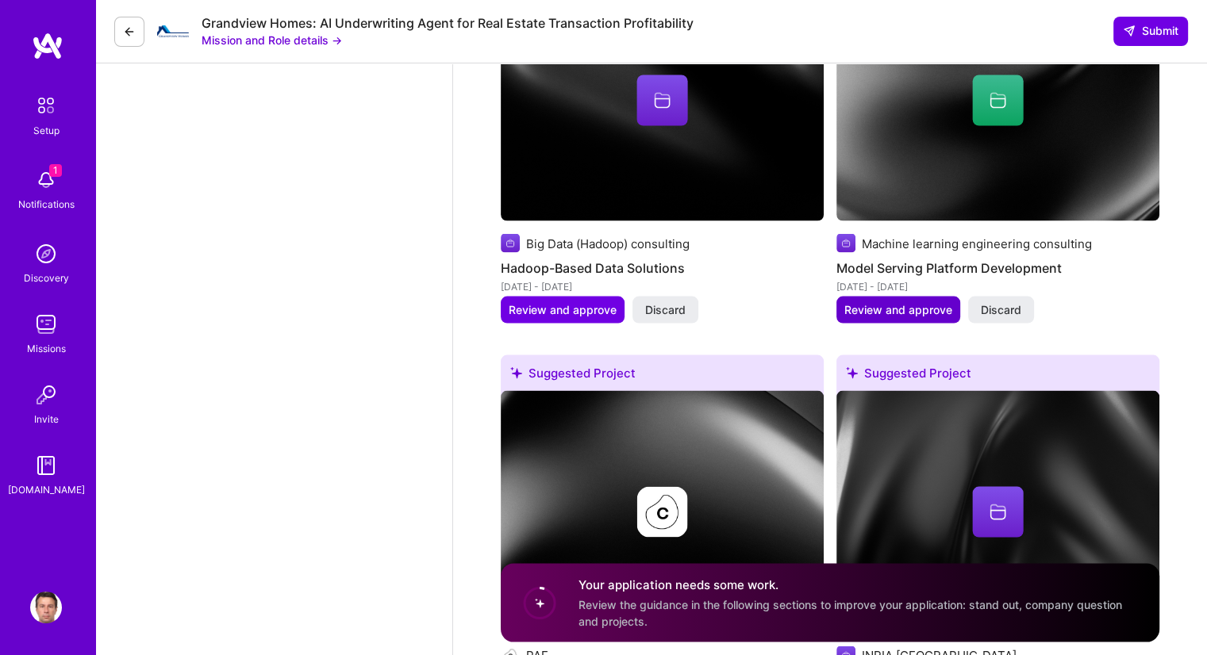
click at [866, 308] on span "Review and approve" at bounding box center [898, 310] width 108 height 16
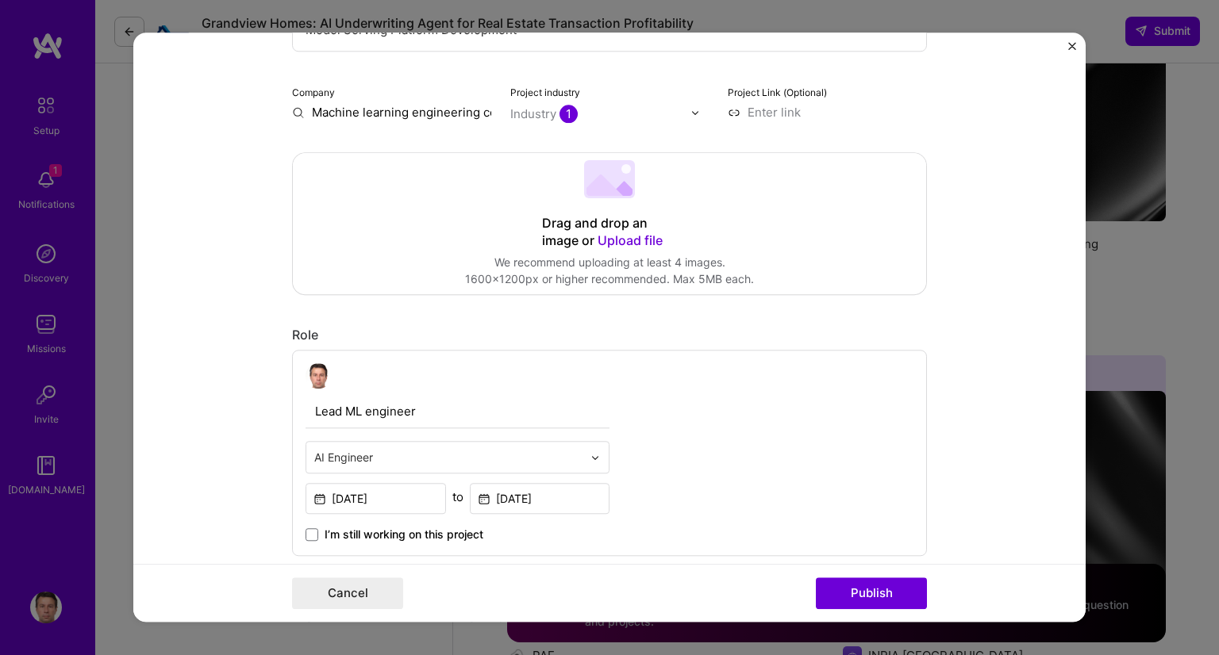
scroll to position [159, 0]
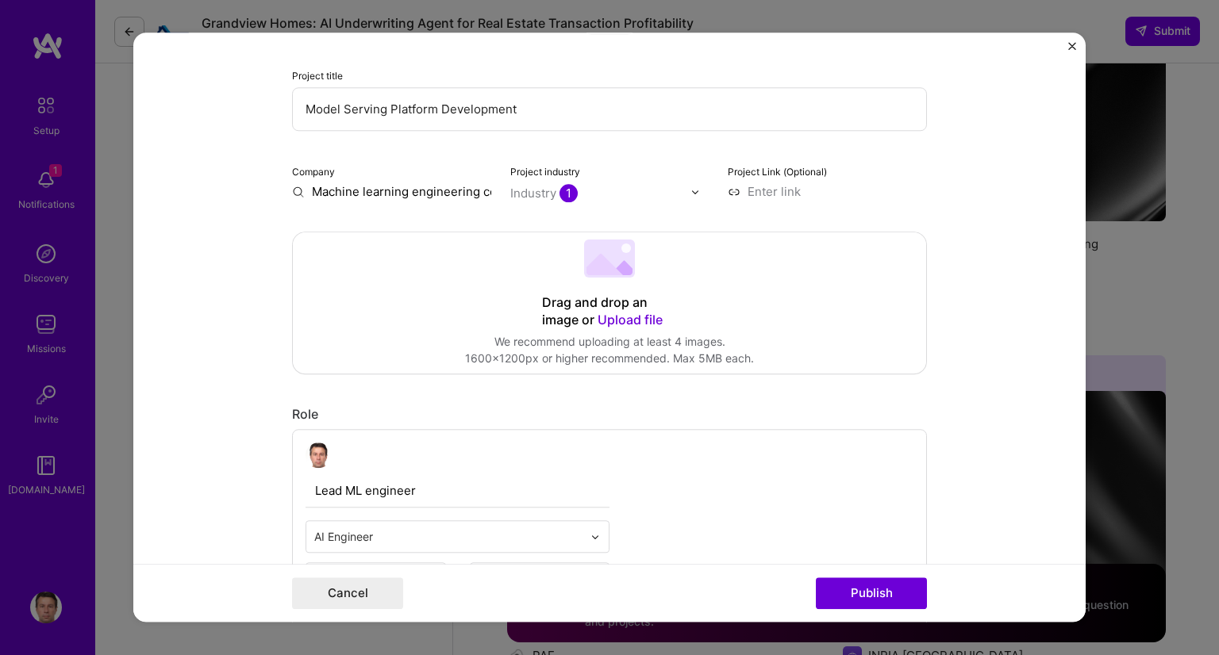
click at [352, 185] on input "Machine learning engineering consulting" at bounding box center [391, 191] width 199 height 17
type input "Silo AI"
click at [402, 227] on div "Silo AI" at bounding box center [405, 228] width 48 height 28
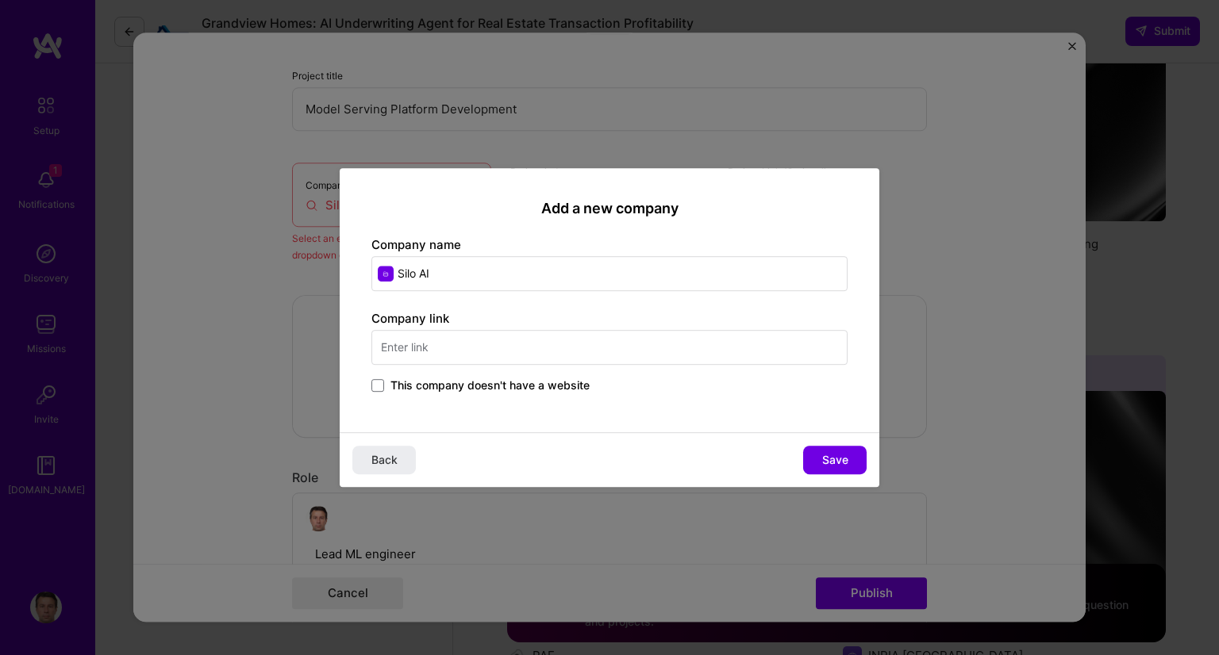
click at [426, 385] on span "This company doesn't have a website" at bounding box center [489, 386] width 199 height 16
click at [0, 0] on input "This company doesn't have a website" at bounding box center [0, 0] width 0 height 0
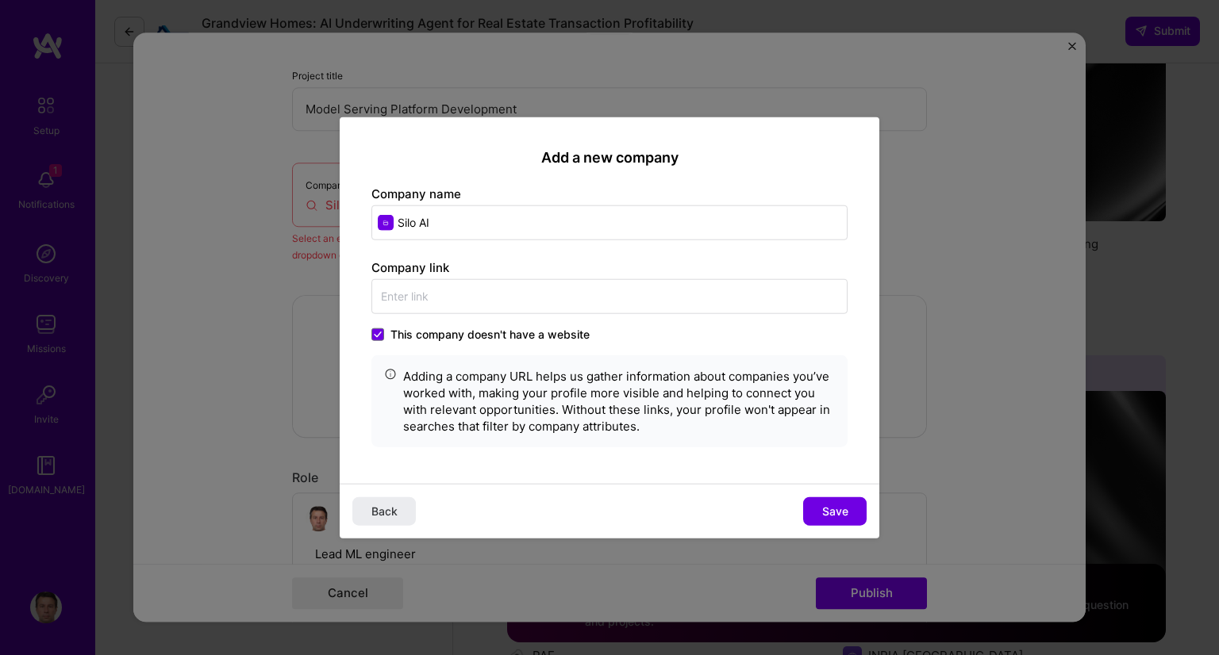
click at [386, 329] on label "This company doesn't have a website" at bounding box center [480, 334] width 218 height 16
click at [0, 0] on input "This company doesn't have a website" at bounding box center [0, 0] width 0 height 0
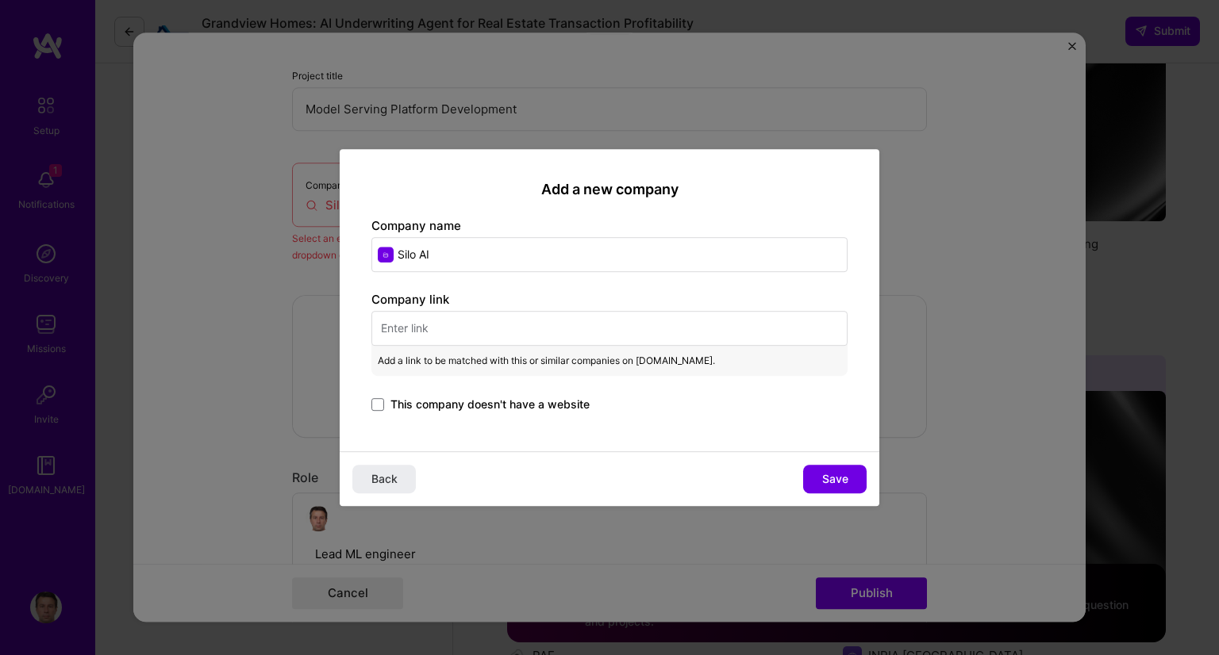
click at [395, 321] on input "text" at bounding box center [609, 328] width 476 height 35
paste input "[URL][DOMAIN_NAME]"
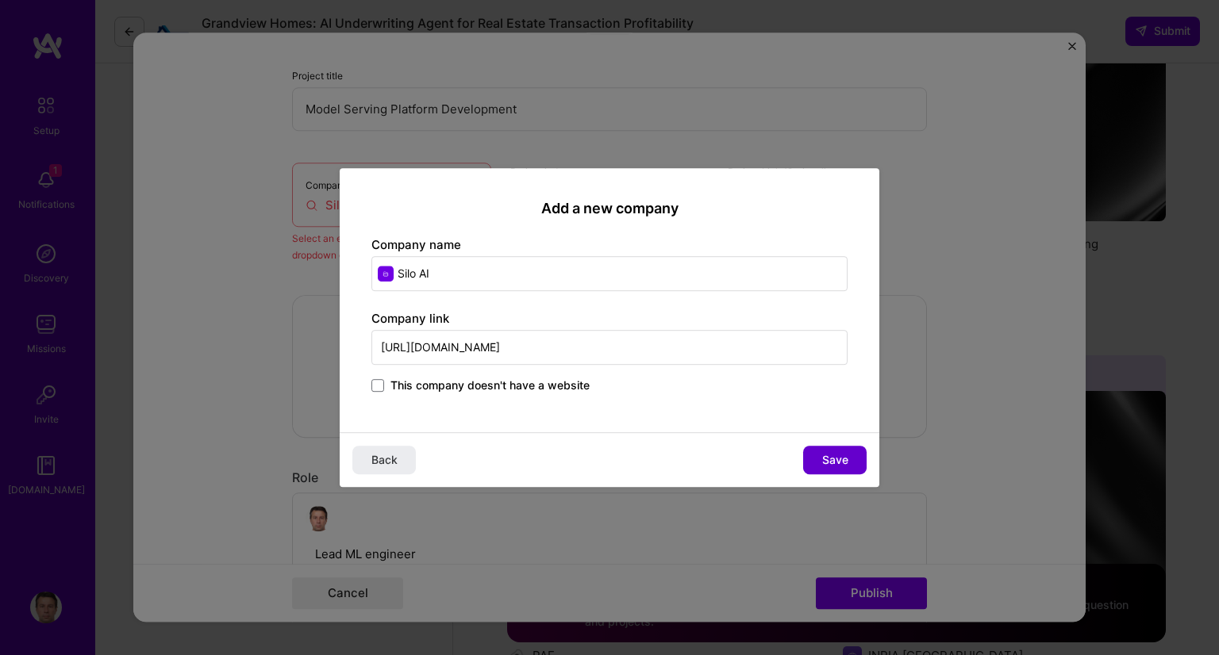
type input "[URL][DOMAIN_NAME]"
click at [829, 459] on span "Save" at bounding box center [835, 460] width 26 height 16
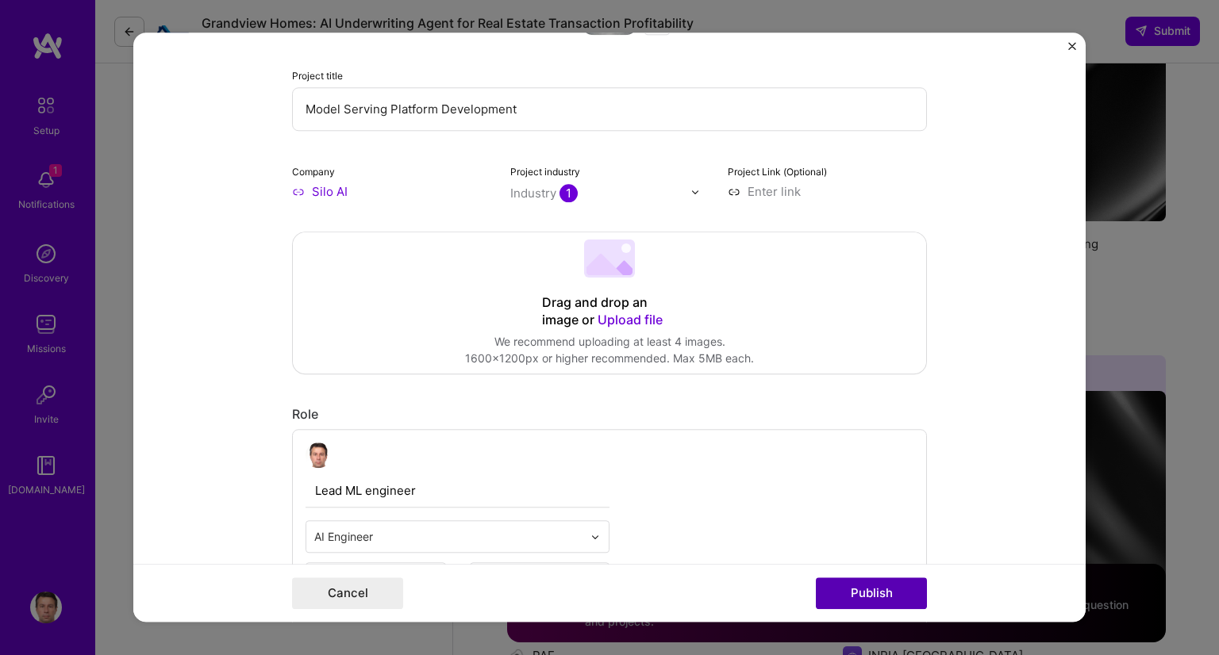
click at [853, 597] on button "Publish" at bounding box center [871, 594] width 111 height 32
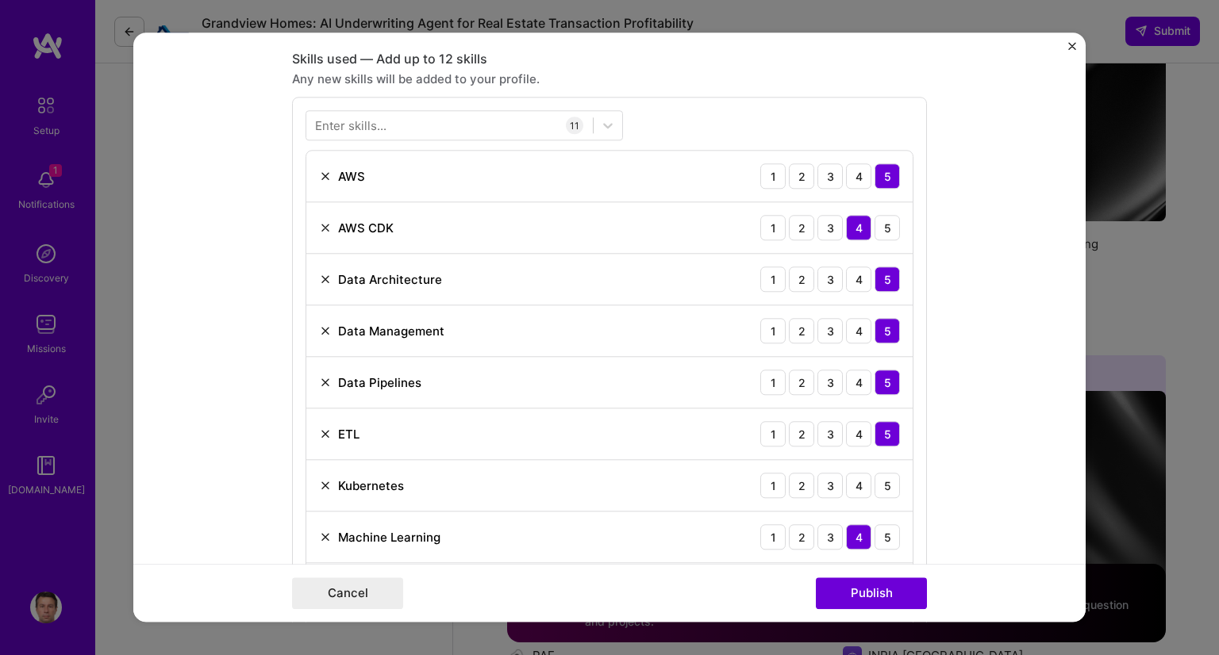
scroll to position [791, 0]
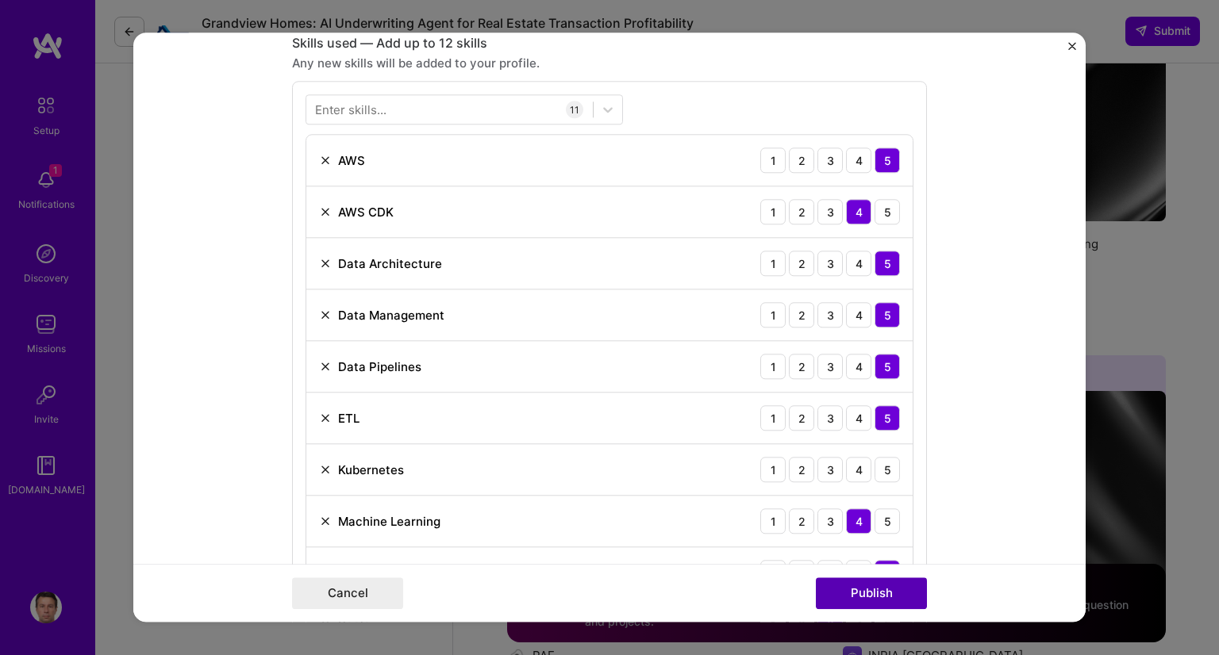
click at [834, 589] on button "Publish" at bounding box center [871, 594] width 111 height 32
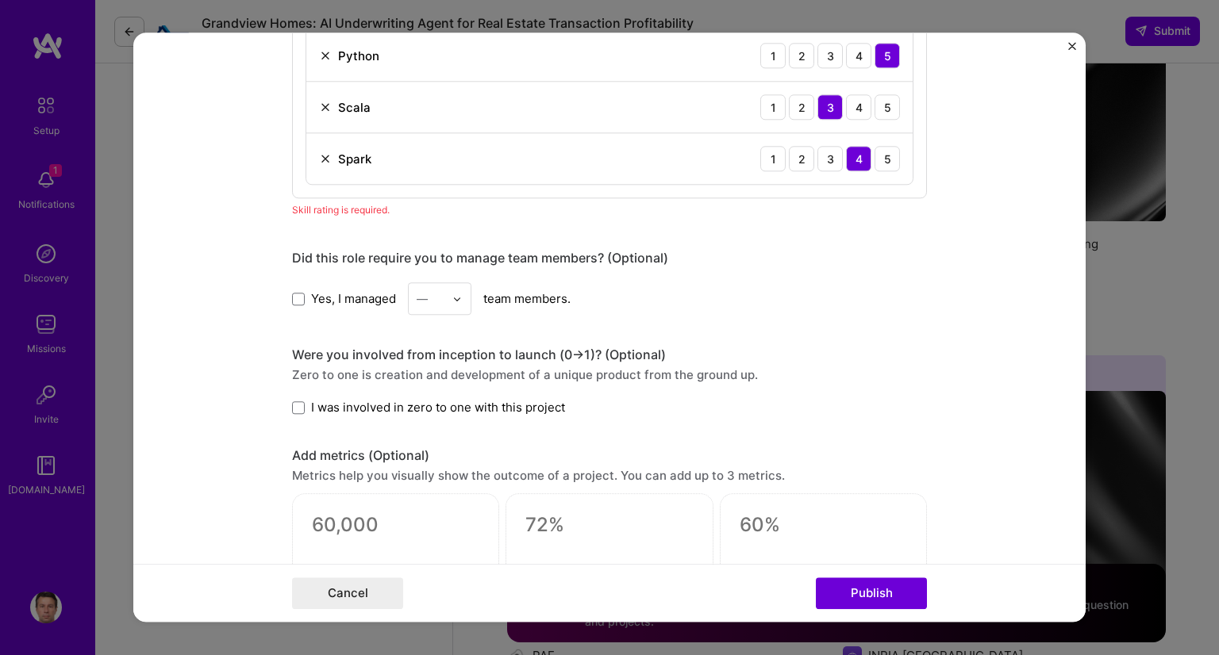
scroll to position [0, 0]
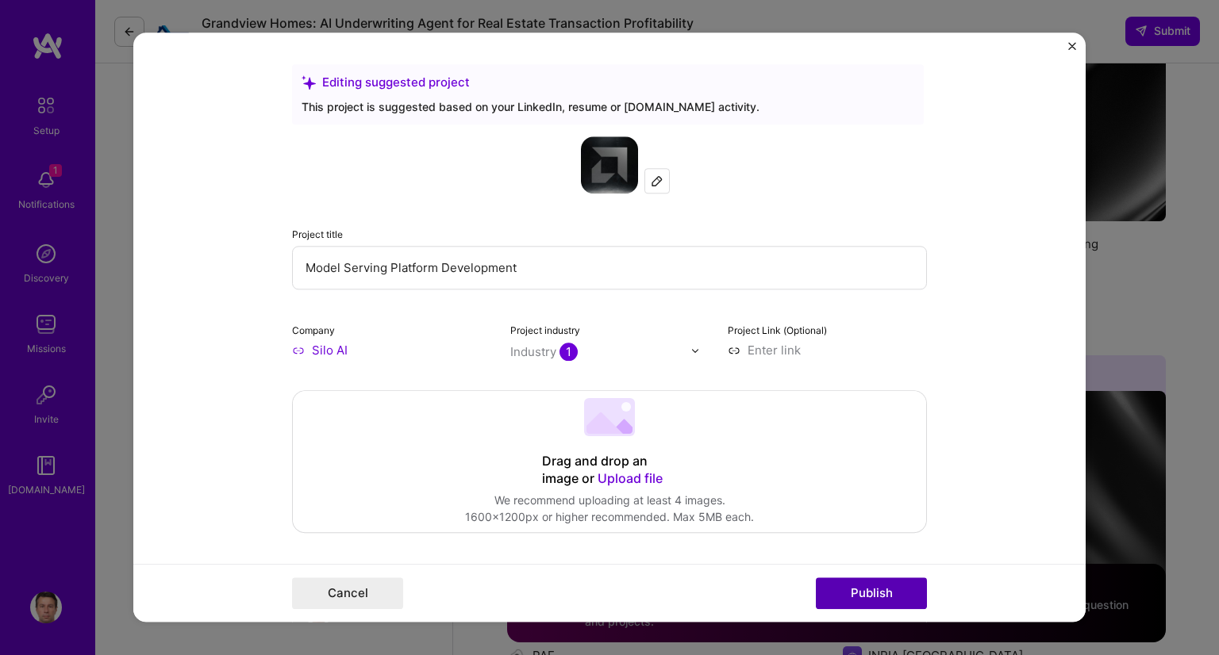
click at [886, 597] on button "Publish" at bounding box center [871, 594] width 111 height 32
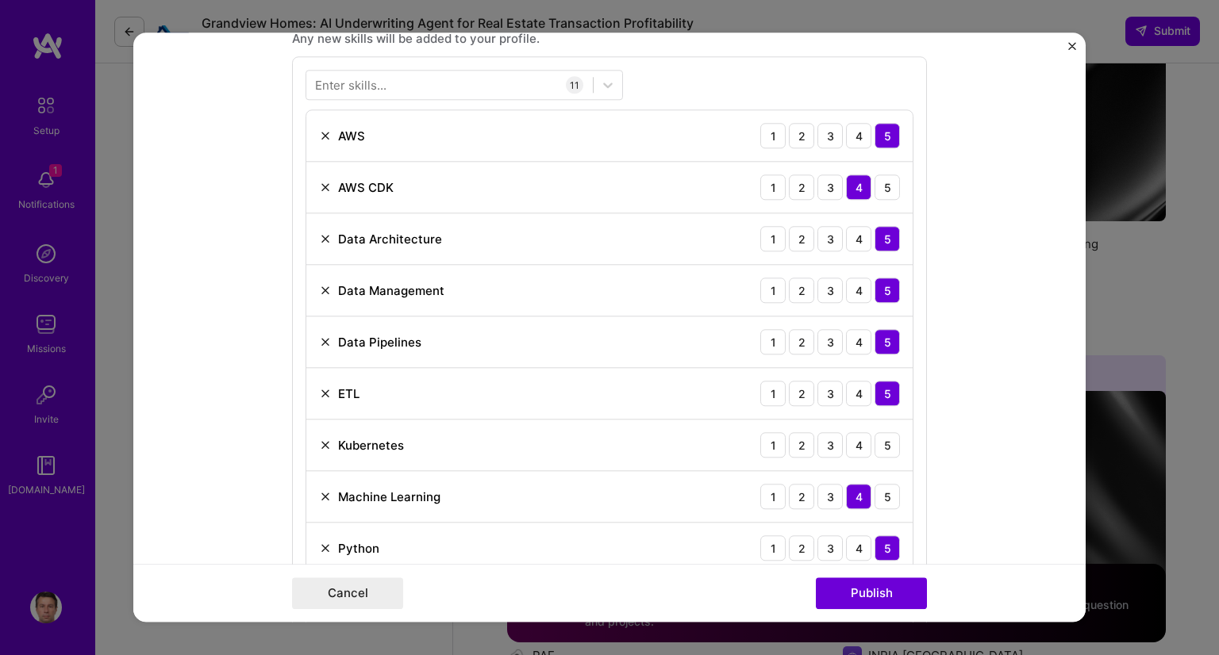
scroll to position [1029, 0]
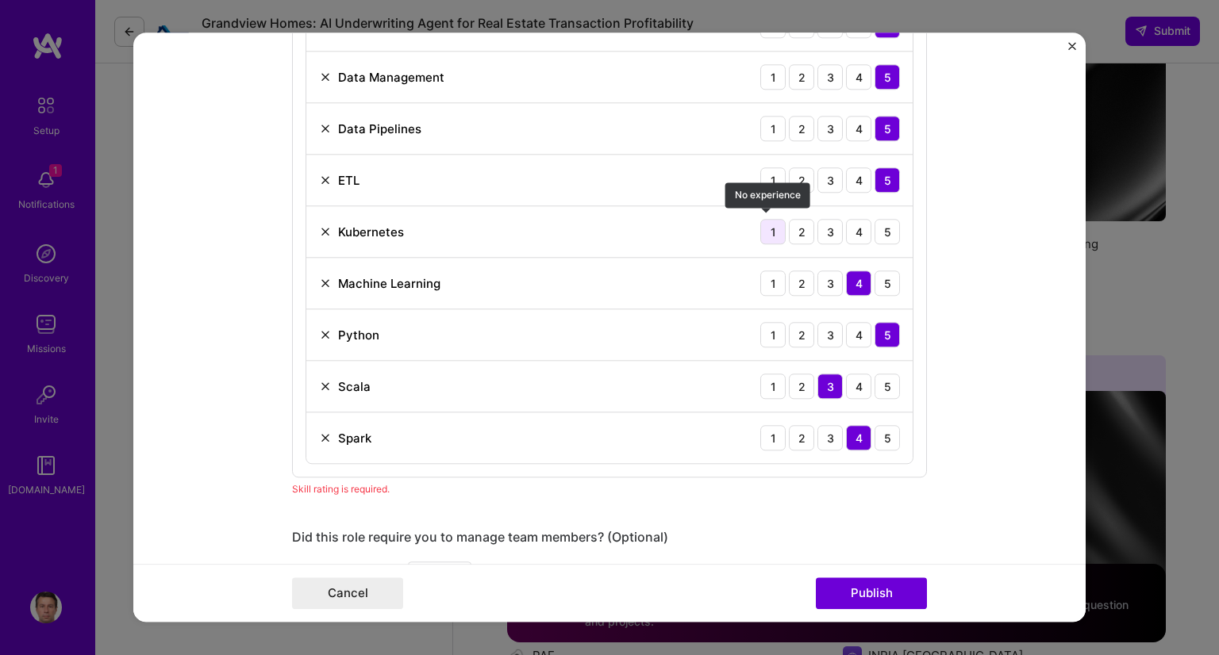
click at [771, 226] on div "1" at bounding box center [772, 231] width 25 height 25
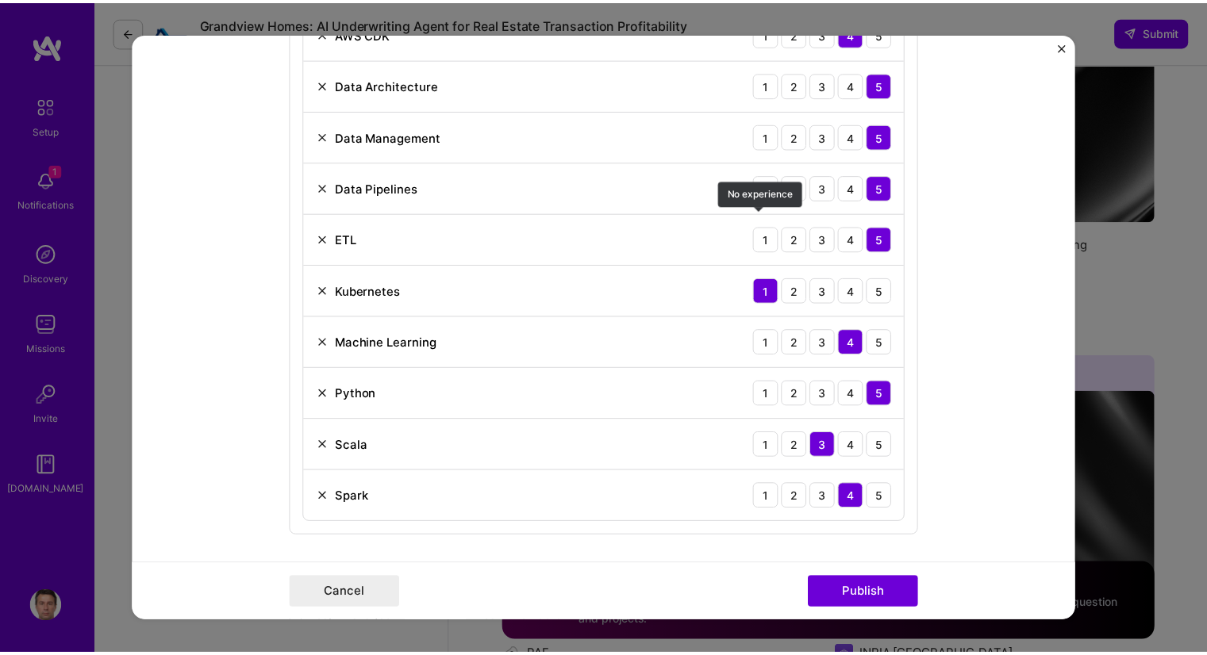
scroll to position [1347, 0]
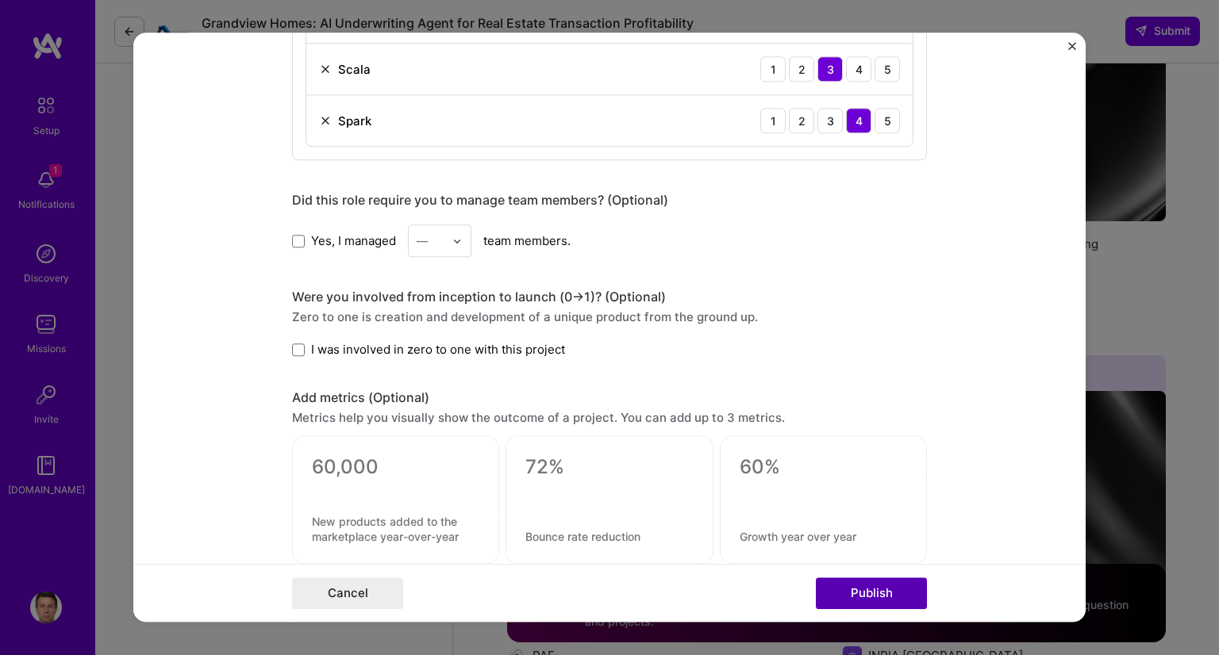
click at [864, 594] on button "Publish" at bounding box center [871, 594] width 111 height 32
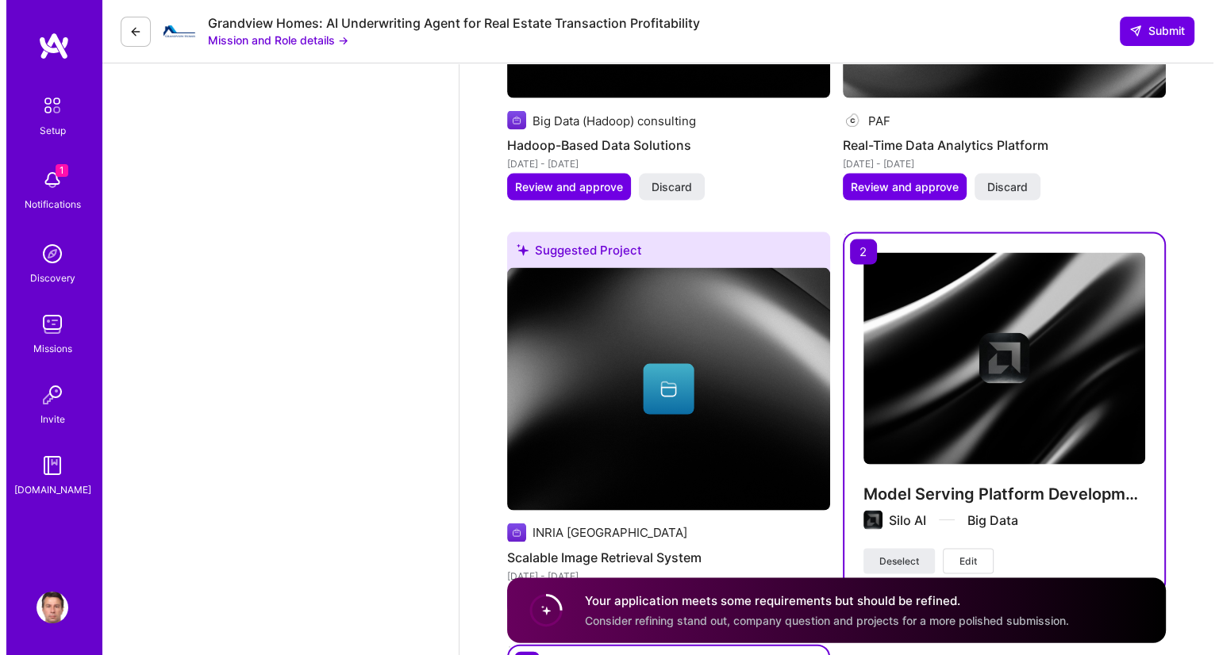
scroll to position [3330, 0]
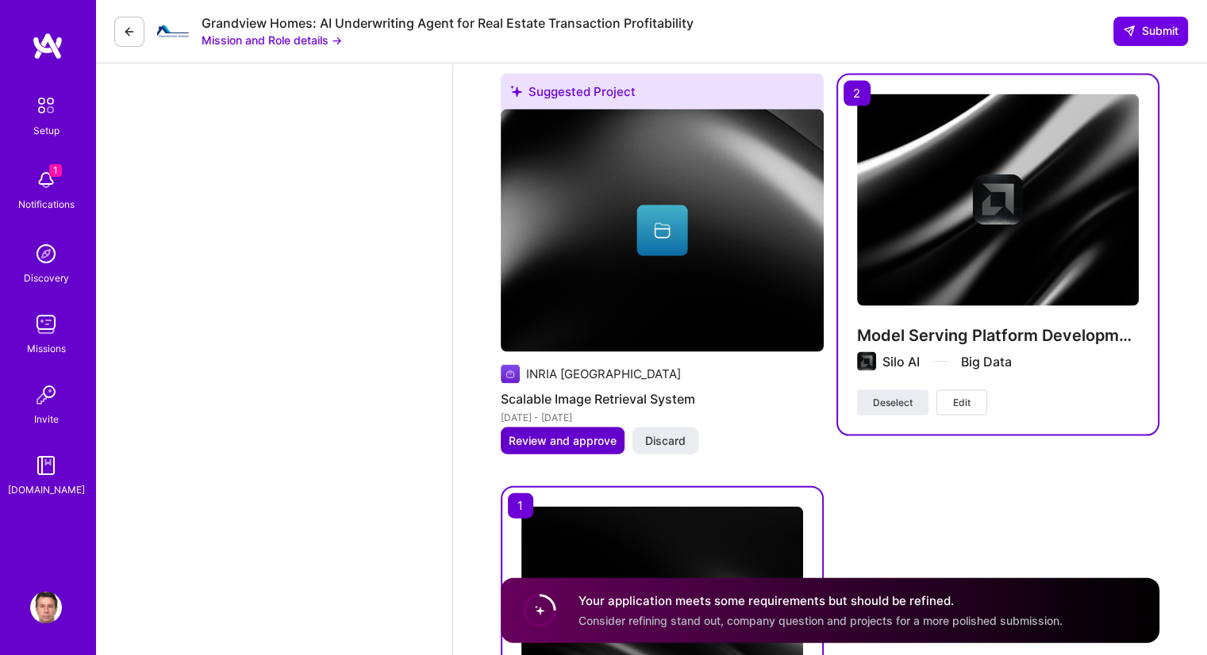
click at [581, 436] on span "Review and approve" at bounding box center [563, 441] width 108 height 16
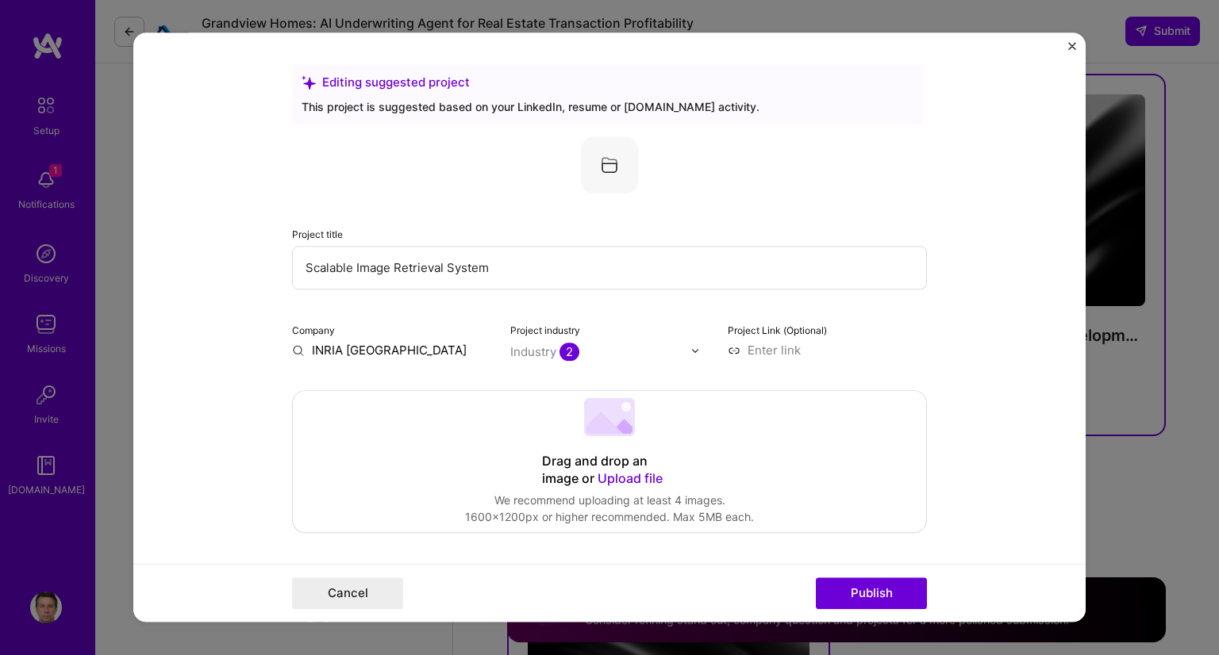
click at [362, 346] on input "INRIA [GEOGRAPHIC_DATA]" at bounding box center [391, 350] width 199 height 17
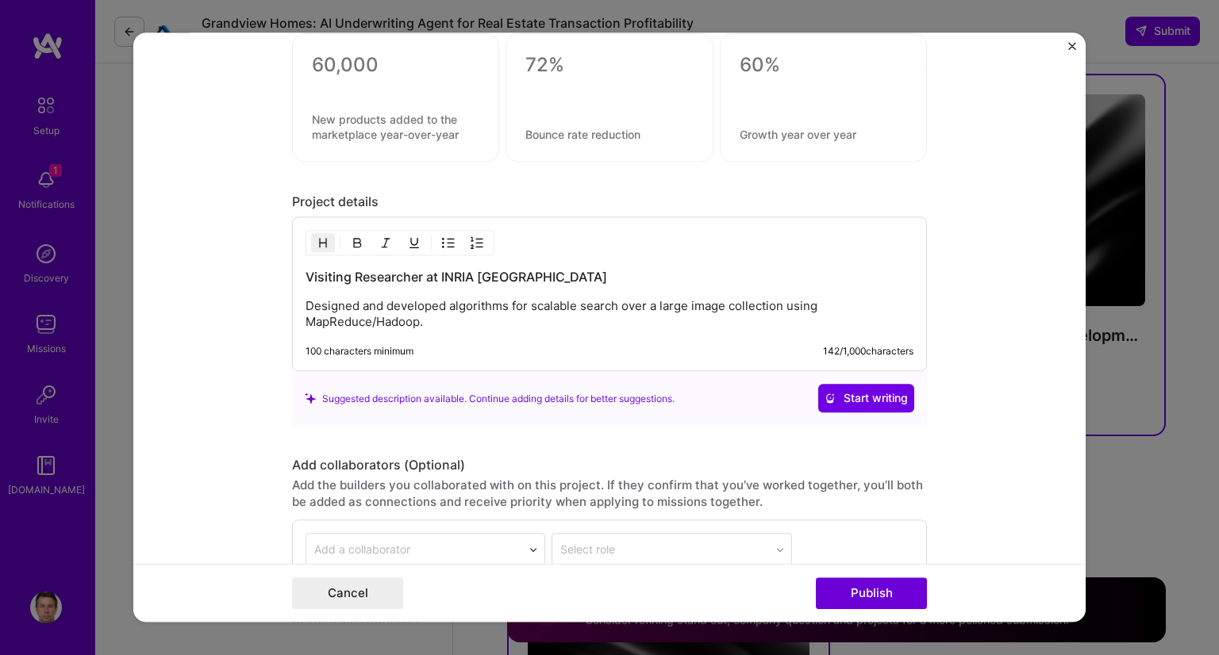
scroll to position [1952, 0]
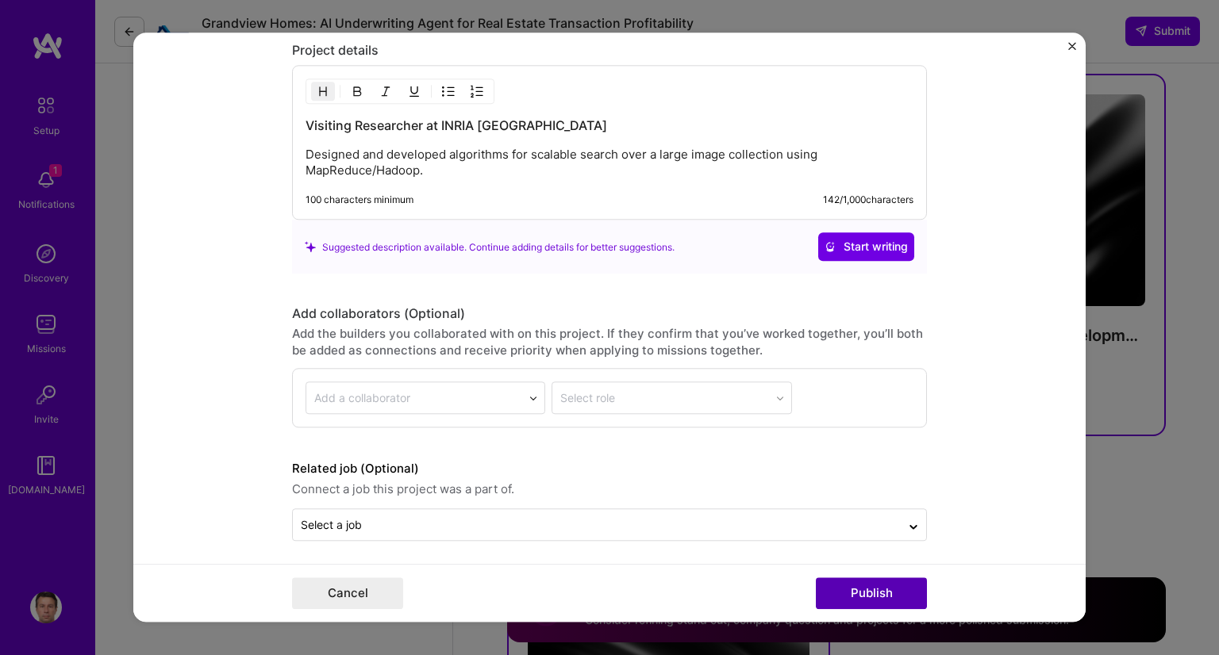
click at [873, 594] on button "Publish" at bounding box center [871, 594] width 111 height 32
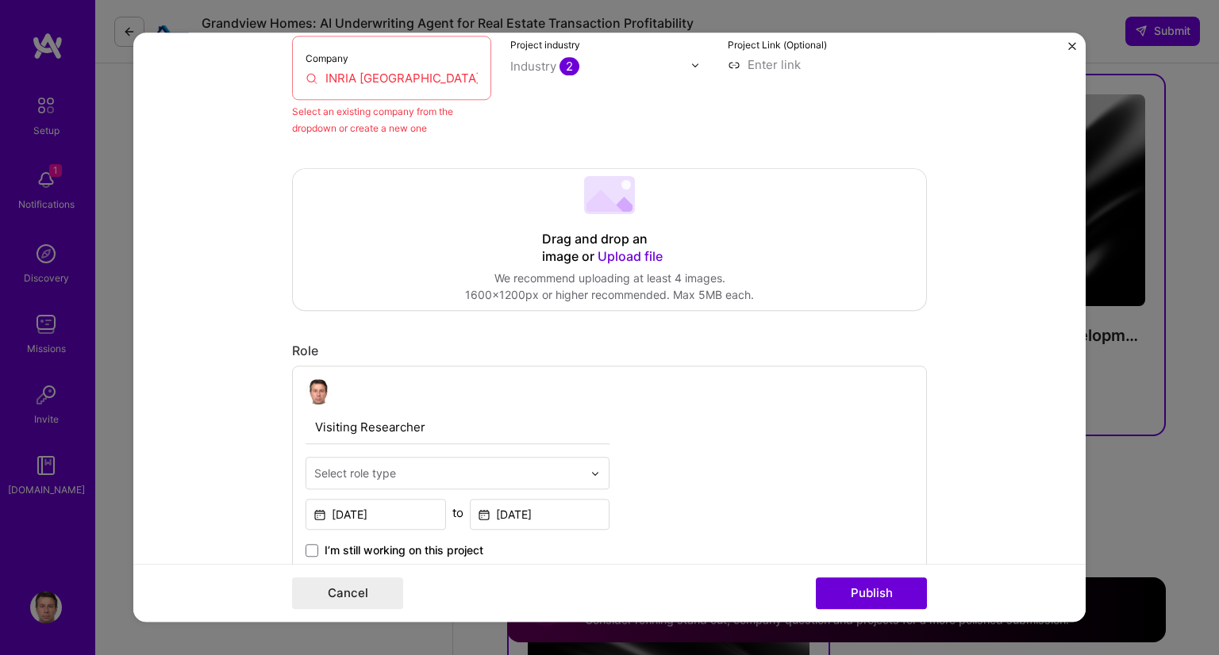
scroll to position [104, 0]
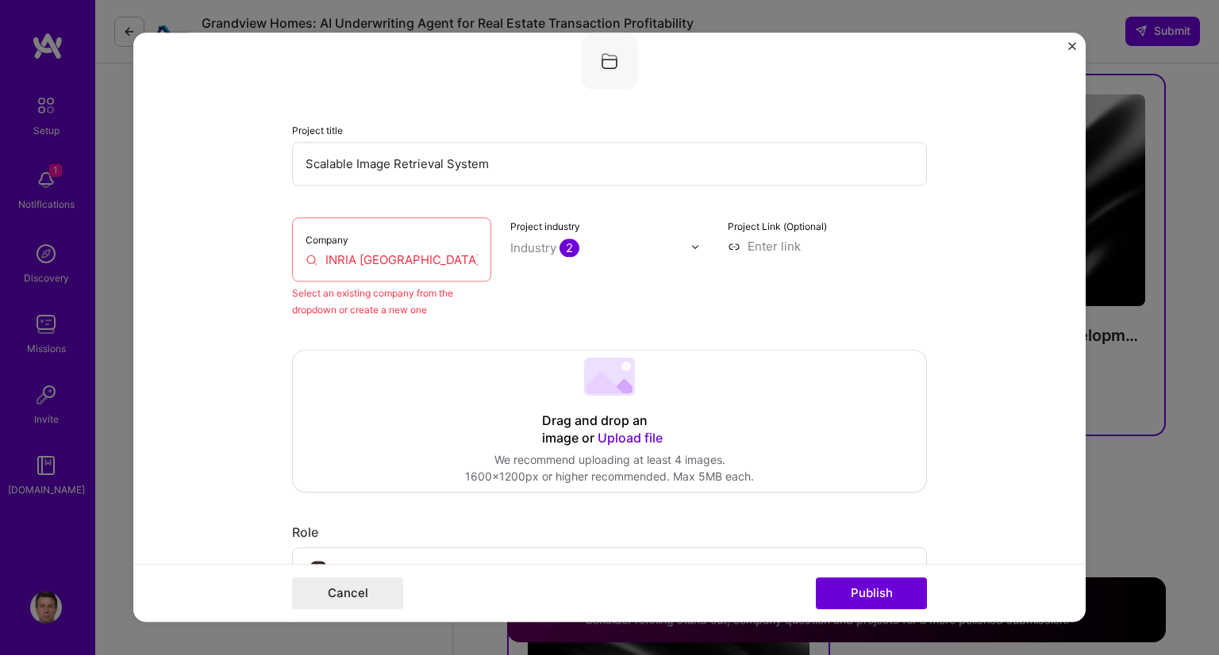
click at [359, 257] on input "INRIA [GEOGRAPHIC_DATA]" at bounding box center [392, 260] width 172 height 17
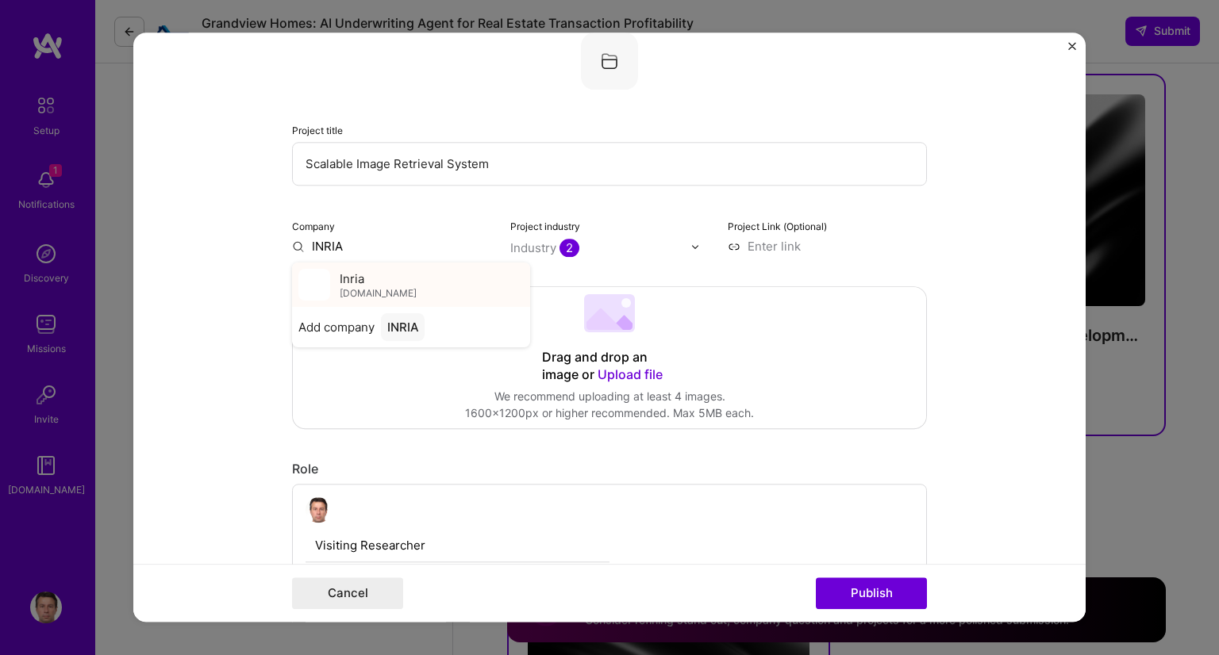
click at [364, 293] on div "Inria [DOMAIN_NAME]" at bounding box center [411, 285] width 238 height 44
type input "Inria"
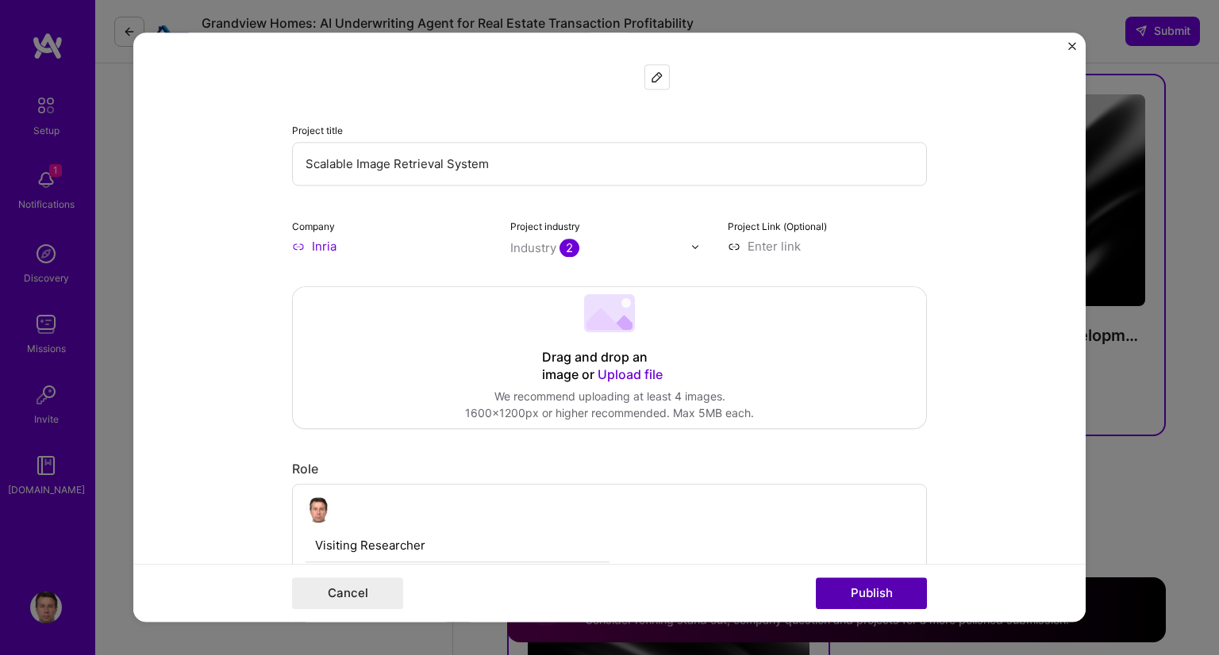
click at [862, 591] on button "Publish" at bounding box center [871, 594] width 111 height 32
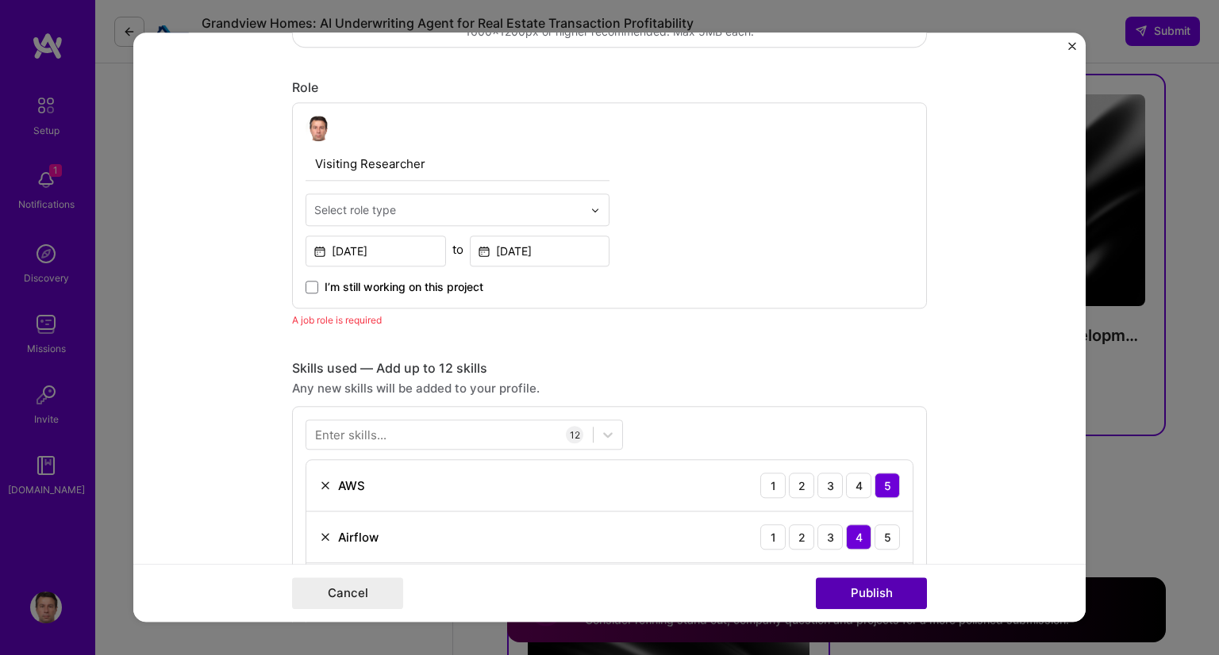
scroll to position [532, 0]
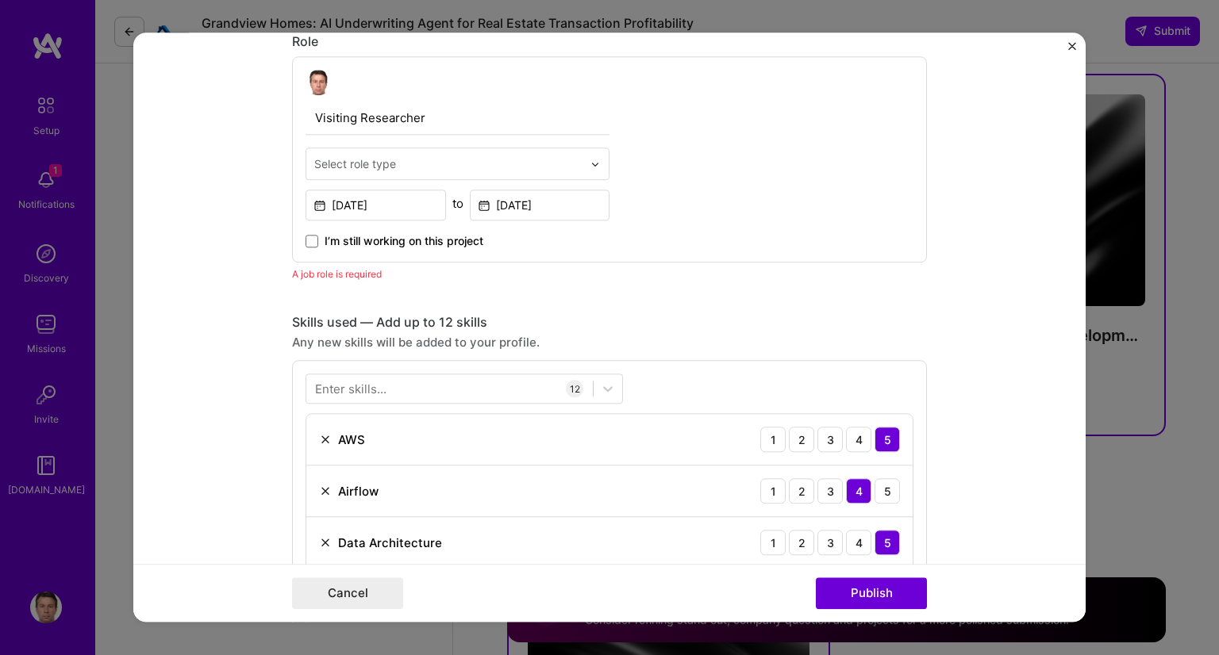
click at [382, 159] on div "Select role type" at bounding box center [355, 164] width 82 height 17
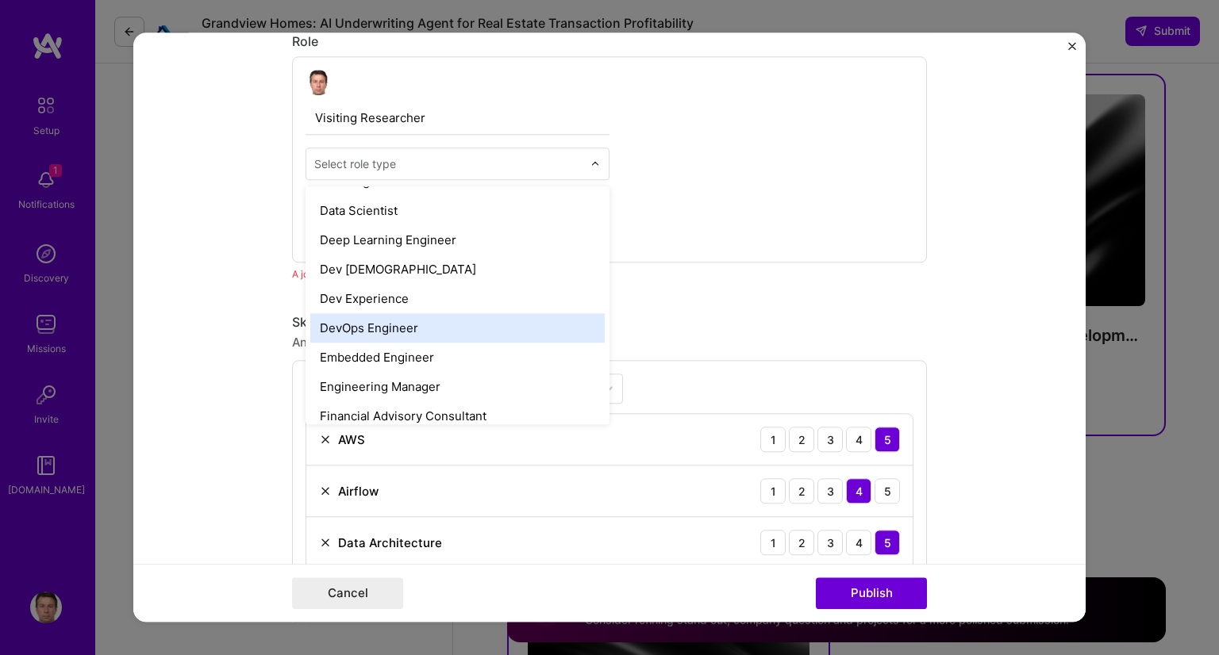
scroll to position [635, 0]
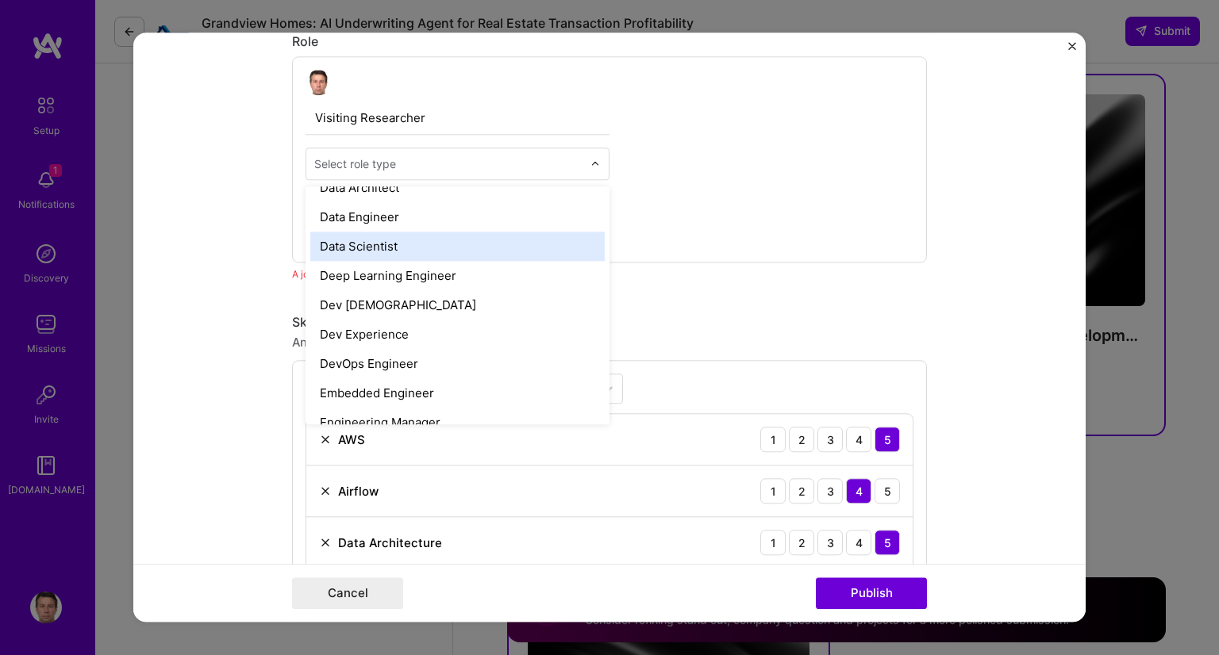
click at [387, 244] on div "Data Scientist" at bounding box center [457, 246] width 294 height 29
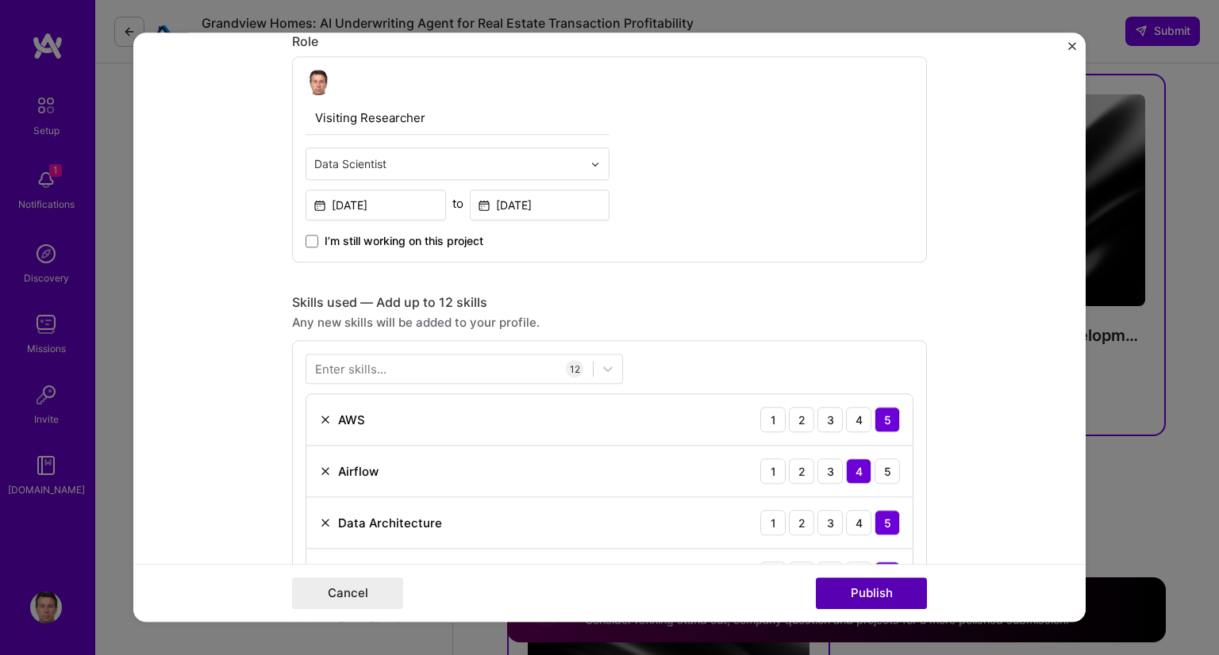
click at [889, 595] on button "Publish" at bounding box center [871, 594] width 111 height 32
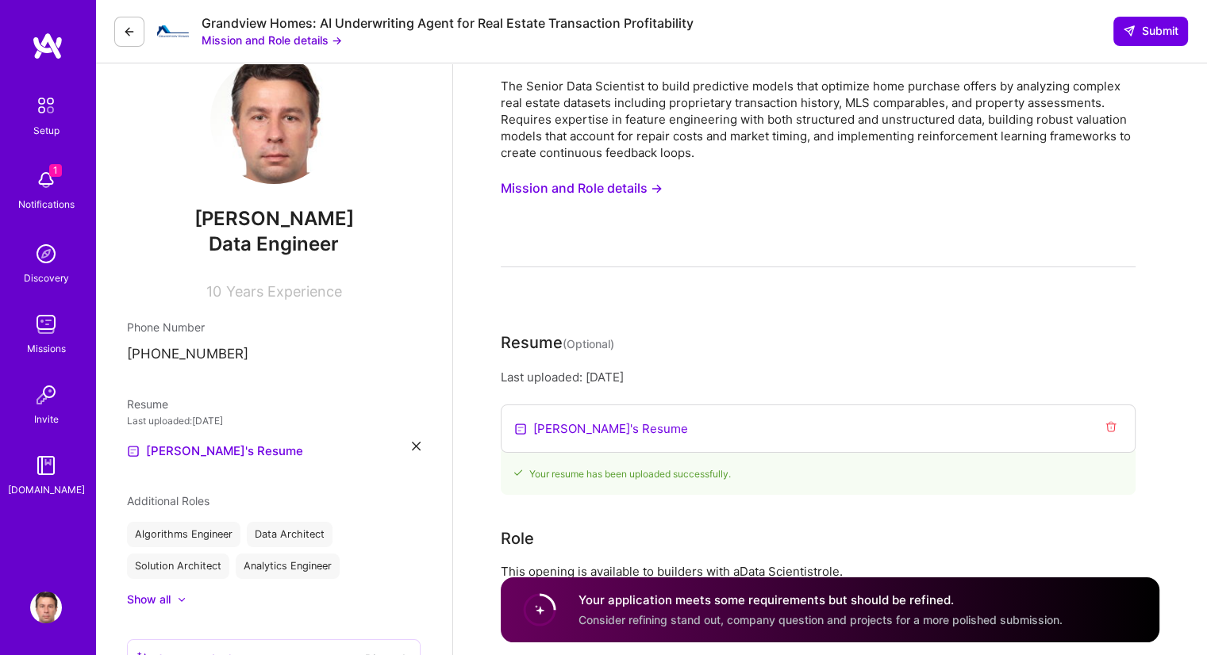
scroll to position [0, 0]
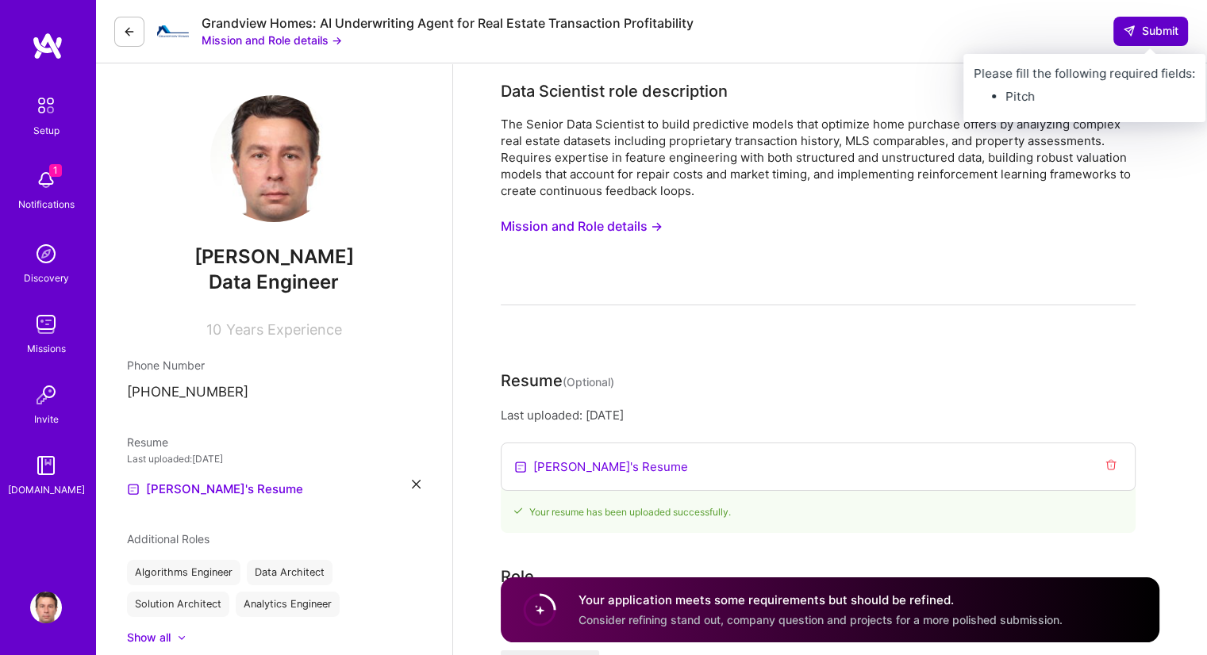
click at [1148, 24] on span "Submit" at bounding box center [1151, 31] width 56 height 16
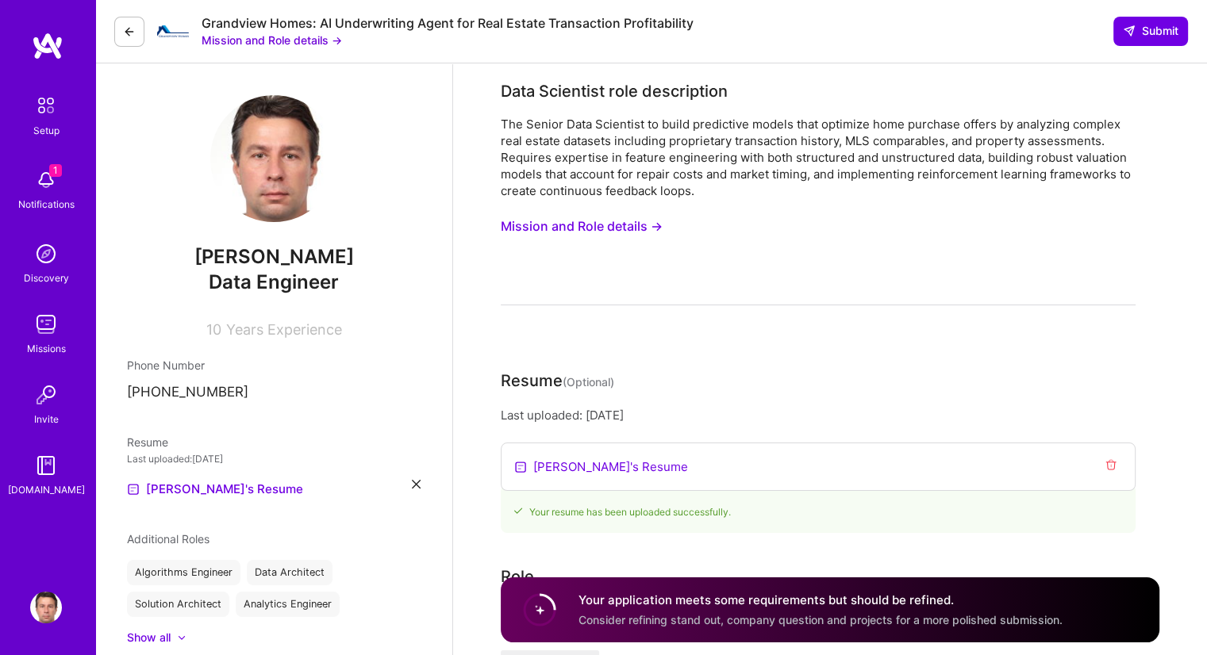
click at [626, 236] on button "Mission and Role details →" at bounding box center [582, 226] width 162 height 29
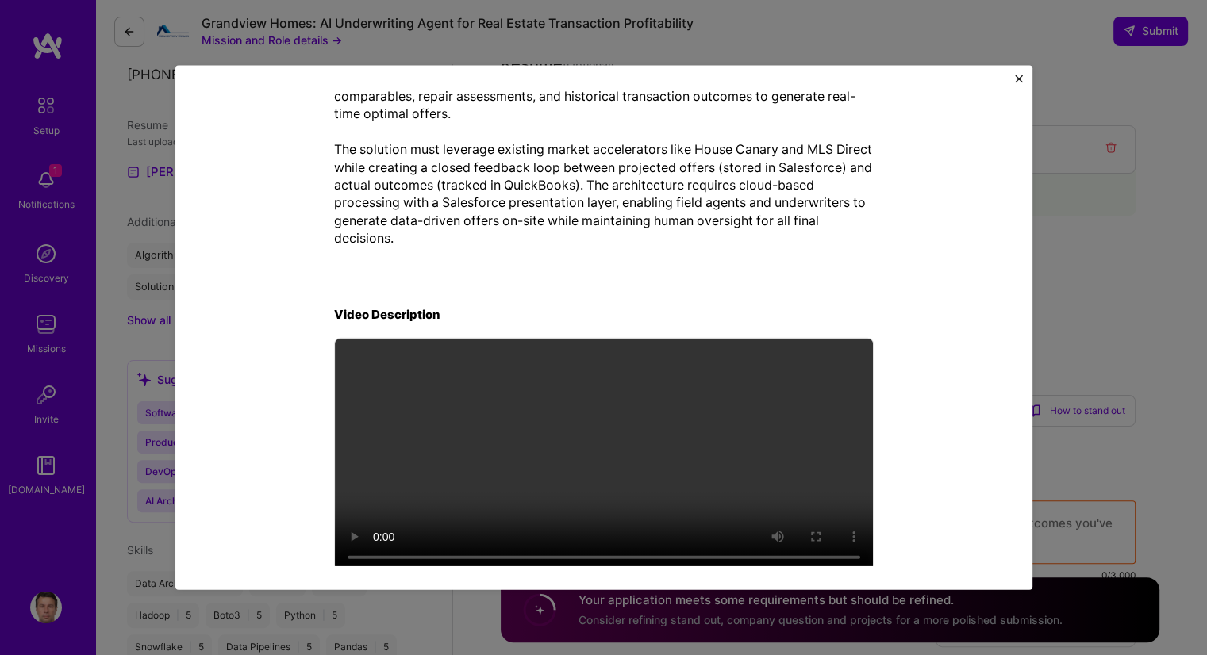
scroll to position [498, 0]
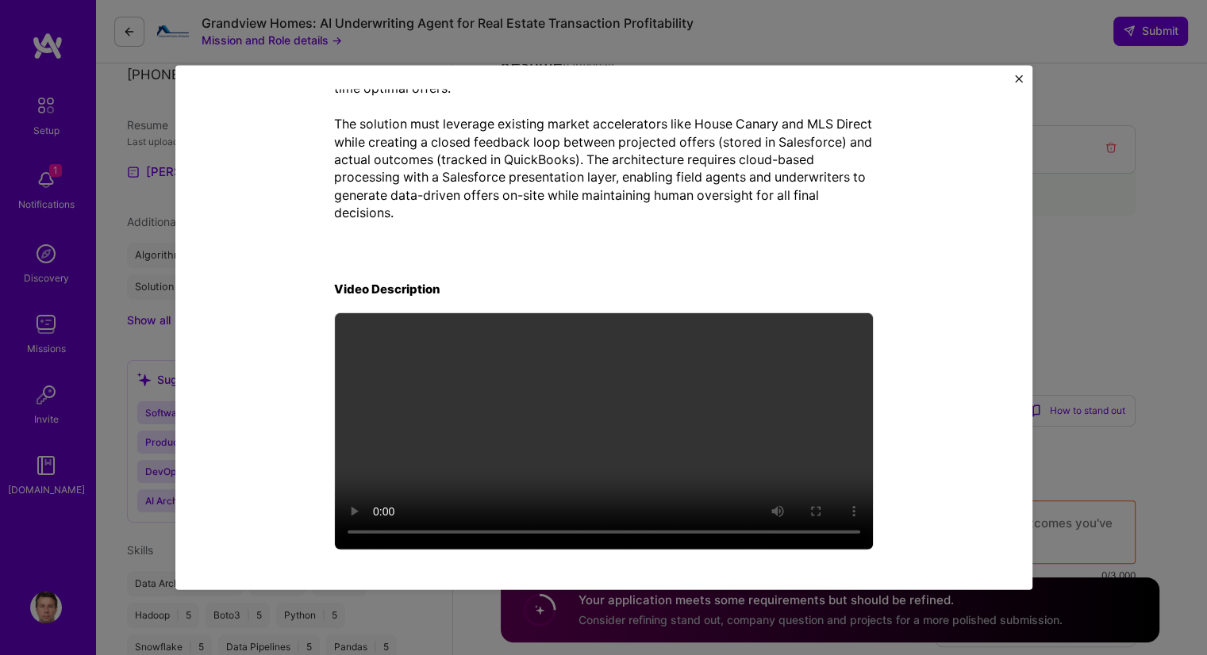
click at [1019, 75] on img "Close" at bounding box center [1019, 79] width 8 height 8
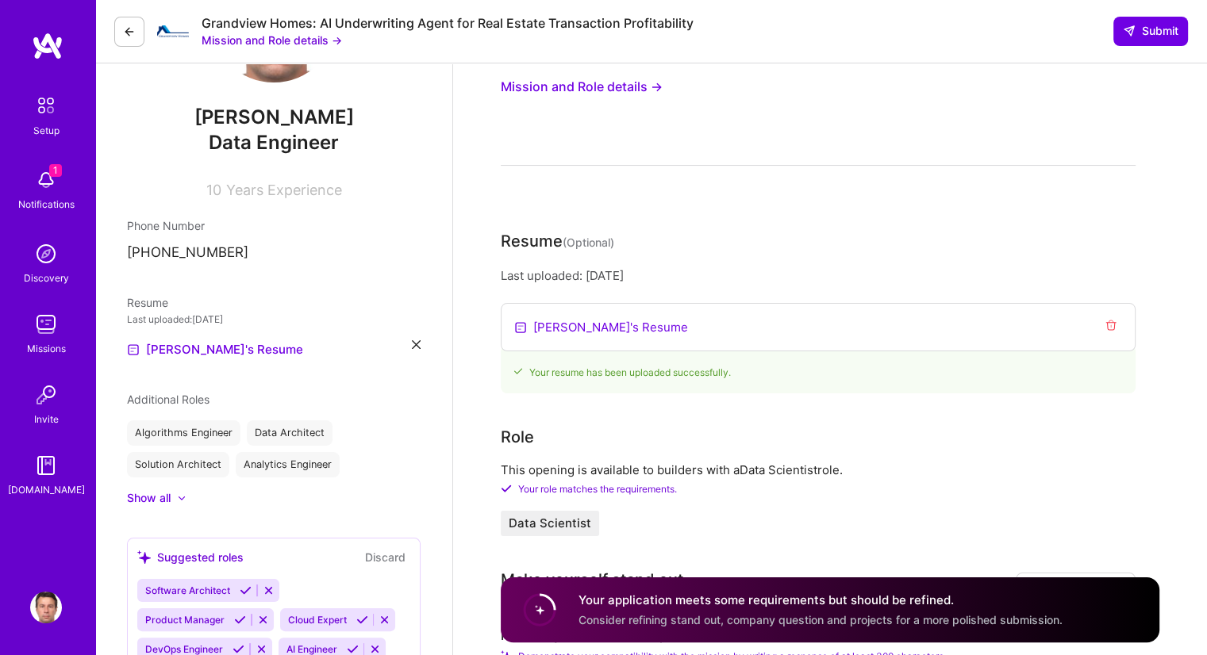
scroll to position [476, 0]
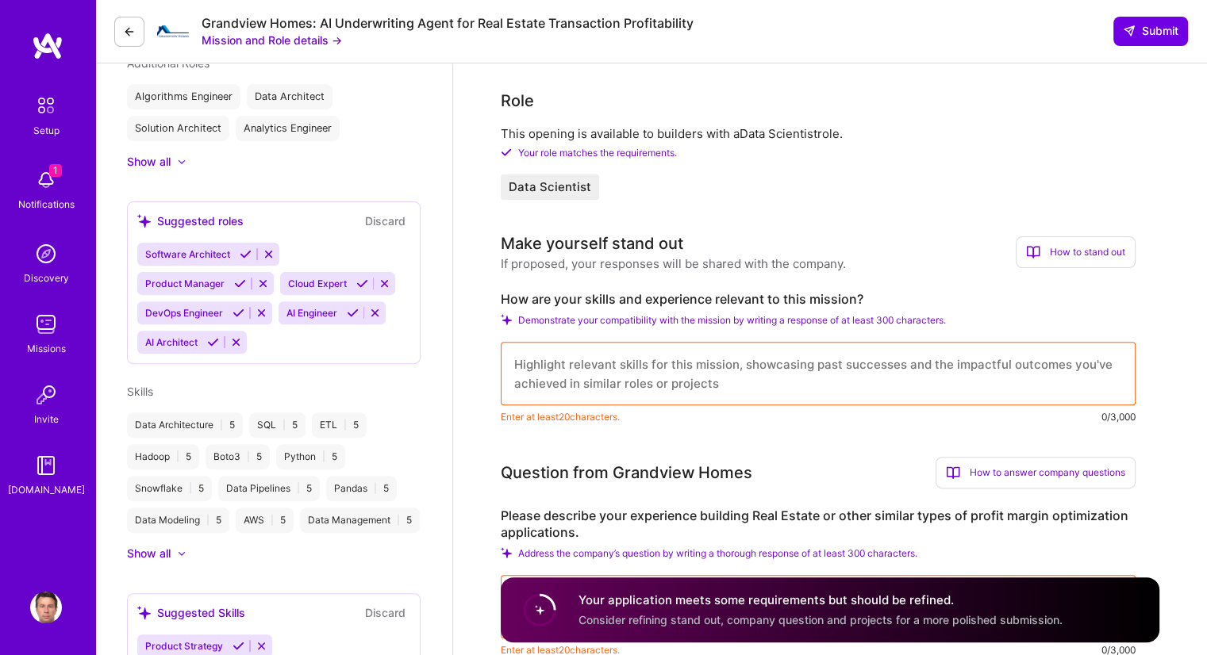
click at [778, 356] on textarea at bounding box center [818, 373] width 635 height 63
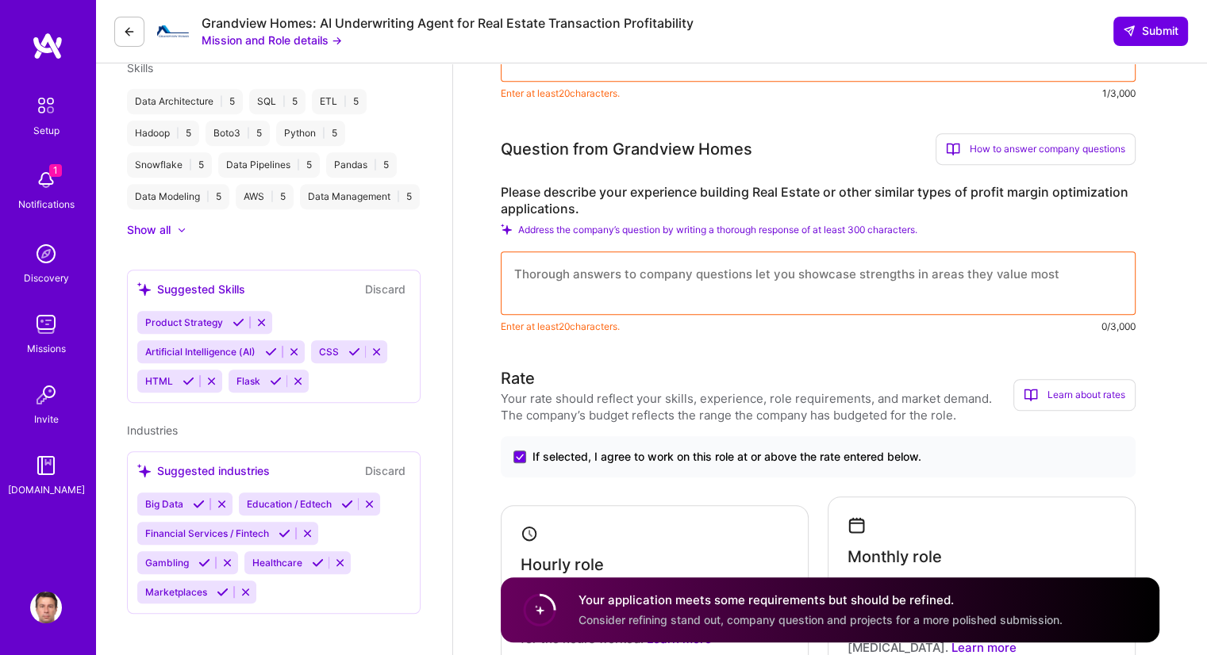
scroll to position [714, 0]
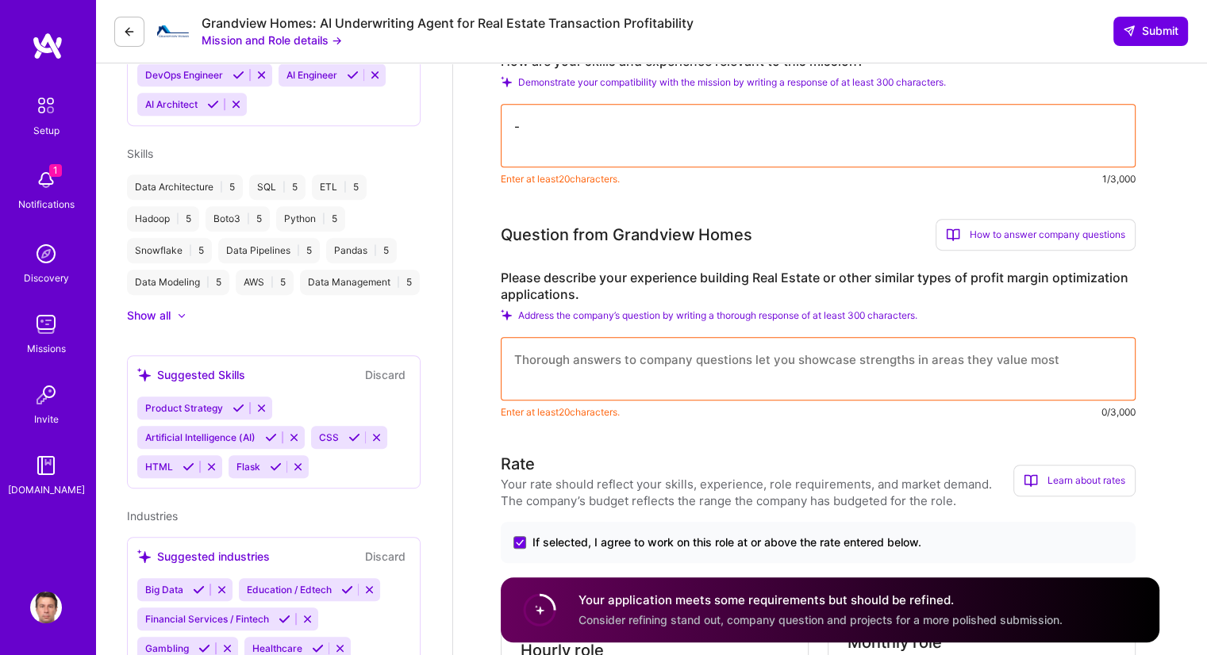
type textarea "-"
click at [675, 346] on textarea at bounding box center [818, 368] width 635 height 63
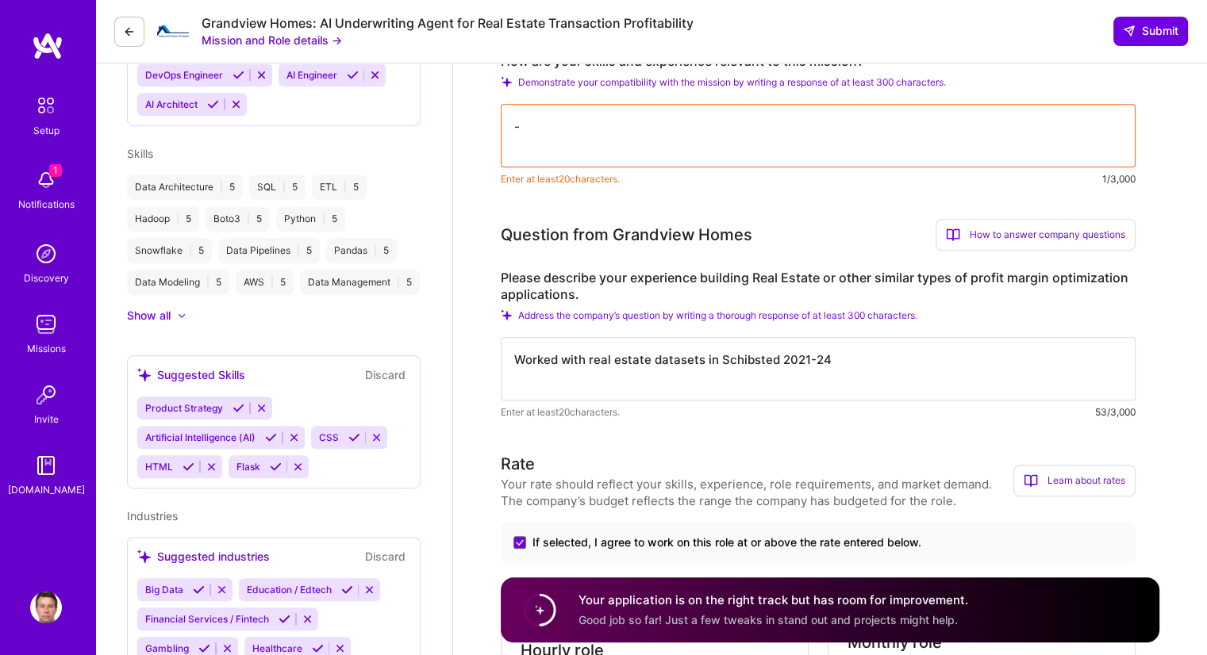
scroll to position [555, 0]
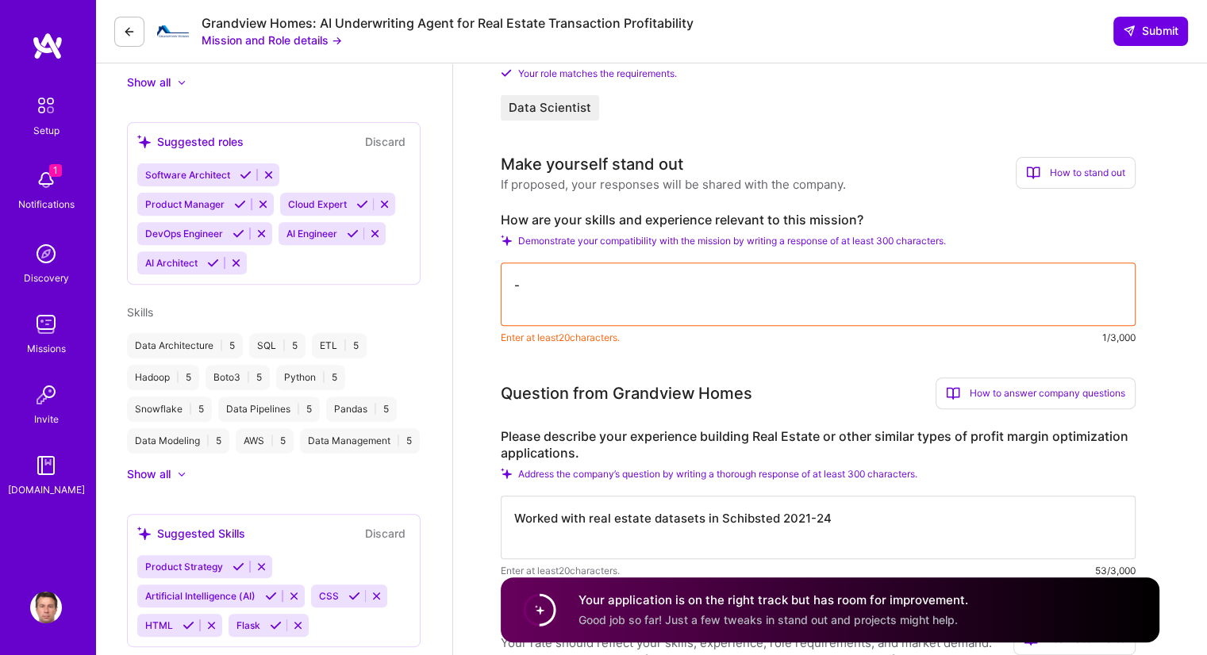
type textarea "Worked with real estate datasets in Schibsted 2021-24"
click at [715, 299] on textarea "-" at bounding box center [818, 294] width 635 height 63
type textarea "C"
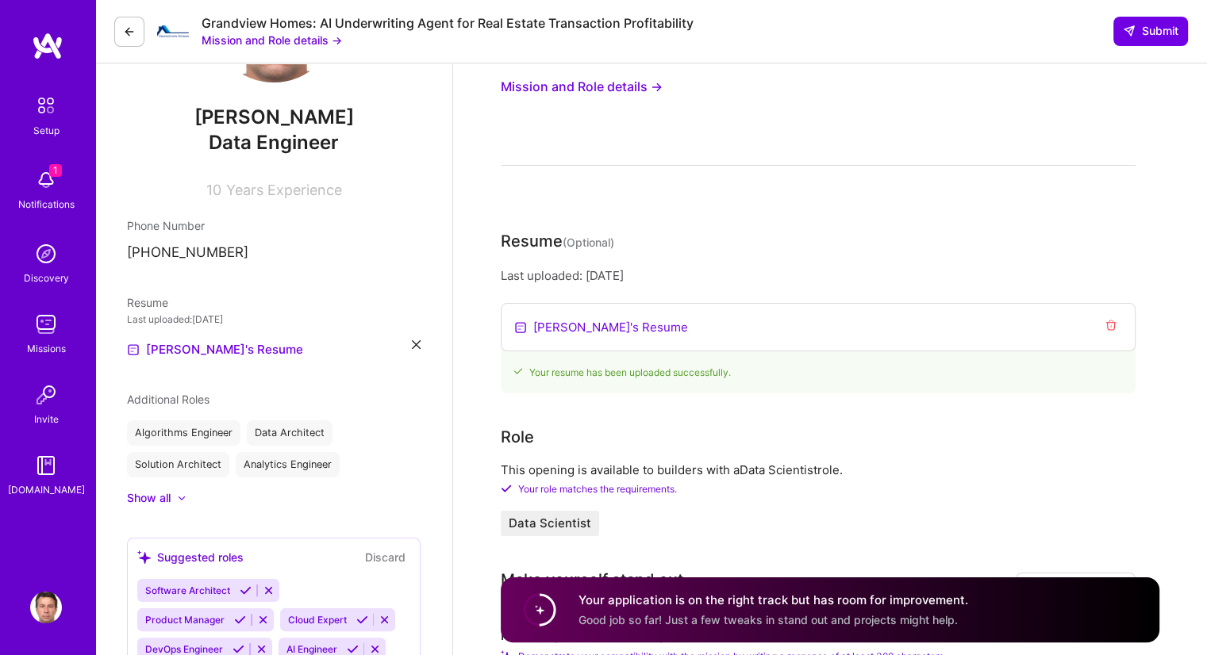
scroll to position [0, 0]
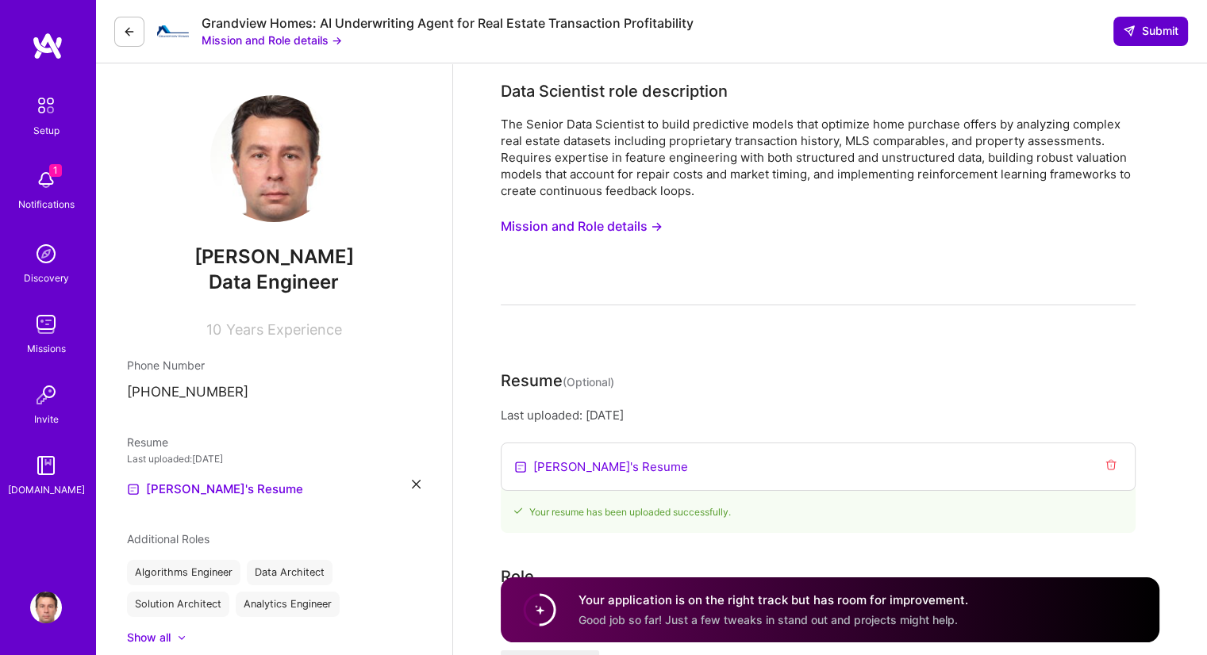
type textarea "Worked on data pipelines to support UK real estate SaaS"
click at [1152, 29] on span "Submit" at bounding box center [1151, 31] width 56 height 16
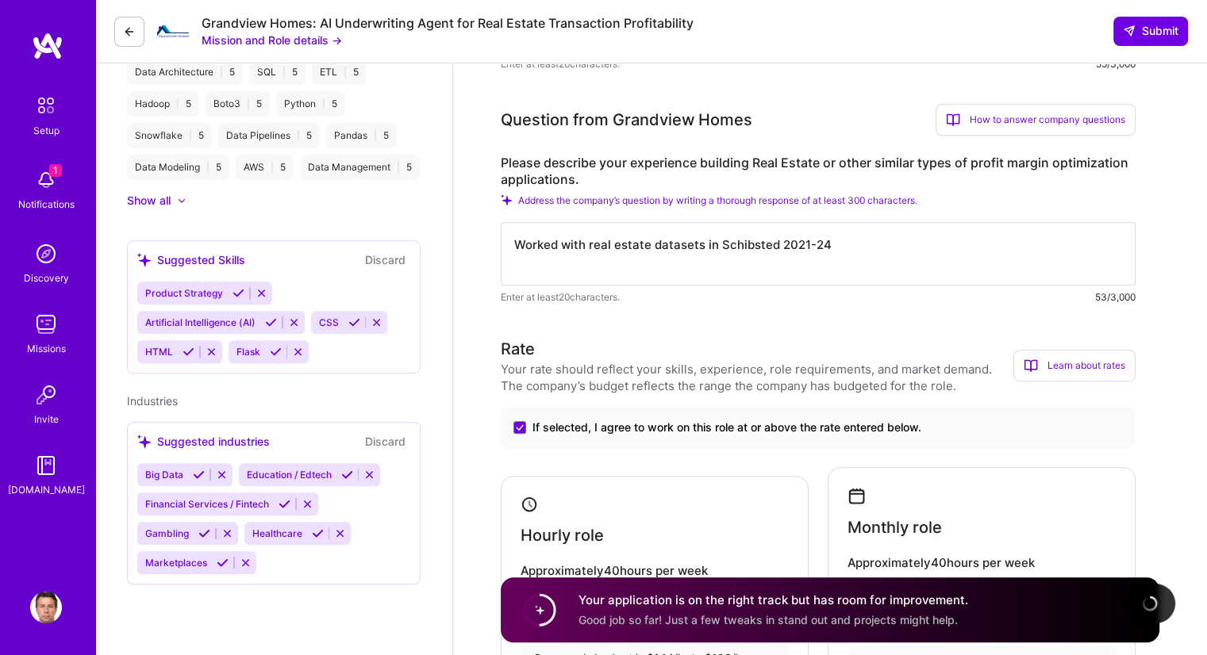
scroll to position [1111, 0]
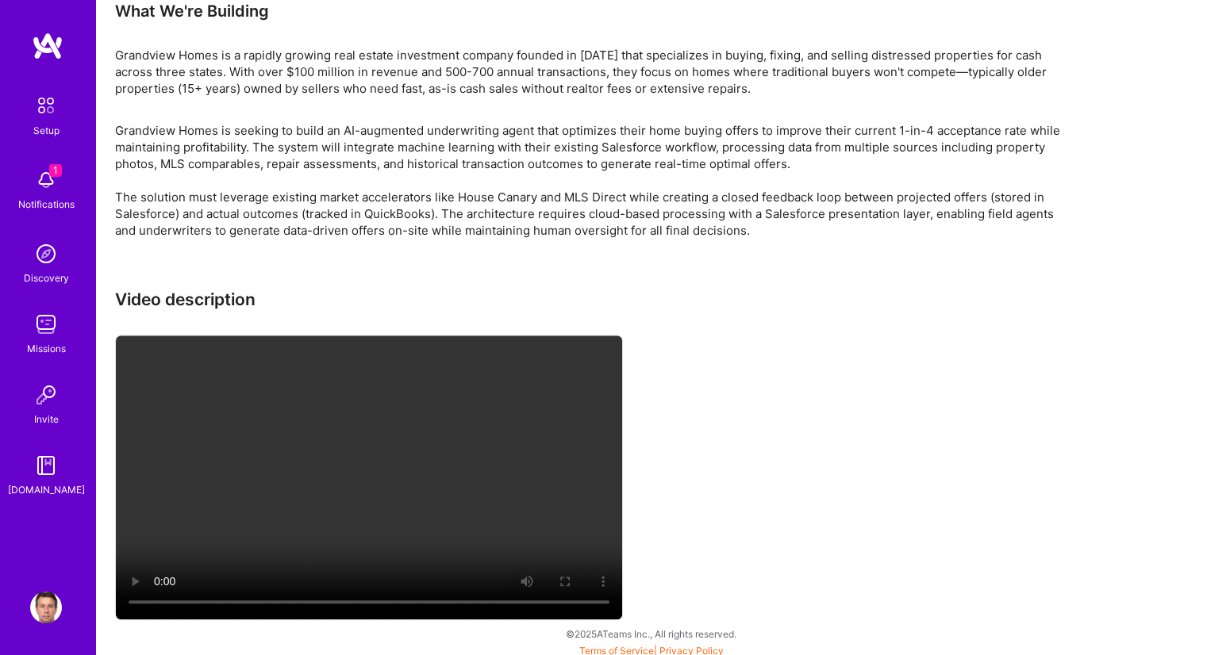
scroll to position [1603, 0]
